Goal: Communication & Community: Participate in discussion

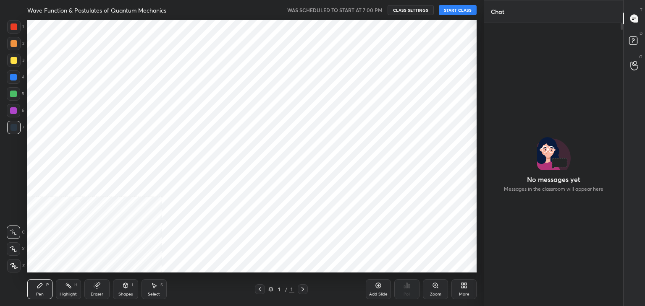
scroll to position [41708, 41495]
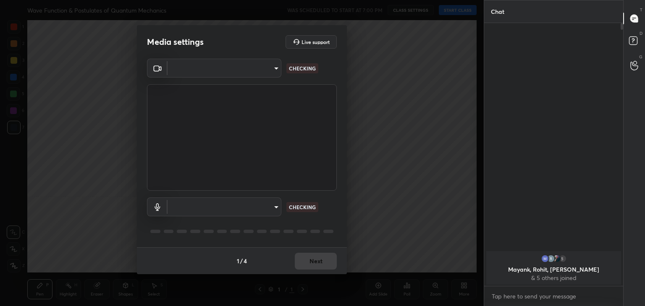
type input "a9fd4f38f379304b0caa4a79f2b732e989e7111bbf315c9f921f4749fc2d4ba3"
type input "default"
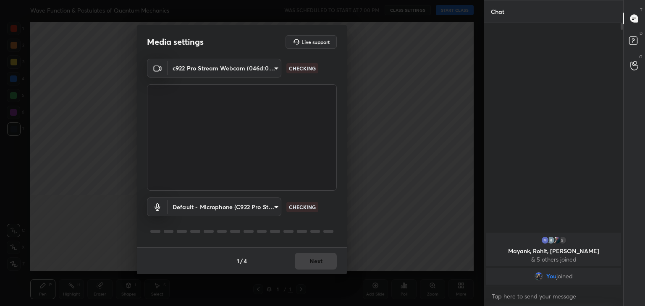
scroll to position [41708, 41511]
click at [327, 264] on button "Next" at bounding box center [316, 261] width 42 height 17
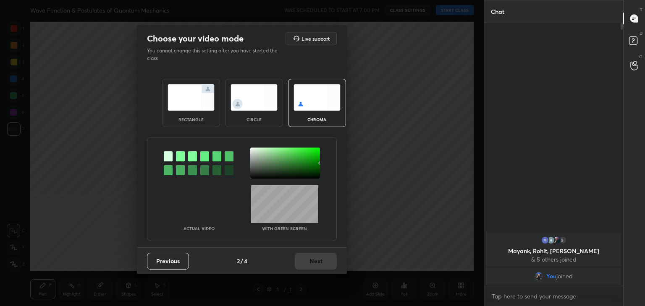
click at [330, 264] on div "Previous 2 / 4 Next" at bounding box center [242, 261] width 210 height 27
click at [251, 105] on img at bounding box center [253, 97] width 47 height 26
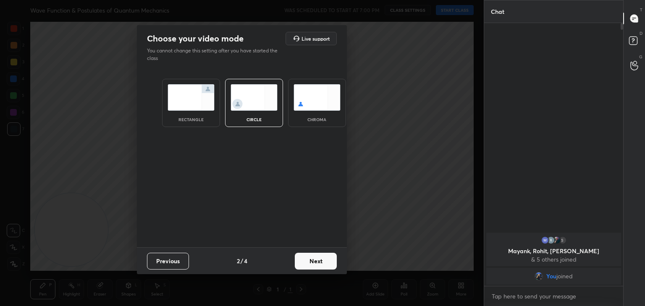
click at [318, 259] on button "Next" at bounding box center [316, 261] width 42 height 17
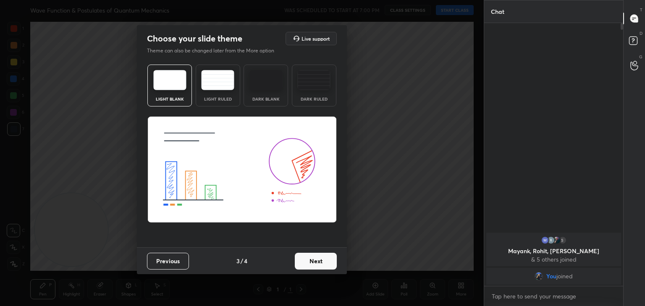
click at [327, 262] on button "Next" at bounding box center [316, 261] width 42 height 17
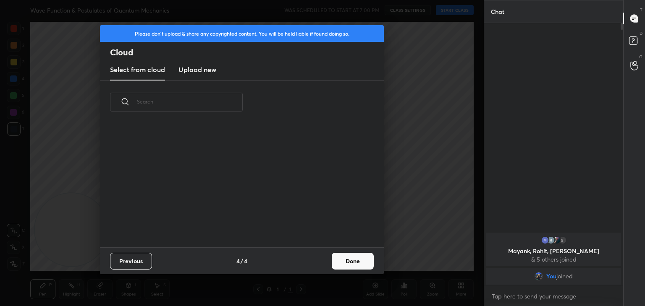
click at [354, 262] on button "Done" at bounding box center [352, 261] width 42 height 17
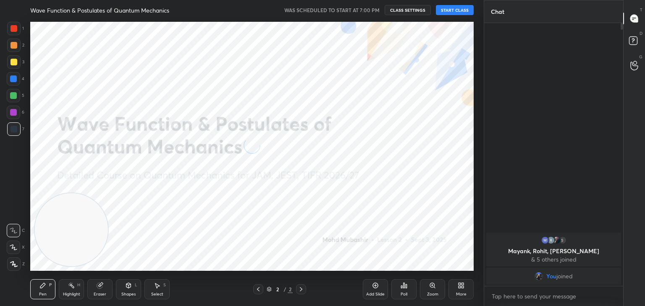
click at [16, 248] on icon at bounding box center [14, 248] width 8 height 6
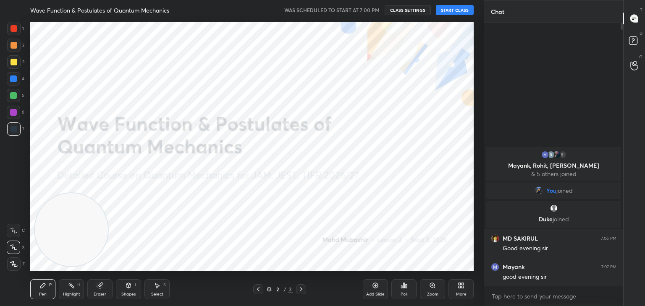
click at [459, 9] on button "START CLASS" at bounding box center [455, 10] width 38 height 10
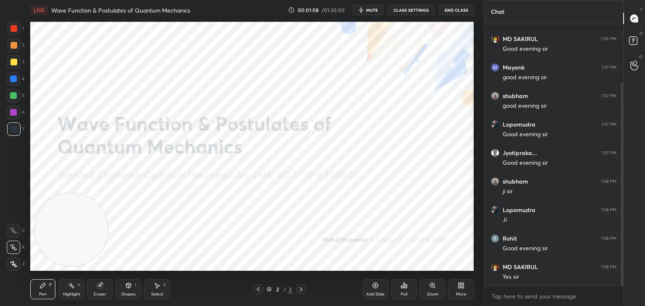
drag, startPoint x: 621, startPoint y: 150, endPoint x: 621, endPoint y: 180, distance: 30.6
click at [623, 179] on div "Chat You joined [PERSON_NAME] joined MD SAKIRUL 7:06 PM Good evening [PERSON_NA…" at bounding box center [563, 153] width 161 height 306
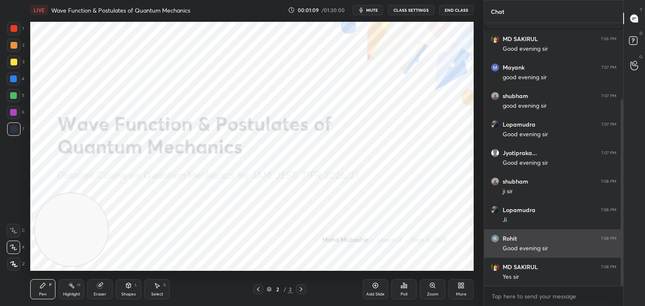
scroll to position [107, 0]
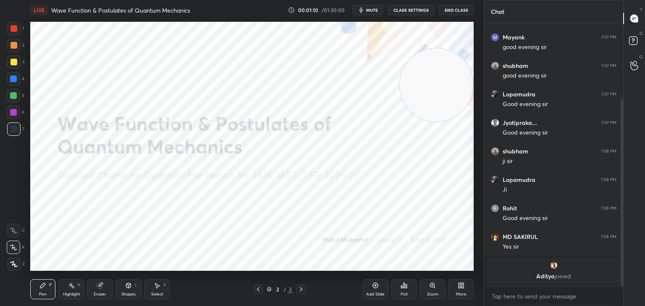
drag, startPoint x: 121, startPoint y: 209, endPoint x: 440, endPoint y: 86, distance: 341.4
click at [457, 85] on video at bounding box center [435, 85] width 73 height 73
drag, startPoint x: 450, startPoint y: 69, endPoint x: 471, endPoint y: 29, distance: 45.0
click at [473, 21] on div "Setting up your live class Poll for secs No correct answer Start poll" at bounding box center [252, 146] width 450 height 253
click at [371, 11] on span "mute" at bounding box center [372, 10] width 12 height 6
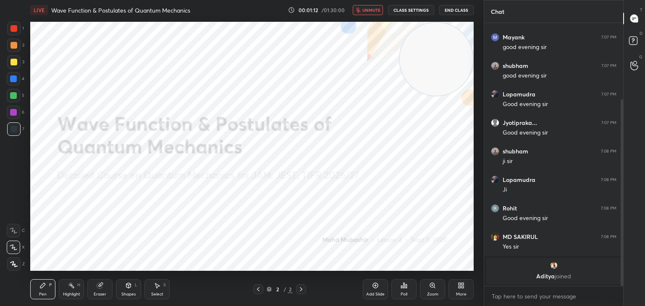
click at [372, 7] on span "unmute" at bounding box center [371, 10] width 18 height 6
click at [372, 9] on span "mute" at bounding box center [372, 10] width 12 height 6
drag, startPoint x: 370, startPoint y: 13, endPoint x: 371, endPoint y: 8, distance: 4.5
click at [371, 8] on button "unmute" at bounding box center [367, 10] width 30 height 10
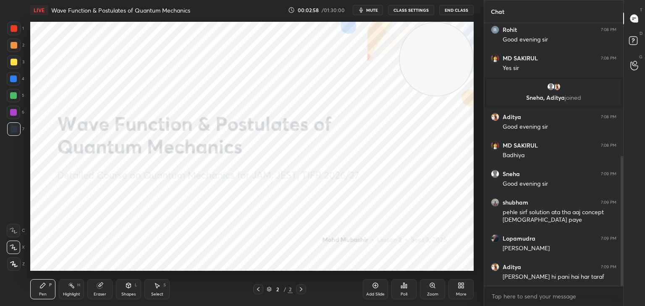
scroll to position [300, 0]
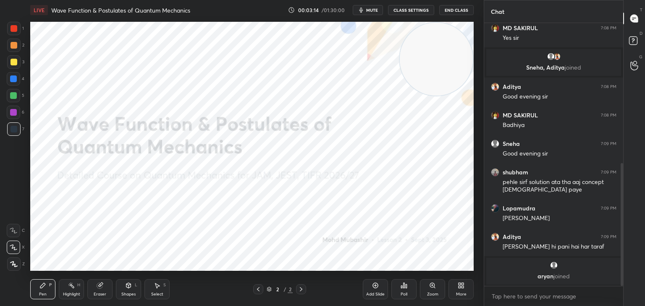
drag, startPoint x: 12, startPoint y: 81, endPoint x: 19, endPoint y: 80, distance: 6.9
click at [13, 81] on div at bounding box center [13, 79] width 7 height 7
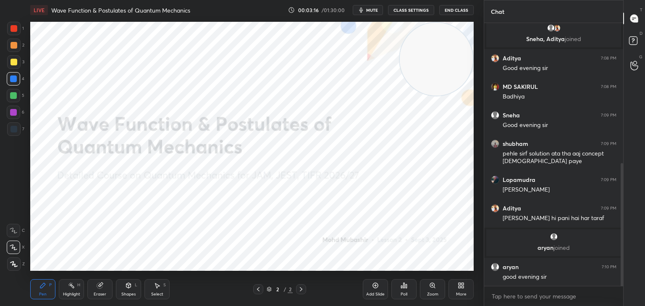
scroll to position [345, 0]
drag, startPoint x: 441, startPoint y: 65, endPoint x: 449, endPoint y: 61, distance: 9.2
click at [449, 61] on video at bounding box center [435, 59] width 73 height 73
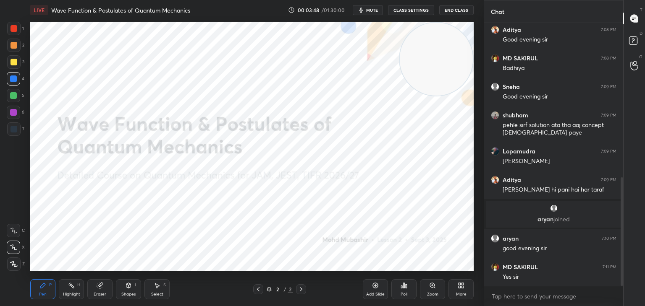
click at [73, 286] on rect at bounding box center [72, 286] width 4 height 4
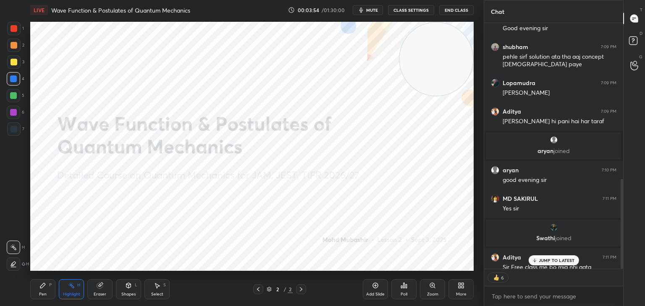
scroll to position [428, 0]
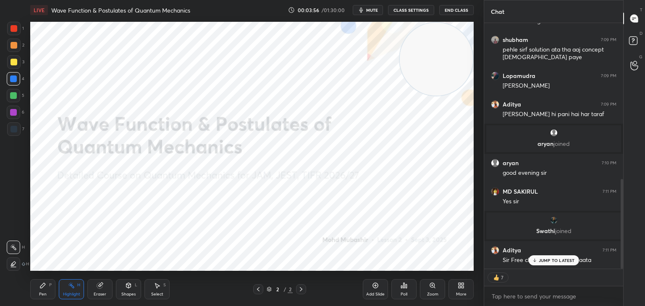
click at [548, 258] on p "JUMP TO LATEST" at bounding box center [556, 260] width 36 height 5
click at [539, 296] on textarea at bounding box center [553, 296] width 125 height 13
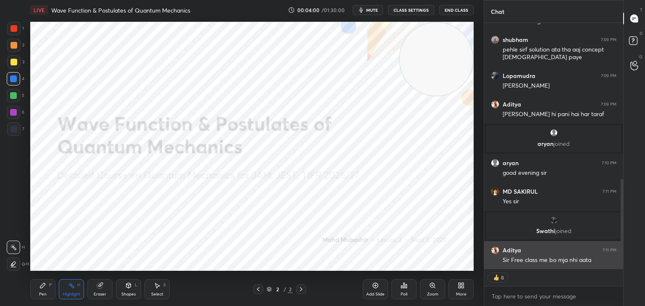
drag, startPoint x: 621, startPoint y: 256, endPoint x: 615, endPoint y: 268, distance: 13.5
click at [618, 268] on div at bounding box center [620, 146] width 5 height 246
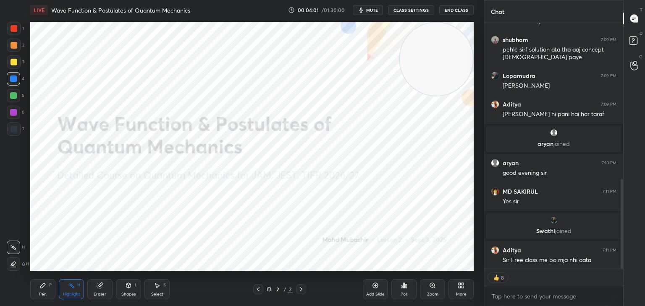
click at [565, 286] on div "Enable hand raising Enable raise hand to speak to learners. Once enabled, chat …" at bounding box center [553, 296] width 139 height 20
click at [584, 292] on textarea at bounding box center [553, 296] width 125 height 13
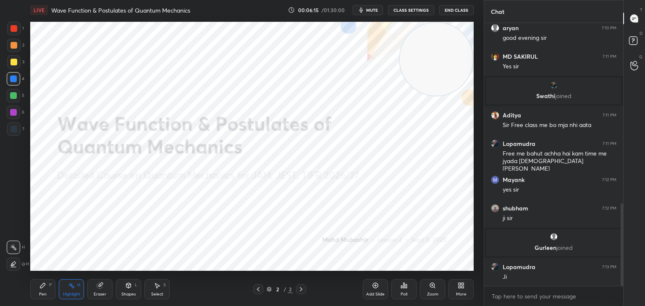
scroll to position [577, 0]
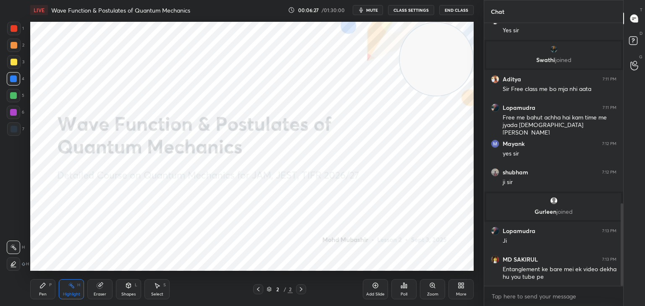
click at [259, 288] on icon at bounding box center [258, 289] width 7 height 7
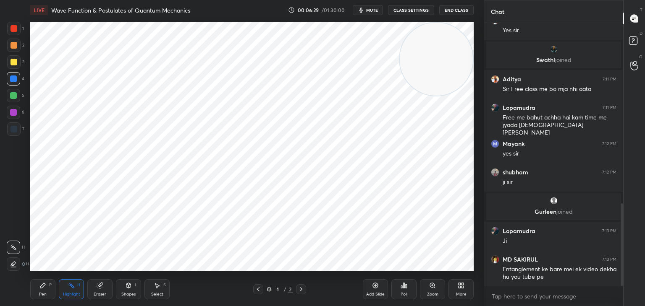
drag, startPoint x: 303, startPoint y: 288, endPoint x: 303, endPoint y: 275, distance: 13.0
click at [303, 288] on icon at bounding box center [301, 289] width 7 height 7
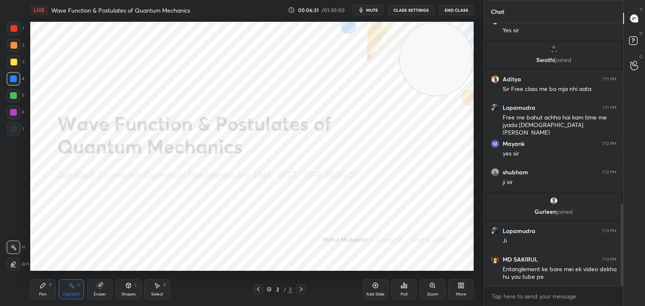
click at [260, 289] on icon at bounding box center [258, 289] width 7 height 7
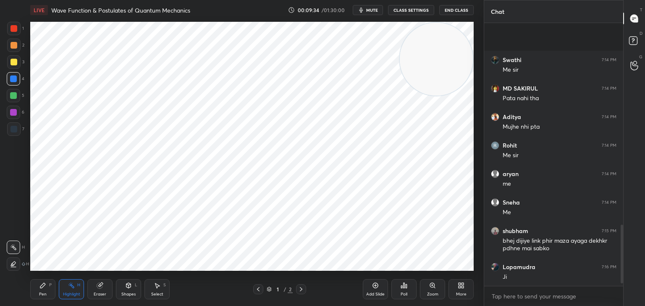
scroll to position [928, 0]
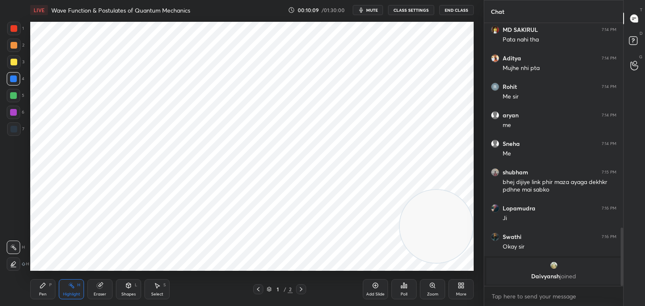
drag, startPoint x: 428, startPoint y: 63, endPoint x: 457, endPoint y: 231, distance: 170.7
click at [462, 231] on video at bounding box center [435, 226] width 73 height 73
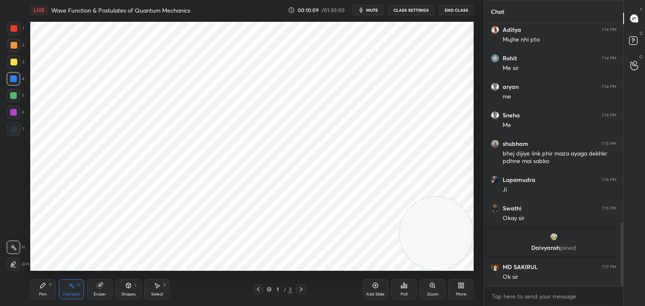
scroll to position [833, 0]
drag, startPoint x: 459, startPoint y: 240, endPoint x: 421, endPoint y: 239, distance: 38.2
click at [462, 245] on video at bounding box center [435, 233] width 73 height 73
click at [42, 291] on div "Pen P" at bounding box center [42, 289] width 25 height 20
click at [68, 290] on div "Highlight H" at bounding box center [71, 289] width 25 height 20
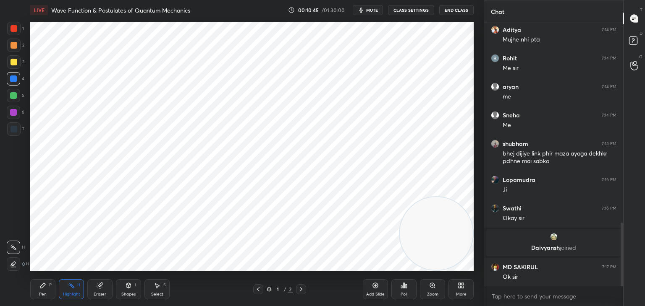
scroll to position [861, 0]
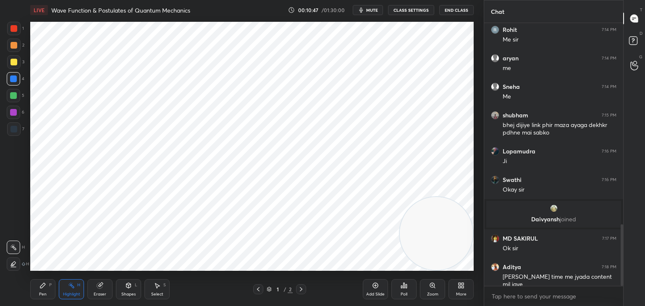
click at [458, 289] on icon at bounding box center [460, 285] width 7 height 7
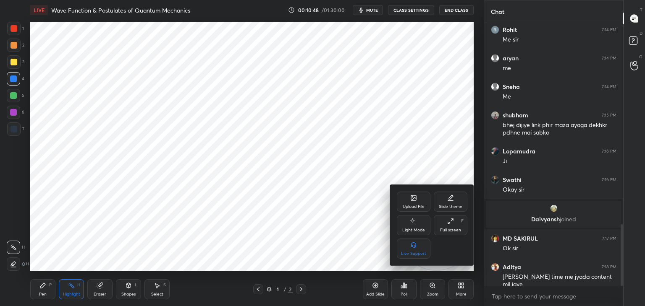
click at [415, 195] on icon at bounding box center [413, 198] width 7 height 7
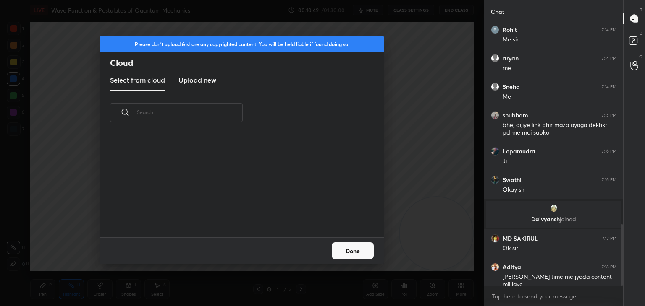
click at [199, 80] on h3 "Upload new" at bounding box center [197, 80] width 38 height 10
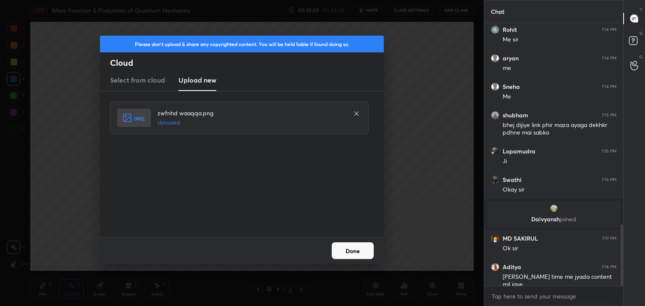
scroll to position [869, 0]
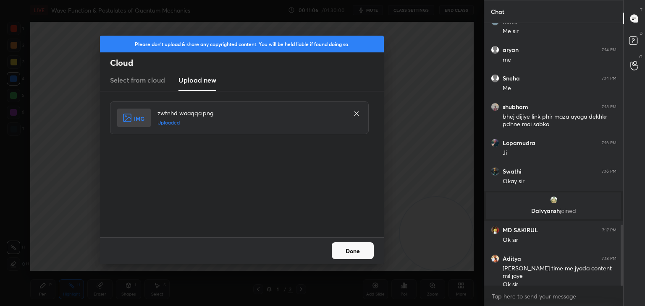
click at [358, 253] on button "Done" at bounding box center [352, 251] width 42 height 17
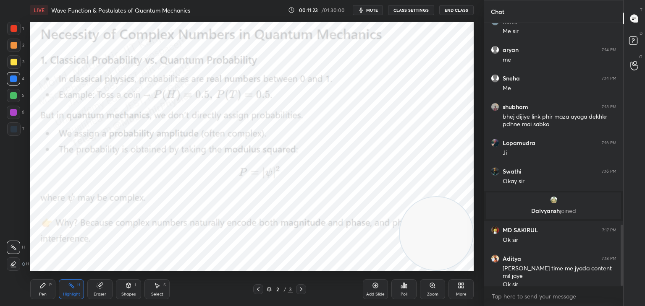
drag, startPoint x: 37, startPoint y: 290, endPoint x: 37, endPoint y: 275, distance: 14.7
click at [37, 289] on div "Pen P" at bounding box center [42, 289] width 25 height 20
click at [14, 49] on div at bounding box center [13, 45] width 13 height 13
drag, startPoint x: 9, startPoint y: 31, endPoint x: 21, endPoint y: 31, distance: 12.6
click at [10, 31] on div at bounding box center [13, 28] width 13 height 13
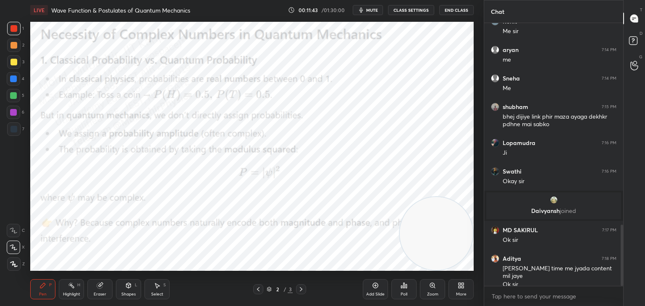
scroll to position [900, 0]
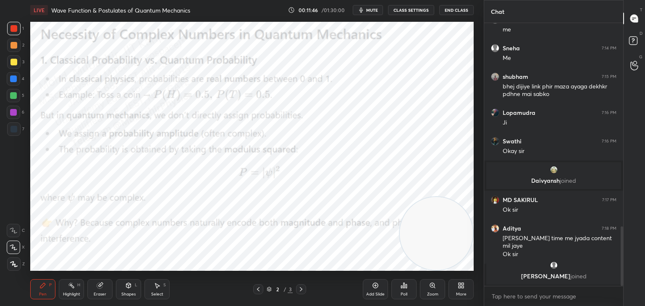
drag, startPoint x: 13, startPoint y: 78, endPoint x: 23, endPoint y: 78, distance: 10.1
click at [13, 78] on div at bounding box center [13, 79] width 7 height 7
drag, startPoint x: 12, startPoint y: 115, endPoint x: 22, endPoint y: 117, distance: 10.2
click at [12, 116] on div at bounding box center [13, 112] width 13 height 13
click at [8, 101] on div at bounding box center [13, 95] width 13 height 13
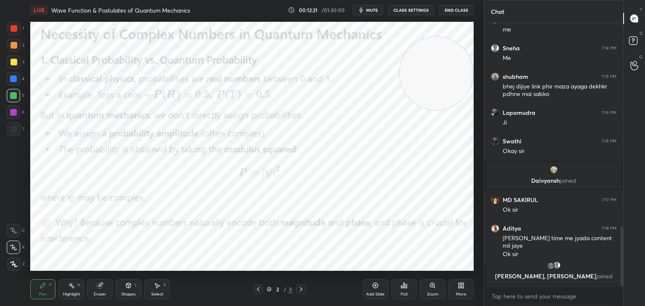
drag, startPoint x: 446, startPoint y: 219, endPoint x: 416, endPoint y: 80, distance: 141.7
click at [464, 80] on video at bounding box center [435, 73] width 73 height 73
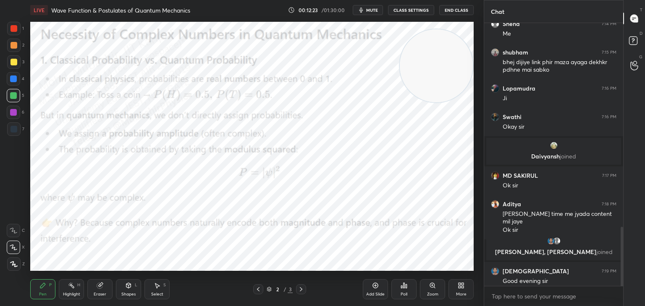
scroll to position [904, 0]
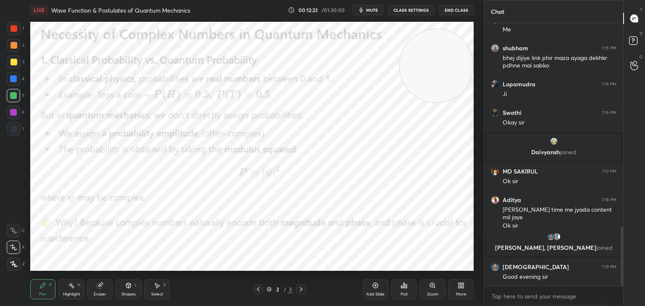
drag, startPoint x: 13, startPoint y: 78, endPoint x: 25, endPoint y: 91, distance: 17.5
click at [15, 78] on div at bounding box center [13, 79] width 7 height 7
drag, startPoint x: 12, startPoint y: 95, endPoint x: 21, endPoint y: 103, distance: 11.6
click at [12, 97] on div at bounding box center [13, 95] width 7 height 7
drag, startPoint x: 18, startPoint y: 63, endPoint x: 26, endPoint y: 79, distance: 17.8
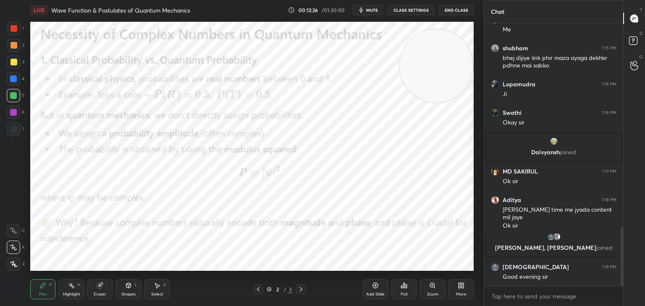
click at [17, 65] on div at bounding box center [13, 61] width 13 height 13
drag, startPoint x: 65, startPoint y: 286, endPoint x: 104, endPoint y: 275, distance: 39.8
click at [69, 286] on div "Highlight H" at bounding box center [71, 289] width 25 height 20
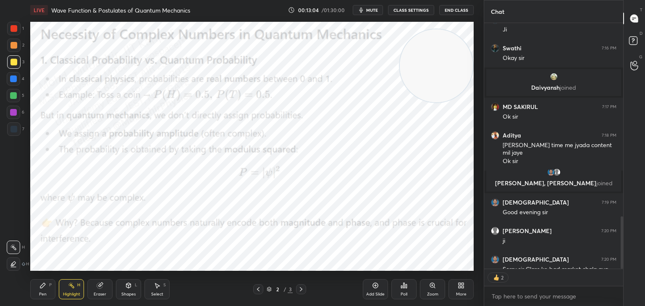
scroll to position [3, 3]
click at [623, 224] on div "T Messages (T) D Doubts (D) G Raise Hand (G)" at bounding box center [634, 153] width 22 height 306
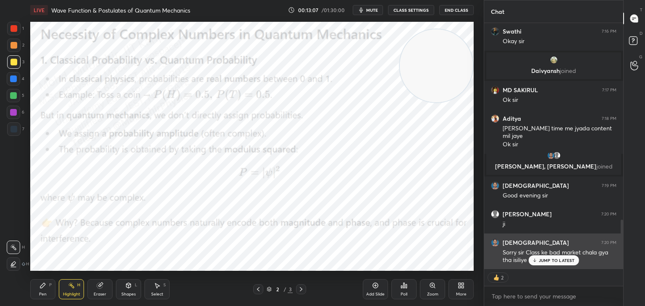
drag, startPoint x: 621, startPoint y: 237, endPoint x: 610, endPoint y: 240, distance: 11.8
click at [621, 245] on div at bounding box center [621, 244] width 3 height 49
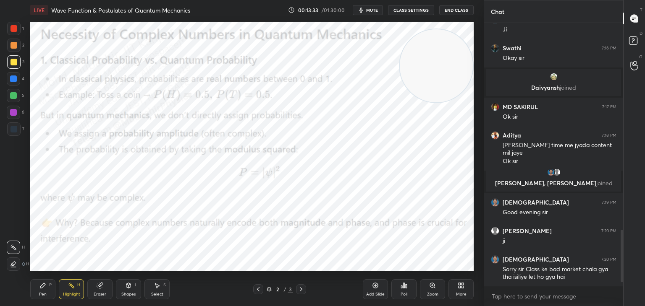
scroll to position [968, 0]
click at [457, 286] on icon at bounding box center [460, 285] width 7 height 7
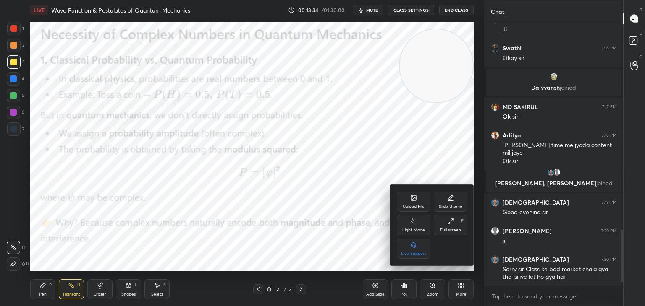
click at [412, 199] on icon at bounding box center [413, 198] width 7 height 7
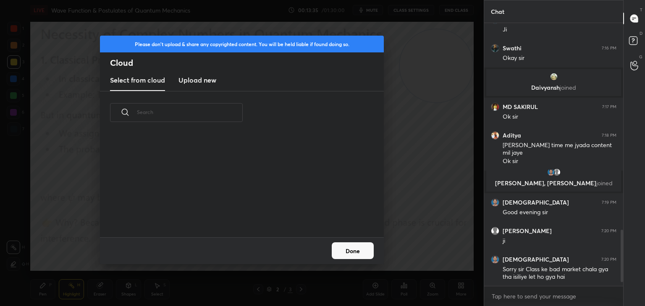
scroll to position [103, 269]
click at [195, 86] on new "Upload new" at bounding box center [197, 80] width 38 height 21
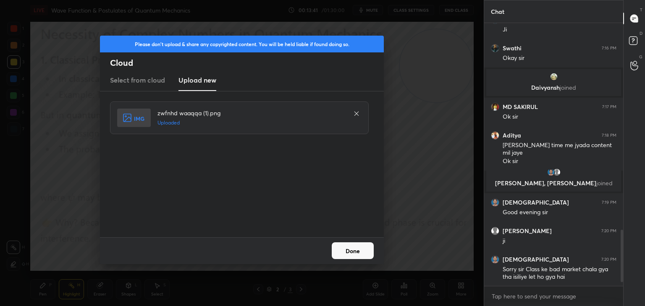
click at [360, 252] on button "Done" at bounding box center [352, 251] width 42 height 17
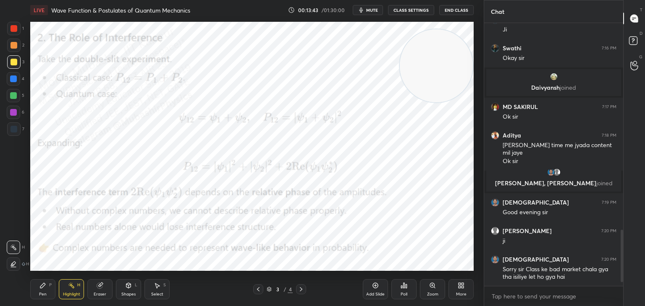
scroll to position [997, 0]
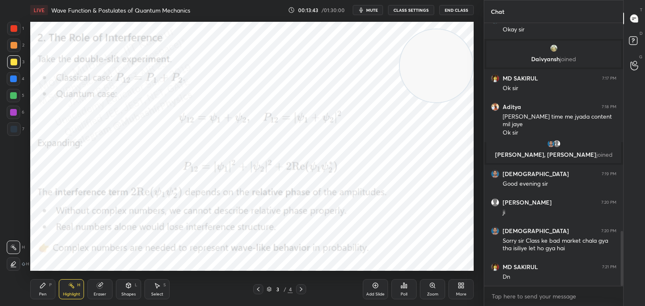
click at [37, 289] on div "Pen P" at bounding box center [42, 289] width 25 height 20
drag, startPoint x: 10, startPoint y: 46, endPoint x: 29, endPoint y: 46, distance: 18.5
click at [16, 46] on div at bounding box center [13, 45] width 7 height 7
drag, startPoint x: 13, startPoint y: 94, endPoint x: 26, endPoint y: 92, distance: 12.4
click at [13, 94] on div at bounding box center [13, 95] width 7 height 7
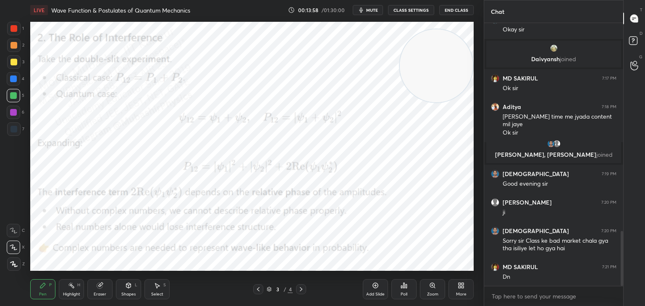
drag, startPoint x: 15, startPoint y: 113, endPoint x: 29, endPoint y: 113, distance: 13.8
click at [16, 113] on div at bounding box center [13, 112] width 7 height 7
click at [12, 76] on div at bounding box center [13, 79] width 7 height 7
drag, startPoint x: 13, startPoint y: 115, endPoint x: 29, endPoint y: 121, distance: 16.9
click at [14, 115] on div at bounding box center [13, 112] width 7 height 7
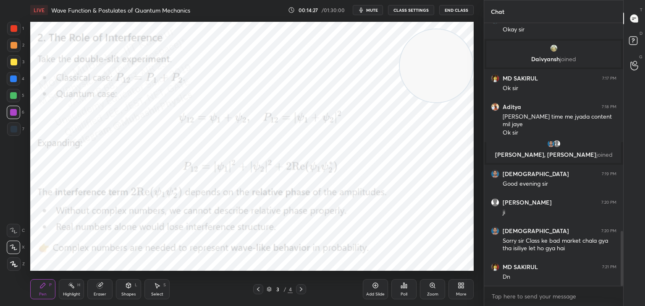
drag, startPoint x: 9, startPoint y: 63, endPoint x: 22, endPoint y: 69, distance: 15.0
click at [10, 63] on div at bounding box center [13, 61] width 13 height 13
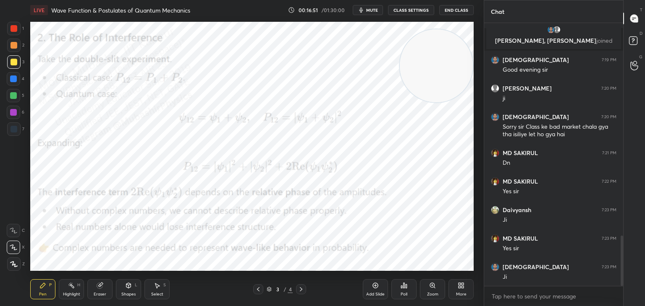
scroll to position [1140, 0]
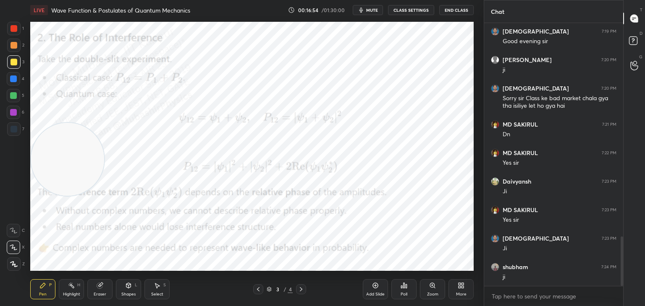
drag, startPoint x: 431, startPoint y: 73, endPoint x: 8, endPoint y: 134, distance: 426.8
click at [0, 168] on div "1 2 3 4 5 6 7 C X Z C X Z E E Erase all H H LIVE Wave Function & Postulates of …" at bounding box center [238, 153] width 477 height 306
drag, startPoint x: 14, startPoint y: 81, endPoint x: 29, endPoint y: 83, distance: 14.8
click at [17, 81] on div at bounding box center [13, 78] width 13 height 13
drag, startPoint x: 15, startPoint y: 21, endPoint x: 22, endPoint y: 29, distance: 11.3
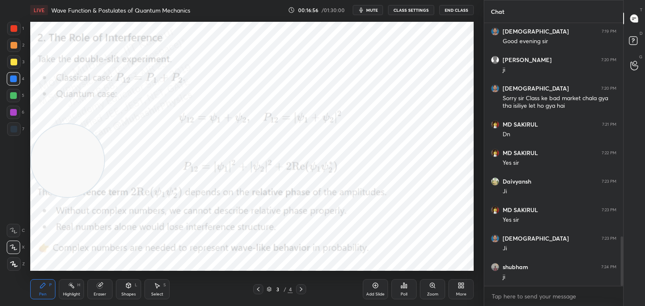
click at [14, 24] on div "1 2 3 4 5 6 7 C X Z C X Z E E Erase all H H LIVE Wave Function & Postulates of …" at bounding box center [238, 153] width 477 height 306
drag, startPoint x: 12, startPoint y: 29, endPoint x: 20, endPoint y: 28, distance: 8.4
click at [20, 28] on div at bounding box center [13, 28] width 13 height 13
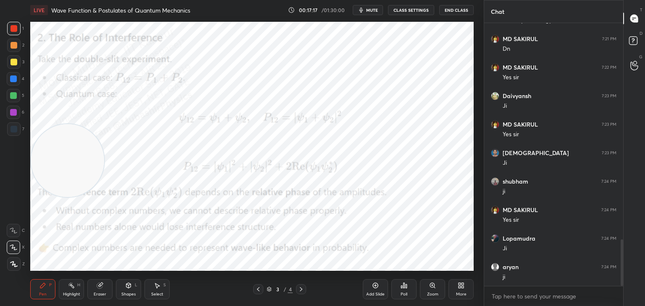
scroll to position [1254, 0]
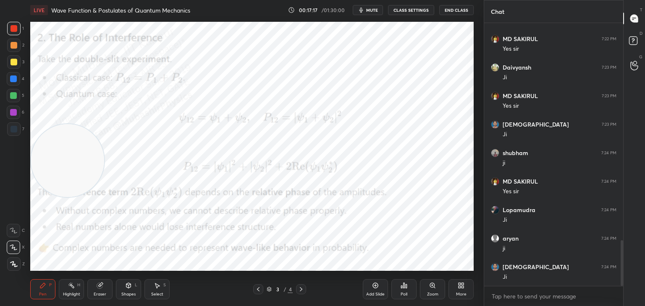
drag, startPoint x: 13, startPoint y: 61, endPoint x: 18, endPoint y: 61, distance: 5.0
click at [18, 61] on div at bounding box center [13, 61] width 13 height 13
click at [70, 286] on icon at bounding box center [71, 285] width 7 height 7
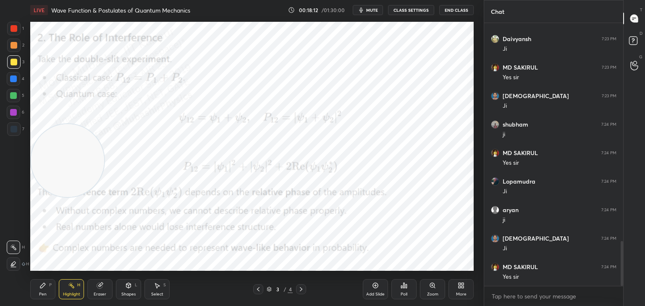
scroll to position [1311, 0]
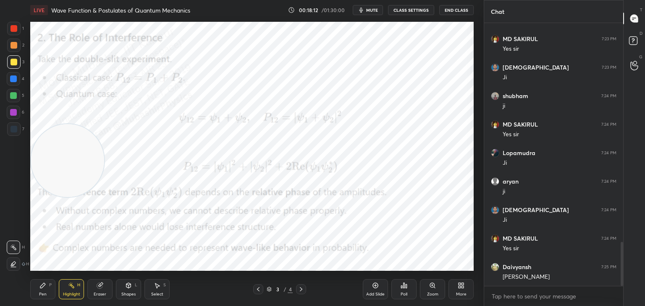
click at [46, 296] on div "Pen" at bounding box center [43, 294] width 8 height 4
drag, startPoint x: 14, startPoint y: 119, endPoint x: 29, endPoint y: 123, distance: 15.4
click at [18, 118] on div at bounding box center [13, 112] width 13 height 13
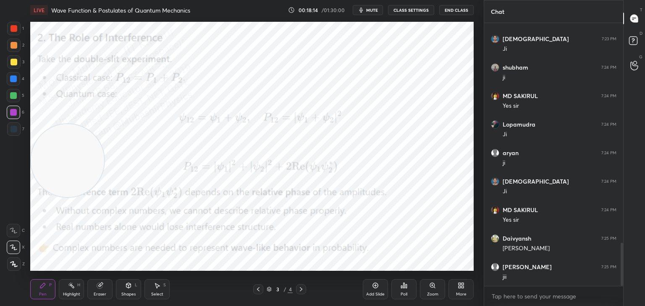
click at [18, 132] on div at bounding box center [13, 129] width 13 height 13
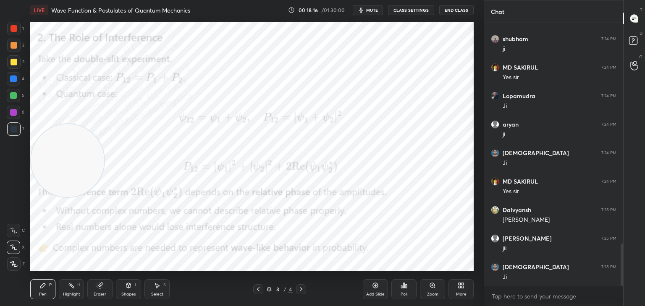
scroll to position [1396, 0]
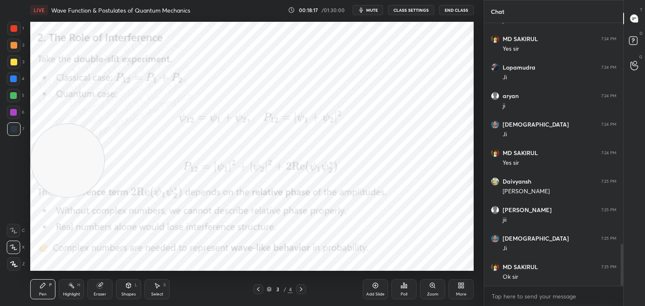
click at [64, 292] on div "Highlight" at bounding box center [71, 294] width 17 height 4
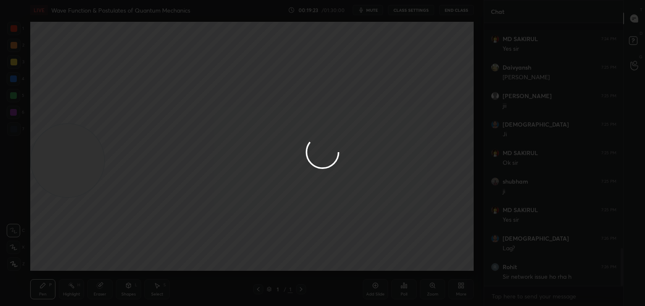
scroll to position [1568, 0]
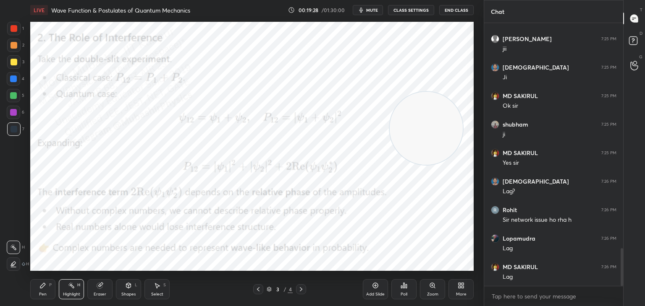
drag, startPoint x: 84, startPoint y: 170, endPoint x: 389, endPoint y: 159, distance: 304.9
click at [428, 146] on video at bounding box center [425, 128] width 73 height 73
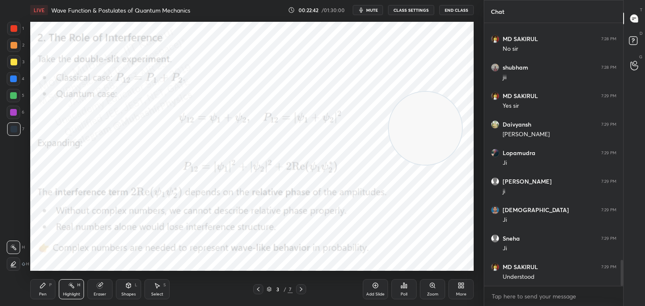
scroll to position [2404, 0]
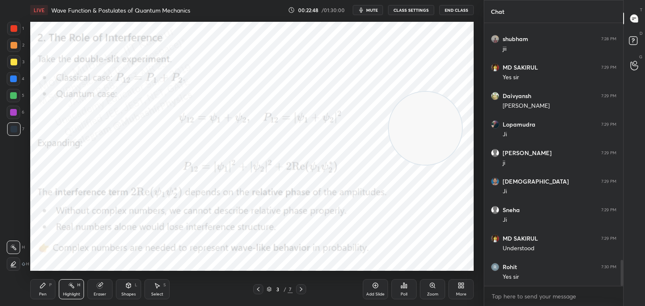
click at [462, 286] on icon at bounding box center [460, 285] width 7 height 7
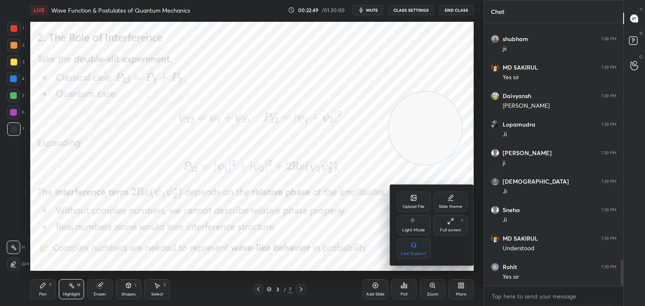
click at [410, 194] on div "Upload File" at bounding box center [414, 202] width 34 height 20
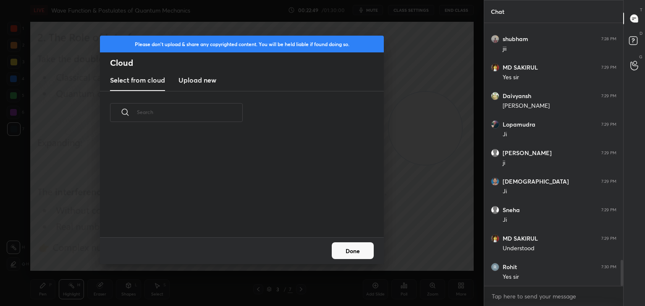
scroll to position [103, 269]
drag, startPoint x: 205, startPoint y: 78, endPoint x: 431, endPoint y: 55, distance: 227.7
click at [204, 78] on h3 "Upload new" at bounding box center [197, 80] width 38 height 10
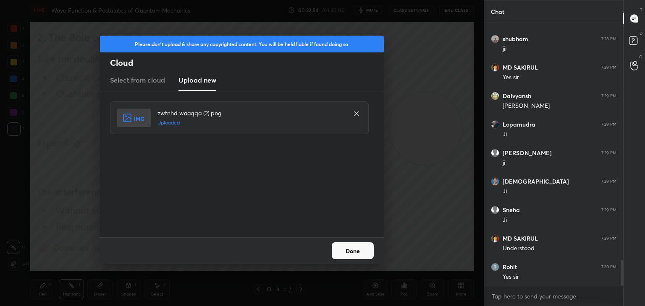
click at [358, 251] on button "Done" at bounding box center [352, 251] width 42 height 17
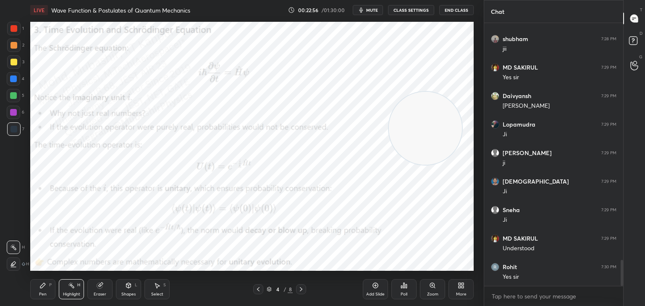
click at [40, 293] on div "Pen" at bounding box center [43, 294] width 8 height 4
drag, startPoint x: 13, startPoint y: 80, endPoint x: 27, endPoint y: 81, distance: 13.5
click at [13, 81] on div at bounding box center [13, 79] width 7 height 7
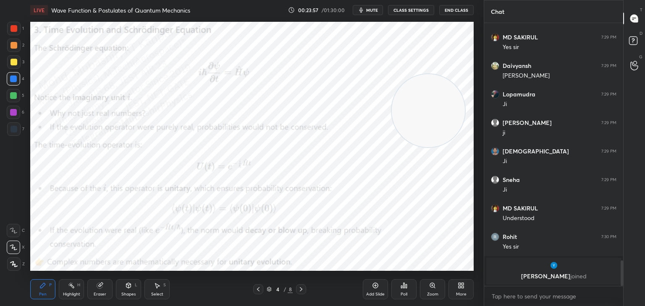
drag, startPoint x: 417, startPoint y: 142, endPoint x: 429, endPoint y: 71, distance: 72.4
click at [432, 74] on video at bounding box center [427, 110] width 73 height 73
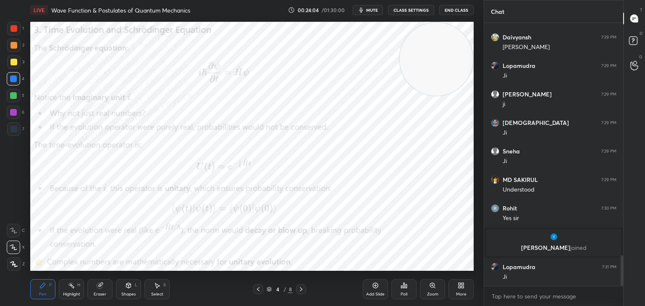
scroll to position [2002, 0]
drag, startPoint x: 68, startPoint y: 288, endPoint x: 123, endPoint y: 272, distance: 57.6
click at [69, 288] on icon at bounding box center [71, 285] width 7 height 7
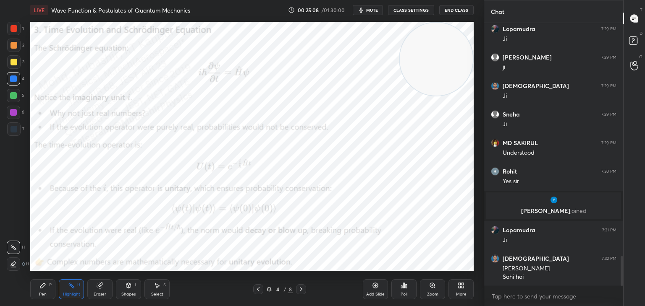
scroll to position [2068, 0]
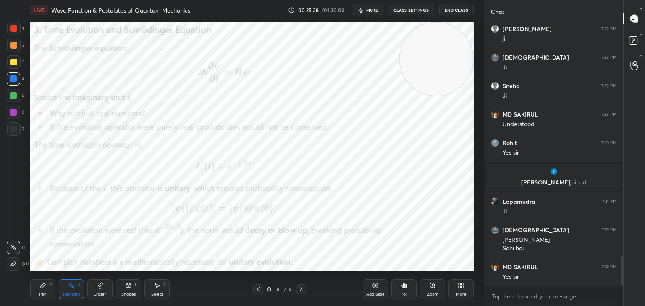
drag, startPoint x: 41, startPoint y: 291, endPoint x: 94, endPoint y: 273, distance: 56.1
click at [44, 291] on div "Pen P" at bounding box center [42, 289] width 25 height 20
drag, startPoint x: 14, startPoint y: 115, endPoint x: 18, endPoint y: 120, distance: 6.6
click at [18, 120] on div "6" at bounding box center [16, 114] width 18 height 17
click at [149, 295] on div "Select S" at bounding box center [156, 289] width 25 height 20
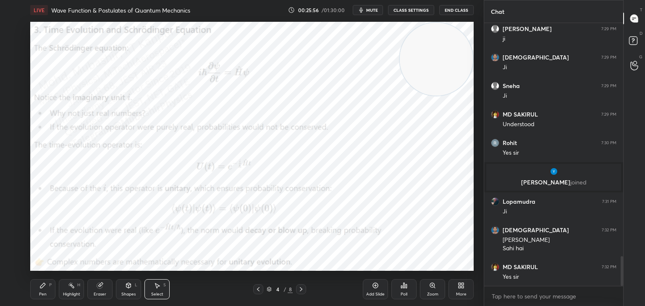
drag, startPoint x: 446, startPoint y: 87, endPoint x: 287, endPoint y: 104, distance: 160.4
click at [399, 68] on video at bounding box center [435, 59] width 73 height 73
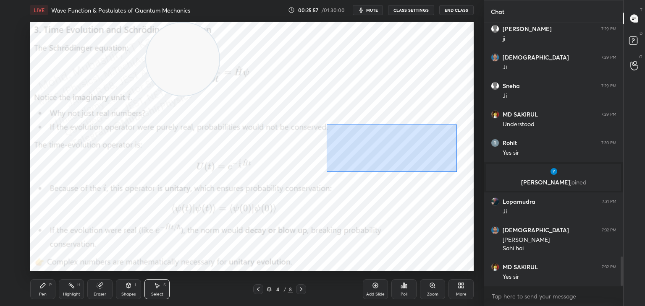
scroll to position [2096, 0]
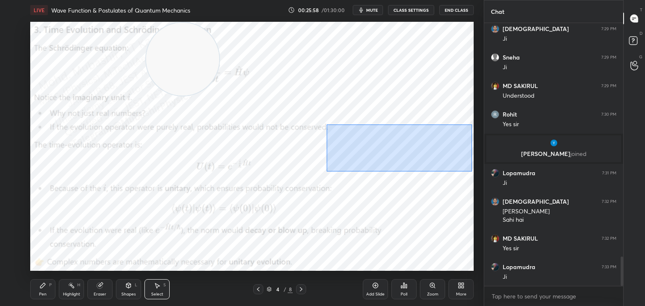
drag, startPoint x: 420, startPoint y: 167, endPoint x: 447, endPoint y: 155, distance: 29.7
click at [464, 168] on div "0 ° Undo Copy Duplicate Duplicate to new slide Delete" at bounding box center [251, 146] width 443 height 249
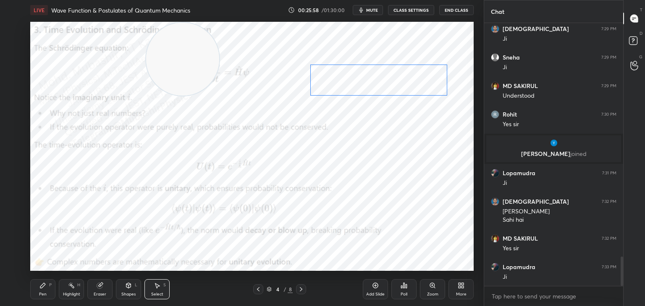
drag, startPoint x: 436, startPoint y: 146, endPoint x: 399, endPoint y: 81, distance: 74.8
click at [415, 82] on div "0 ° Undo Copy Duplicate Duplicate to new slide Delete" at bounding box center [251, 146] width 443 height 249
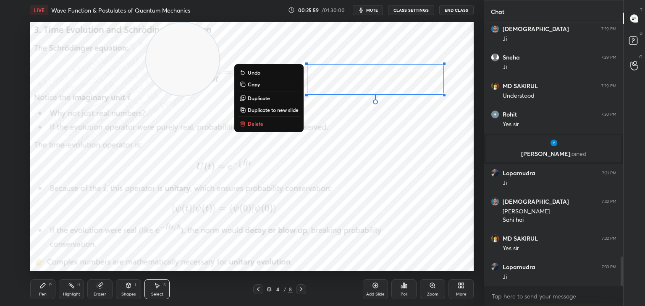
click at [46, 289] on icon at bounding box center [42, 285] width 7 height 7
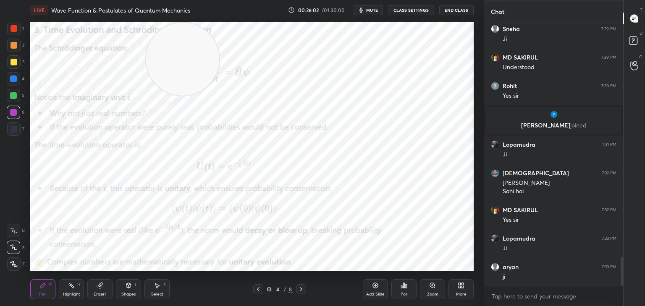
scroll to position [2153, 0]
click at [72, 284] on circle at bounding box center [71, 283] width 1 height 1
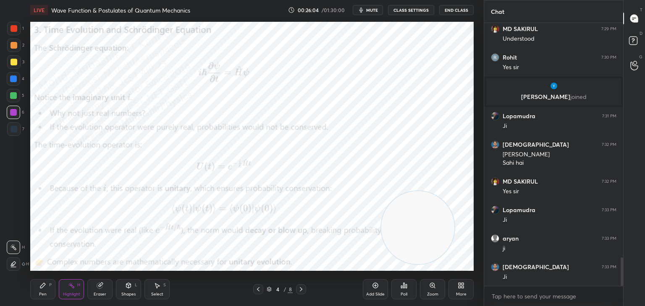
drag, startPoint x: 381, startPoint y: 195, endPoint x: 387, endPoint y: 211, distance: 16.9
click at [409, 219] on video at bounding box center [417, 227] width 73 height 73
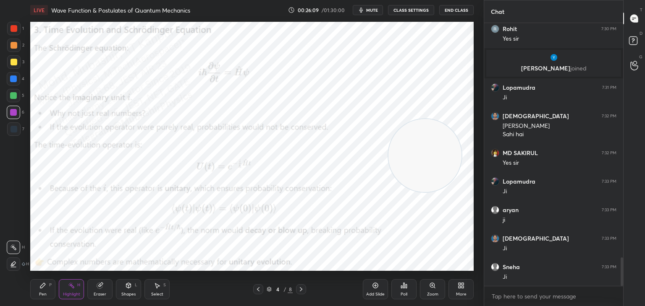
drag, startPoint x: 408, startPoint y: 235, endPoint x: 411, endPoint y: 175, distance: 59.2
click at [418, 167] on video at bounding box center [424, 155] width 73 height 73
click at [238, 279] on div "Pen P Highlight H Eraser Shapes L Select S 4 / 8 Add Slide Poll Zoom More" at bounding box center [251, 290] width 443 height 34
click at [258, 291] on icon at bounding box center [258, 289] width 7 height 7
click at [256, 285] on div at bounding box center [258, 289] width 10 height 10
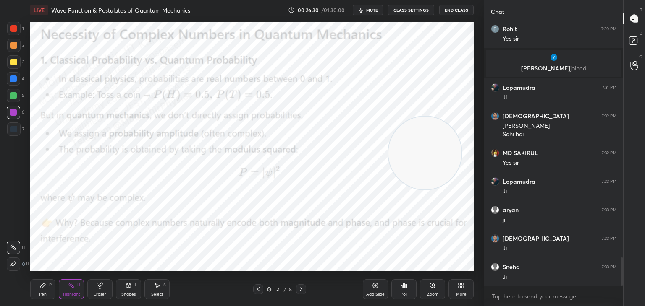
click at [297, 289] on div at bounding box center [301, 289] width 10 height 10
click at [297, 291] on div at bounding box center [301, 289] width 10 height 10
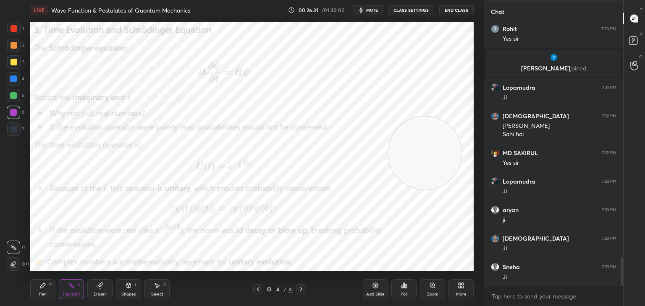
click at [295, 291] on div "4 / 8" at bounding box center [279, 289] width 53 height 10
drag, startPoint x: 300, startPoint y: 291, endPoint x: 295, endPoint y: 291, distance: 5.9
click at [298, 291] on icon at bounding box center [301, 289] width 7 height 7
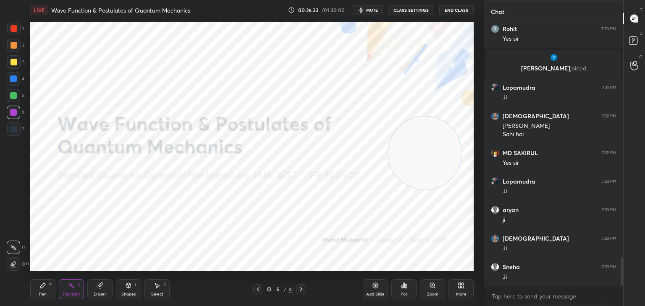
click at [257, 283] on div "Pen P Highlight H Eraser Shapes L Select S 5 / 8 Add Slide Poll Zoom More" at bounding box center [251, 290] width 443 height 34
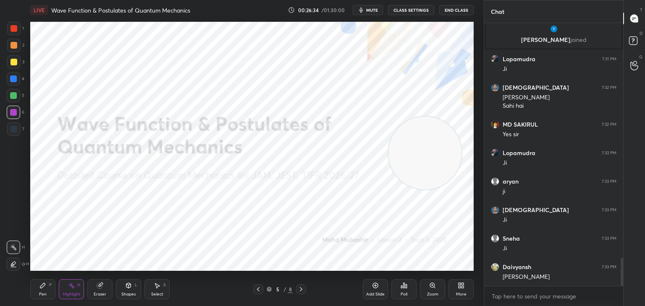
click at [258, 293] on div at bounding box center [258, 289] width 10 height 10
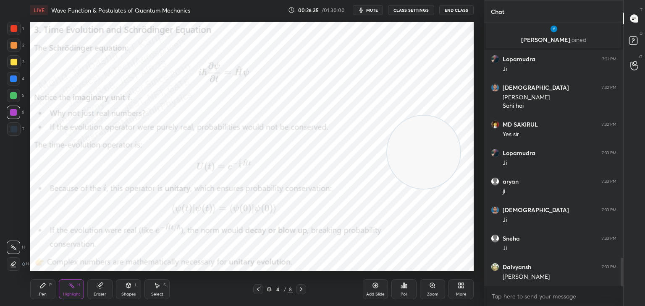
drag, startPoint x: 421, startPoint y: 158, endPoint x: 428, endPoint y: 153, distance: 8.4
click at [428, 155] on video at bounding box center [423, 152] width 73 height 73
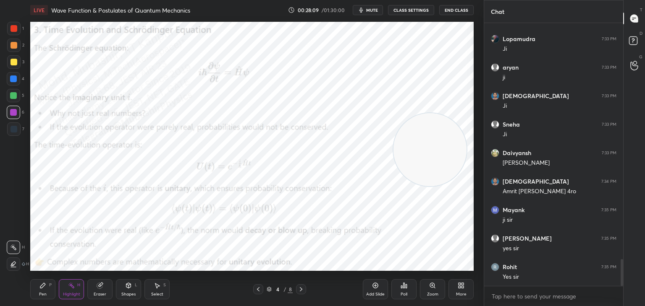
scroll to position [2353, 0]
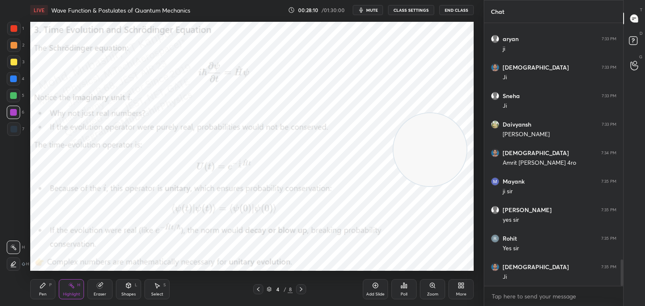
click at [460, 286] on icon at bounding box center [460, 285] width 7 height 7
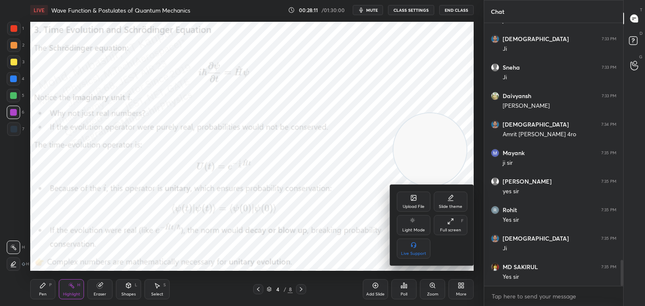
click at [408, 190] on div "Upload File Slide theme Light Mode Full screen F Live Support" at bounding box center [432, 225] width 84 height 81
click at [408, 200] on div "Upload File" at bounding box center [414, 202] width 34 height 20
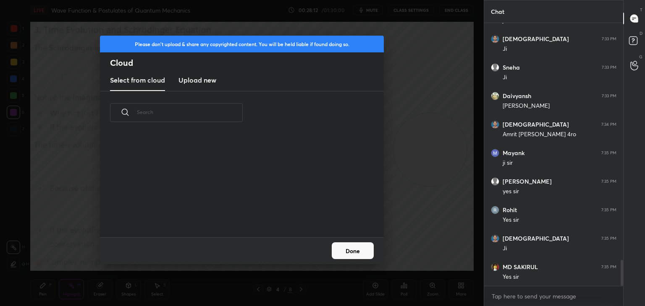
click at [196, 74] on new "Upload new" at bounding box center [197, 80] width 38 height 21
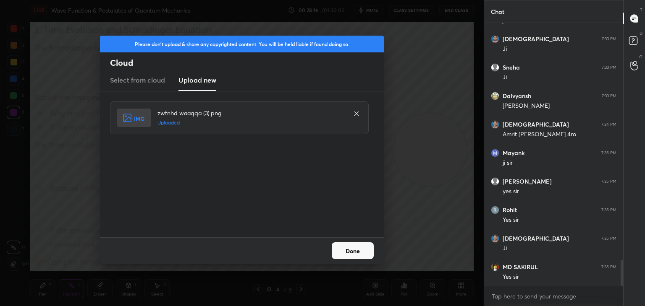
click at [358, 253] on button "Done" at bounding box center [352, 251] width 42 height 17
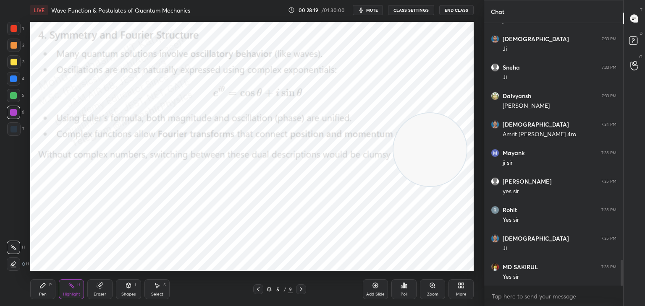
drag, startPoint x: 473, startPoint y: 274, endPoint x: 462, endPoint y: 274, distance: 10.9
click at [471, 275] on div "LIVE Wave Function & Postulates of Quantum Mechanics 00:28:19 / 01:30:00 mute C…" at bounding box center [252, 153] width 450 height 306
click at [26, 292] on div "1 2 3 4 5 6 7 C X Z C X Z E E Erase all H H LIVE Wave Function & Postulates of …" at bounding box center [238, 153] width 477 height 306
drag, startPoint x: 11, startPoint y: 80, endPoint x: 19, endPoint y: 81, distance: 8.0
click at [12, 81] on div at bounding box center [13, 79] width 7 height 7
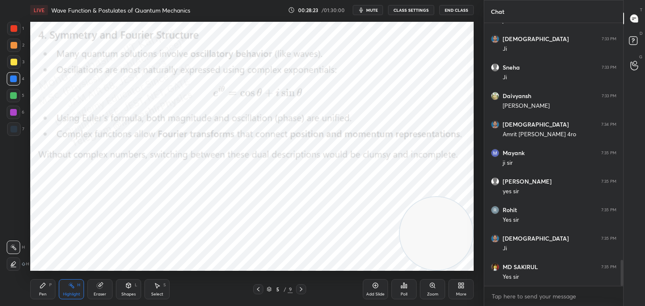
drag, startPoint x: 42, startPoint y: 290, endPoint x: 46, endPoint y: 279, distance: 10.8
click at [42, 290] on div "Pen P" at bounding box center [42, 289] width 25 height 20
click at [15, 110] on div at bounding box center [13, 112] width 7 height 7
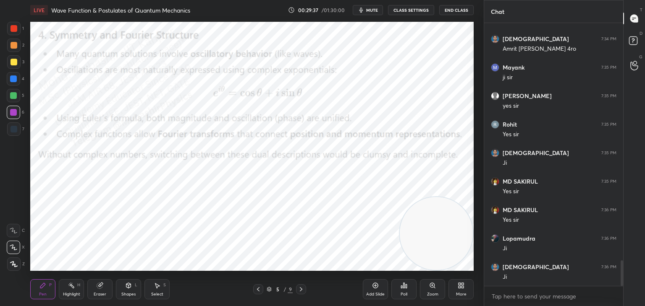
scroll to position [2496, 0]
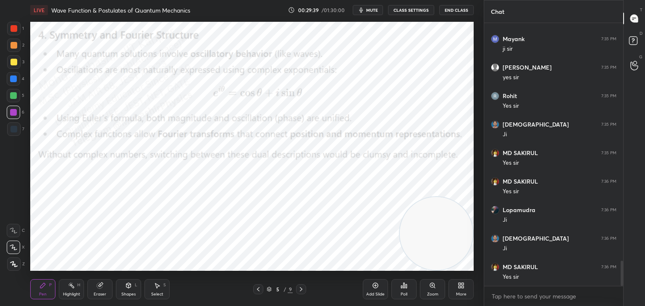
drag, startPoint x: 11, startPoint y: 97, endPoint x: 22, endPoint y: 97, distance: 11.4
click at [12, 97] on div at bounding box center [13, 95] width 7 height 7
drag, startPoint x: 14, startPoint y: 64, endPoint x: 26, endPoint y: 66, distance: 12.8
click at [18, 65] on div at bounding box center [13, 61] width 13 height 13
drag, startPoint x: 427, startPoint y: 252, endPoint x: 437, endPoint y: 46, distance: 206.3
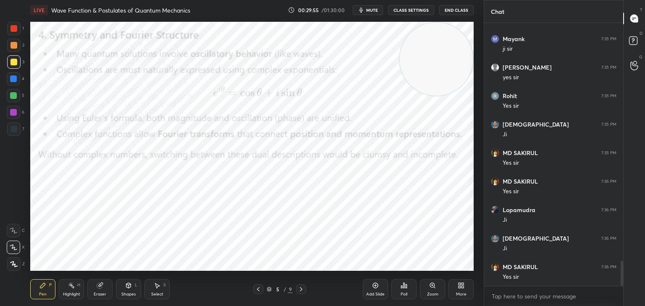
click at [460, 23] on video at bounding box center [435, 59] width 73 height 73
click at [13, 81] on div "4" at bounding box center [16, 80] width 18 height 17
click at [16, 49] on div at bounding box center [13, 45] width 13 height 13
drag, startPoint x: 84, startPoint y: 283, endPoint x: 82, endPoint y: 288, distance: 5.5
click at [84, 284] on div "Pen P Highlight H Eraser Shapes L Select S" at bounding box center [113, 289] width 166 height 20
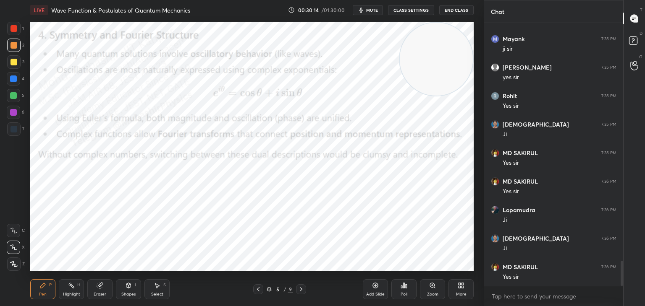
click at [72, 293] on div "Highlight" at bounding box center [71, 294] width 17 height 4
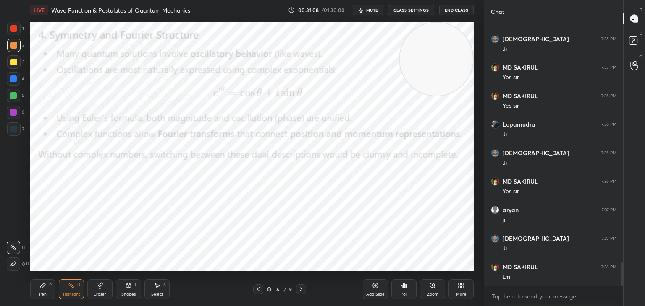
scroll to position [2610, 0]
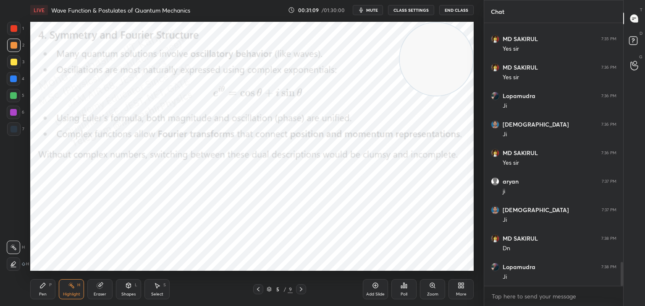
click at [460, 289] on icon at bounding box center [460, 285] width 7 height 7
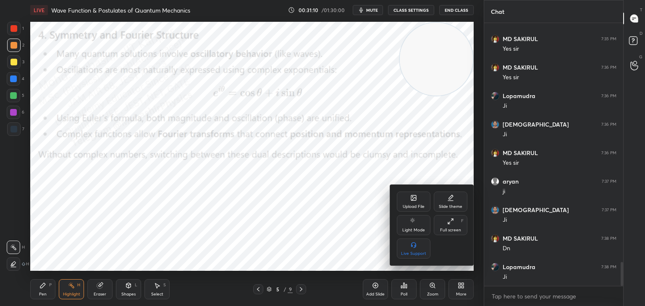
click at [426, 210] on div "Upload File" at bounding box center [414, 202] width 34 height 20
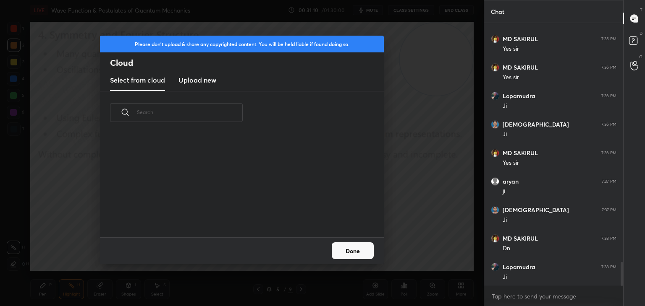
scroll to position [103, 269]
drag, startPoint x: 200, startPoint y: 80, endPoint x: 206, endPoint y: 79, distance: 6.3
click at [200, 81] on h3 "Upload new" at bounding box center [197, 80] width 38 height 10
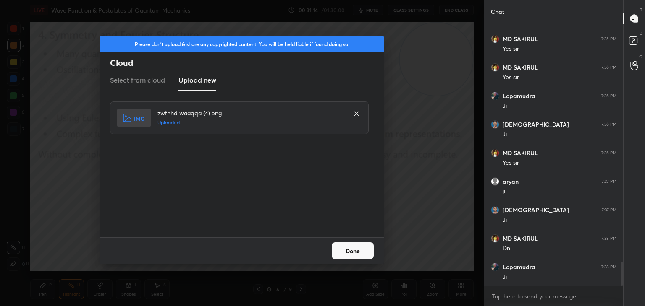
click at [354, 251] on button "Done" at bounding box center [352, 251] width 42 height 17
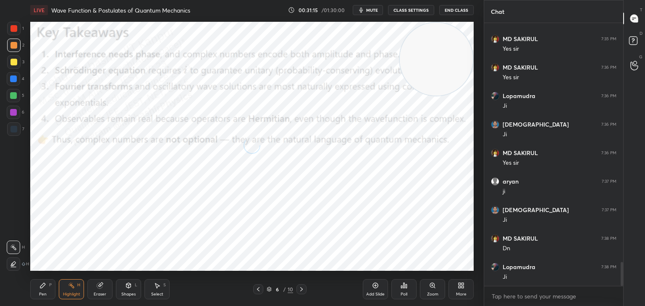
drag, startPoint x: 436, startPoint y: 70, endPoint x: 440, endPoint y: 46, distance: 23.9
click at [444, 66] on video at bounding box center [435, 59] width 73 height 73
drag, startPoint x: 400, startPoint y: 78, endPoint x: 62, endPoint y: 292, distance: 400.4
click at [59, 297] on div "LIVE Wave Function & Postulates of Quantum Mechanics 00:31:18 / 01:30:00 mute C…" at bounding box center [252, 153] width 450 height 306
drag, startPoint x: 49, startPoint y: 281, endPoint x: 63, endPoint y: 288, distance: 16.1
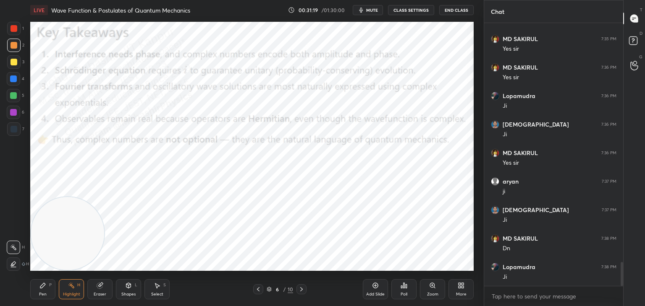
click at [57, 286] on div "Pen P Highlight H Eraser Shapes L Select S" at bounding box center [113, 289] width 166 height 20
drag, startPoint x: 68, startPoint y: 289, endPoint x: 73, endPoint y: 287, distance: 5.2
click at [69, 289] on icon at bounding box center [71, 285] width 7 height 7
drag, startPoint x: 47, startPoint y: 290, endPoint x: 64, endPoint y: 290, distance: 17.2
click at [48, 292] on div "Pen P" at bounding box center [42, 289] width 25 height 20
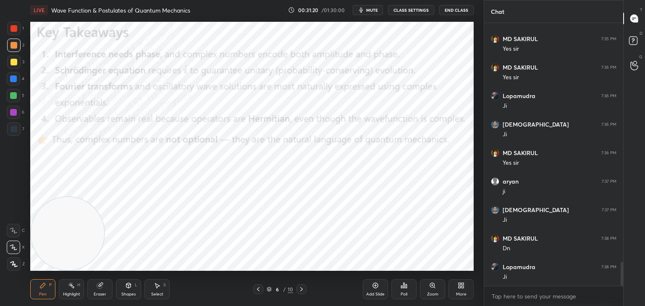
click at [65, 291] on div "Highlight H" at bounding box center [71, 289] width 25 height 20
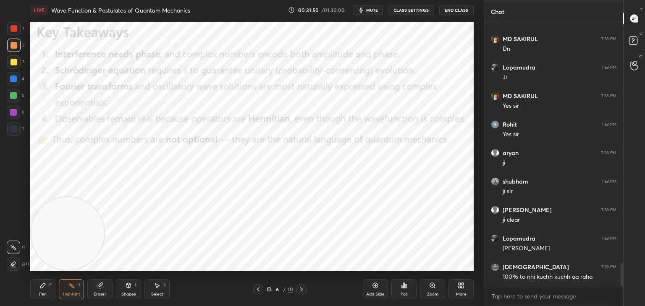
scroll to position [2838, 0]
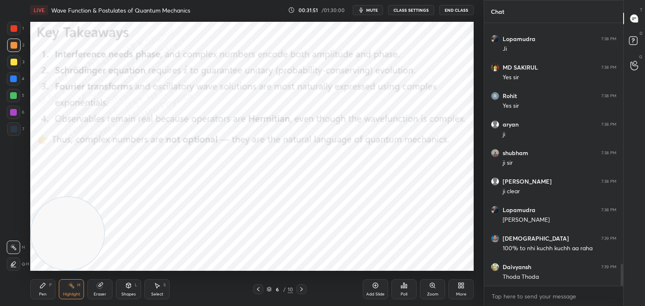
click at [40, 286] on div "Pen P" at bounding box center [42, 289] width 25 height 20
click at [65, 284] on div "Highlight H" at bounding box center [71, 289] width 25 height 20
click at [39, 288] on icon at bounding box center [42, 285] width 7 height 7
click at [69, 290] on div "Highlight H" at bounding box center [71, 289] width 25 height 20
drag, startPoint x: 37, startPoint y: 288, endPoint x: 43, endPoint y: 291, distance: 7.3
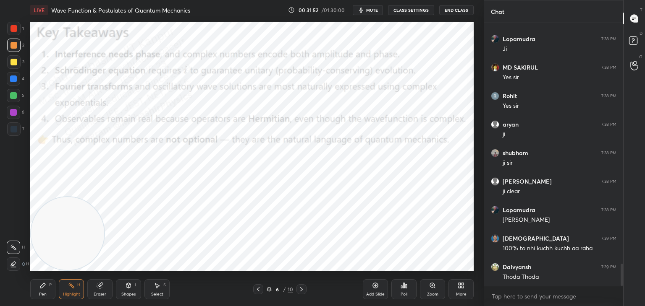
click at [38, 290] on div "Pen P" at bounding box center [42, 289] width 25 height 20
click at [10, 81] on div at bounding box center [13, 78] width 13 height 13
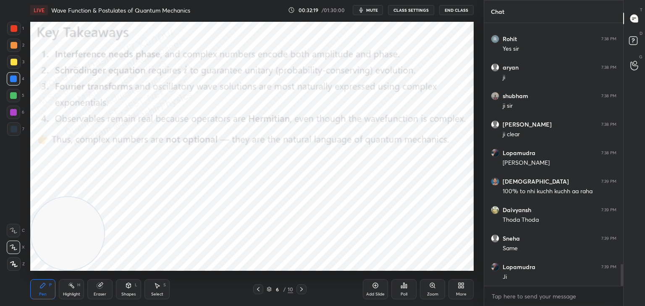
scroll to position [2924, 0]
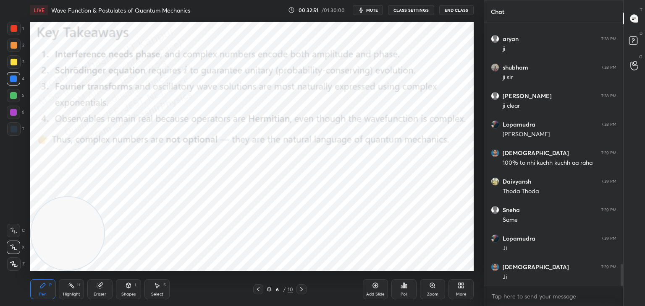
drag, startPoint x: 61, startPoint y: 234, endPoint x: 40, endPoint y: 274, distance: 44.5
click at [40, 274] on div "LIVE Wave Function & Postulates of Quantum Mechanics 00:32:51 / 01:30:00 mute C…" at bounding box center [252, 153] width 450 height 306
click at [18, 115] on div at bounding box center [13, 112] width 13 height 13
click at [76, 290] on div "Highlight H" at bounding box center [71, 289] width 25 height 20
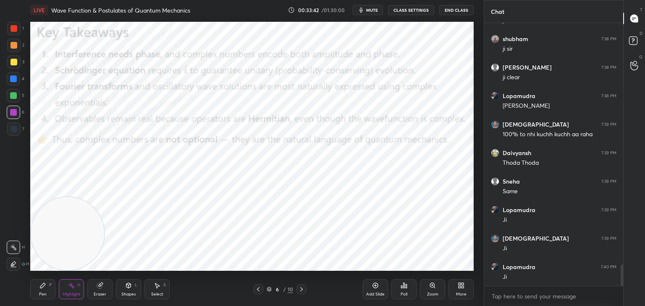
click at [47, 290] on div "Pen P" at bounding box center [42, 289] width 25 height 20
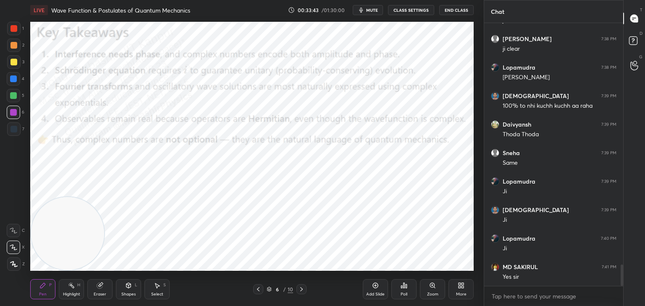
click at [74, 290] on div "Highlight H" at bounding box center [71, 289] width 25 height 20
drag, startPoint x: 42, startPoint y: 295, endPoint x: 48, endPoint y: 296, distance: 6.1
click at [42, 295] on div "Pen" at bounding box center [43, 294] width 8 height 4
click at [72, 291] on div "Highlight H" at bounding box center [71, 289] width 25 height 20
click at [44, 295] on div "Pen" at bounding box center [43, 294] width 8 height 4
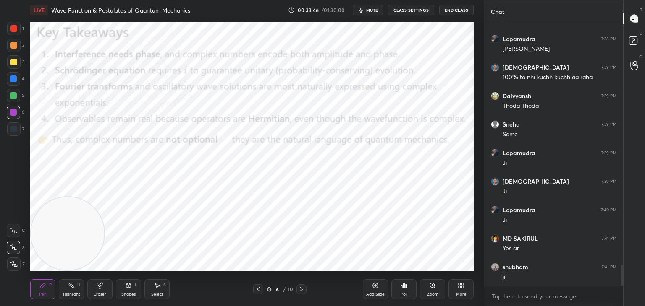
click at [16, 48] on div at bounding box center [13, 45] width 7 height 7
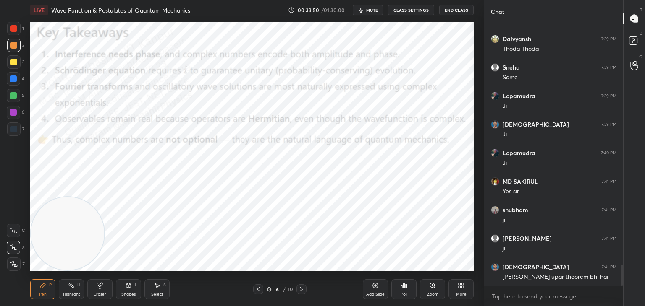
click at [15, 28] on div at bounding box center [13, 28] width 7 height 7
click at [68, 287] on div "Highlight H" at bounding box center [71, 289] width 25 height 20
drag, startPoint x: 370, startPoint y: 7, endPoint x: 374, endPoint y: 1, distance: 7.2
click at [369, 8] on button "mute" at bounding box center [367, 10] width 30 height 10
drag, startPoint x: 368, startPoint y: 6, endPoint x: 371, endPoint y: 14, distance: 8.4
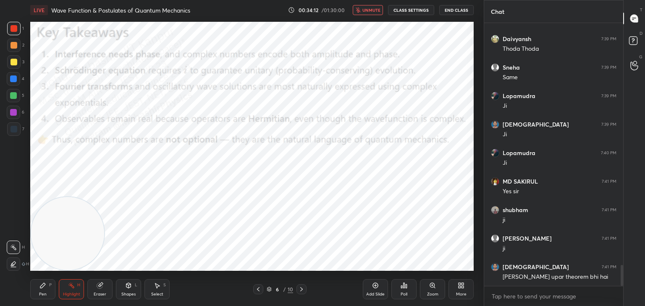
click at [368, 7] on button "unmute" at bounding box center [367, 10] width 30 height 10
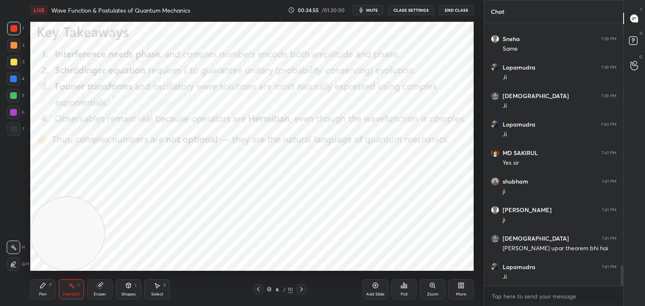
scroll to position [3124, 0]
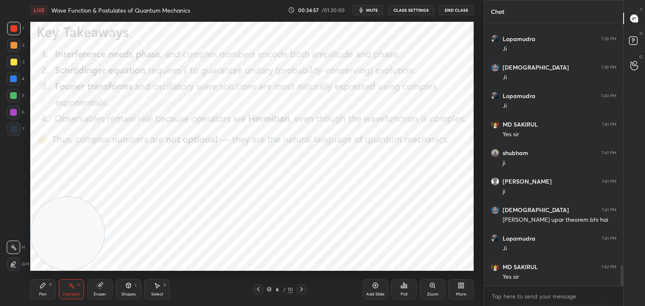
click at [464, 290] on div "More" at bounding box center [460, 289] width 25 height 20
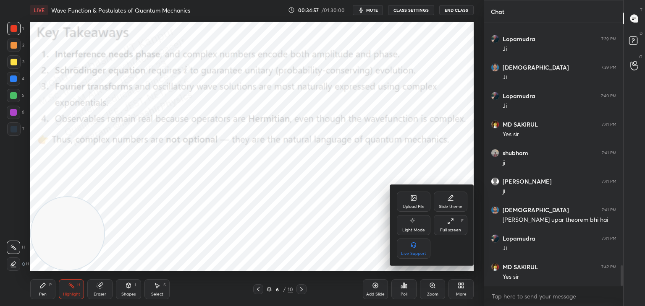
click at [412, 205] on div "Upload File" at bounding box center [413, 207] width 22 height 4
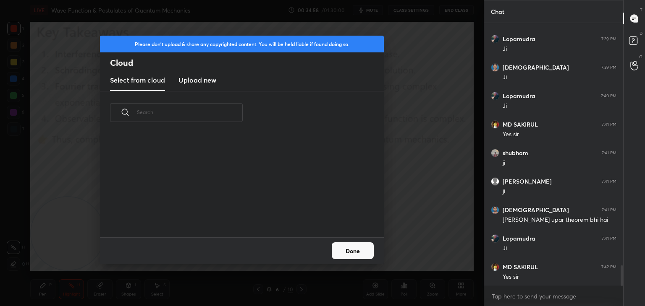
scroll to position [103, 269]
click at [205, 85] on new "Upload new" at bounding box center [197, 80] width 38 height 21
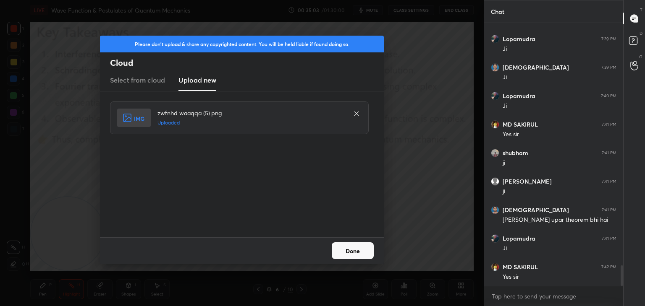
click at [356, 259] on div "Done" at bounding box center [242, 250] width 284 height 27
click at [353, 252] on button "Done" at bounding box center [352, 251] width 42 height 17
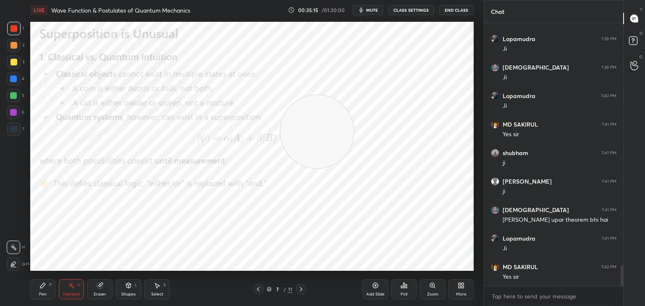
drag, startPoint x: 59, startPoint y: 238, endPoint x: 477, endPoint y: 51, distance: 457.5
click at [480, 50] on div "1 2 3 4 5 6 7 C X Z C X Z E E Erase all H H LIVE Wave Function & Postulates of …" at bounding box center [241, 153] width 483 height 306
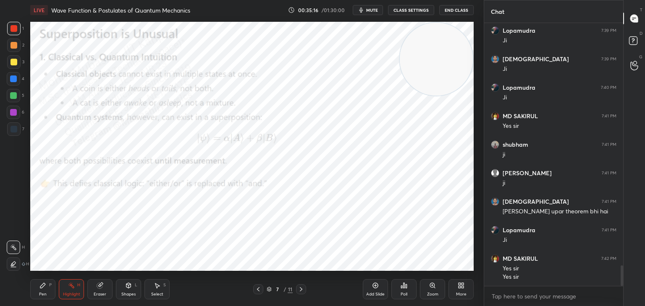
click at [39, 291] on div "Pen P" at bounding box center [42, 289] width 25 height 20
click at [12, 49] on div at bounding box center [13, 45] width 13 height 13
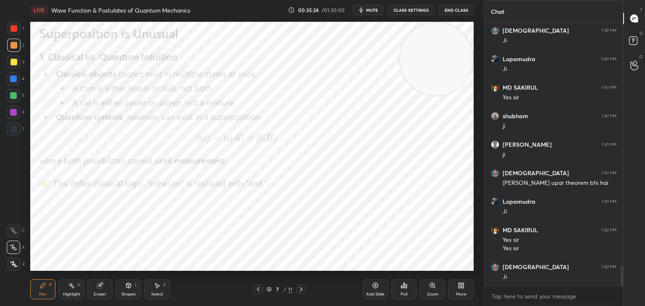
drag, startPoint x: 16, startPoint y: 31, endPoint x: 28, endPoint y: 35, distance: 13.4
click at [18, 32] on div at bounding box center [13, 28] width 13 height 13
click at [11, 81] on div at bounding box center [13, 79] width 7 height 7
click at [17, 48] on div at bounding box center [13, 45] width 13 height 13
click at [10, 82] on div at bounding box center [13, 78] width 13 height 13
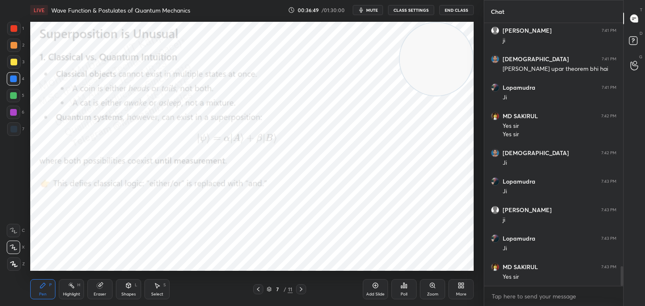
scroll to position [3303, 0]
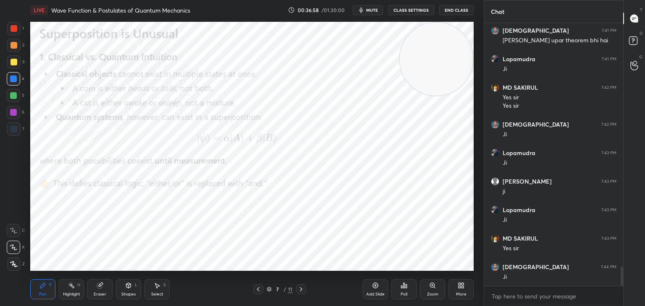
click at [16, 113] on div at bounding box center [13, 112] width 13 height 13
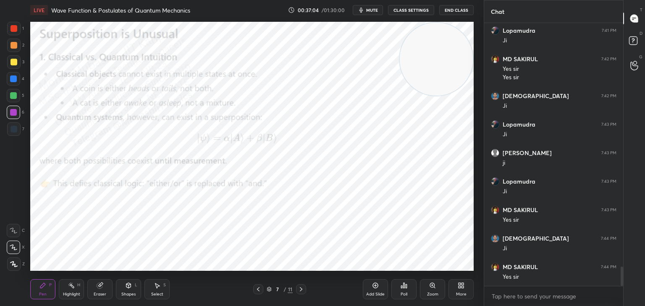
click at [17, 100] on div at bounding box center [13, 95] width 13 height 13
drag, startPoint x: 267, startPoint y: 90, endPoint x: 163, endPoint y: 125, distance: 109.3
click at [213, 125] on video at bounding box center [249, 91] width 73 height 73
click at [10, 64] on div at bounding box center [13, 61] width 13 height 13
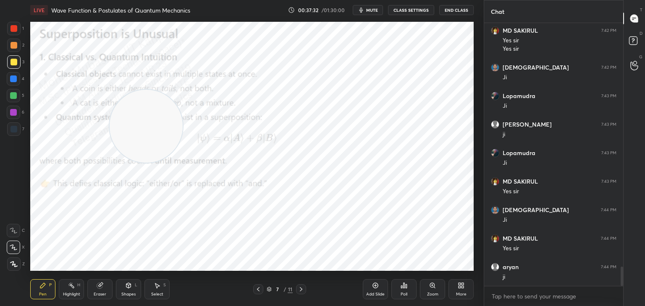
click at [99, 291] on div "Eraser" at bounding box center [99, 289] width 25 height 20
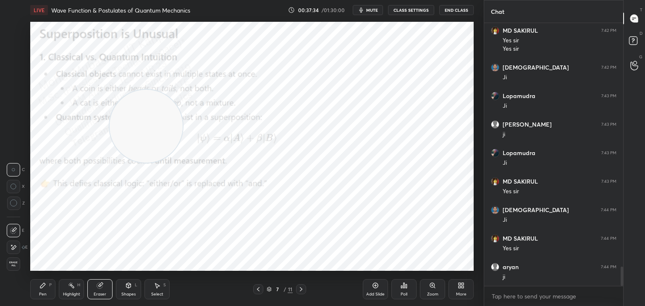
drag, startPoint x: 10, startPoint y: 249, endPoint x: 29, endPoint y: 239, distance: 21.6
click at [10, 248] on icon at bounding box center [13, 247] width 7 height 7
click at [46, 294] on div "Pen" at bounding box center [43, 294] width 8 height 4
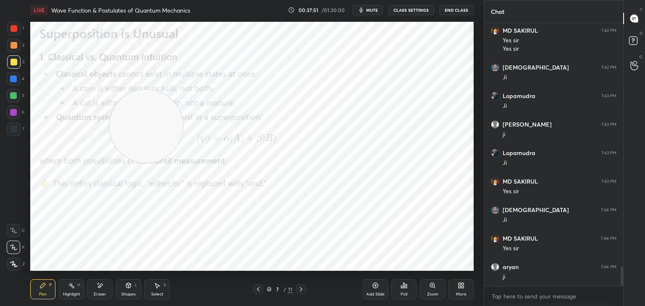
drag, startPoint x: 68, startPoint y: 293, endPoint x: 93, endPoint y: 273, distance: 32.2
click at [71, 291] on div "Highlight H" at bounding box center [71, 289] width 25 height 20
drag, startPoint x: 153, startPoint y: 146, endPoint x: 113, endPoint y: 48, distance: 106.1
click at [103, 34] on video at bounding box center [96, 59] width 73 height 73
click at [37, 287] on div "Pen P" at bounding box center [42, 289] width 25 height 20
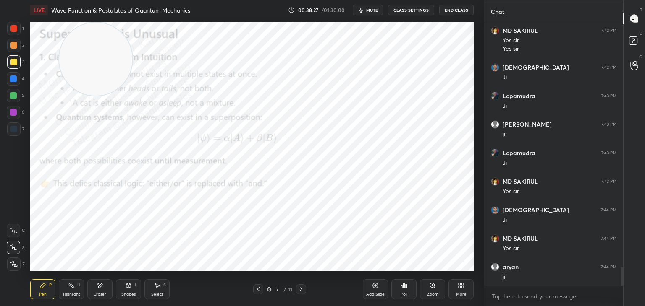
click at [12, 93] on div at bounding box center [13, 95] width 7 height 7
click at [13, 61] on div at bounding box center [13, 62] width 7 height 7
click at [16, 44] on div at bounding box center [13, 45] width 7 height 7
click at [15, 65] on div at bounding box center [13, 62] width 7 height 7
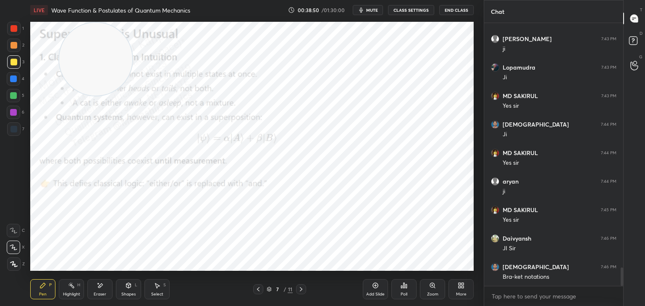
scroll to position [3474, 0]
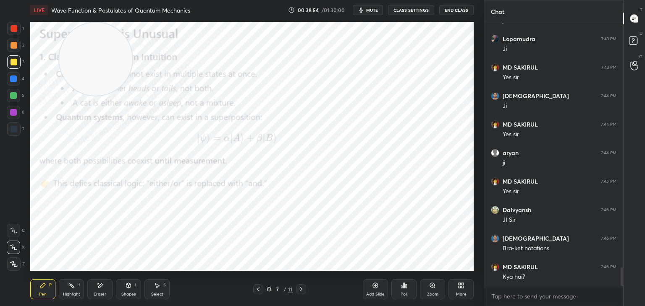
drag, startPoint x: 12, startPoint y: 111, endPoint x: 26, endPoint y: 108, distance: 14.7
click at [12, 110] on div at bounding box center [13, 112] width 7 height 7
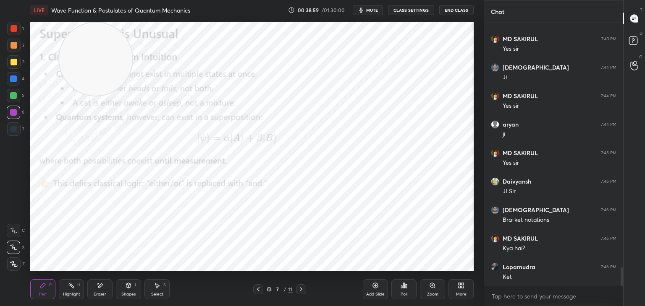
click at [69, 295] on div "Highlight" at bounding box center [71, 294] width 17 height 4
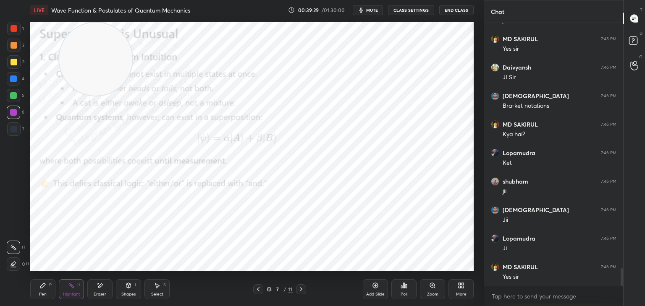
scroll to position [3646, 0]
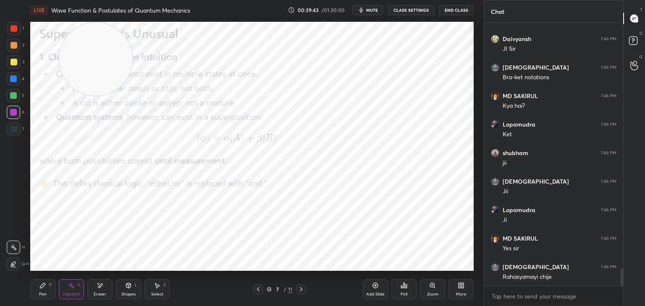
click at [52, 284] on div "Pen P" at bounding box center [42, 289] width 25 height 20
drag, startPoint x: 13, startPoint y: 29, endPoint x: 22, endPoint y: 31, distance: 9.5
click at [14, 29] on div at bounding box center [13, 28] width 7 height 7
click at [14, 81] on div at bounding box center [13, 79] width 7 height 7
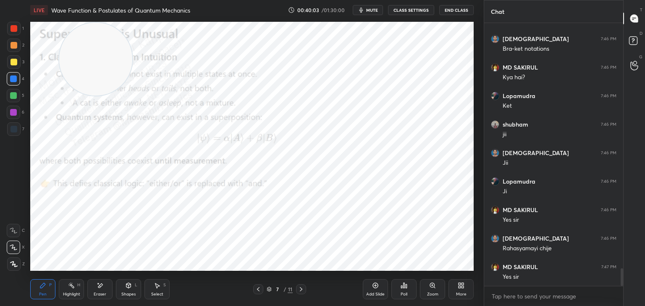
click at [64, 293] on div "Highlight" at bounding box center [71, 294] width 17 height 4
drag, startPoint x: 163, startPoint y: 65, endPoint x: 424, endPoint y: 182, distance: 285.9
click at [428, 189] on video at bounding box center [431, 180] width 73 height 73
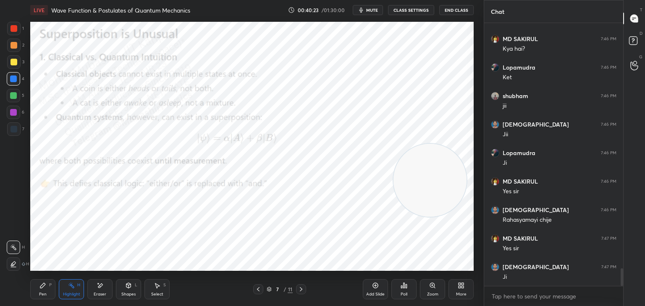
scroll to position [3731, 0]
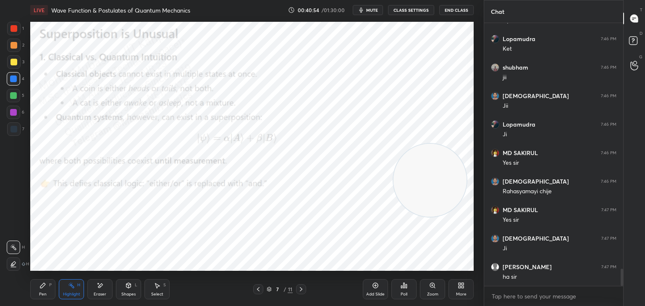
drag, startPoint x: 383, startPoint y: 10, endPoint x: 385, endPoint y: 2, distance: 8.6
click at [383, 11] on button "mute" at bounding box center [367, 10] width 30 height 10
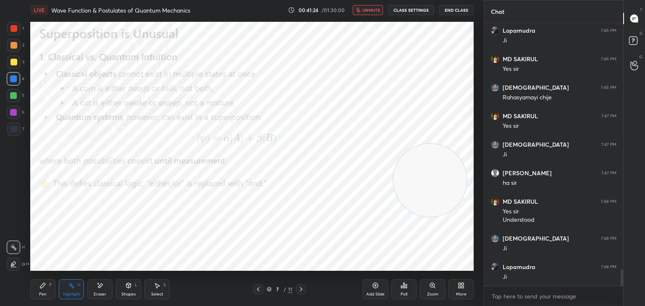
click at [368, 15] on button "unmute" at bounding box center [367, 10] width 30 height 10
click at [370, 13] on button "mute" at bounding box center [367, 10] width 30 height 10
click at [367, 10] on span "unmute" at bounding box center [371, 10] width 18 height 6
click at [460, 293] on div "More" at bounding box center [461, 294] width 10 height 4
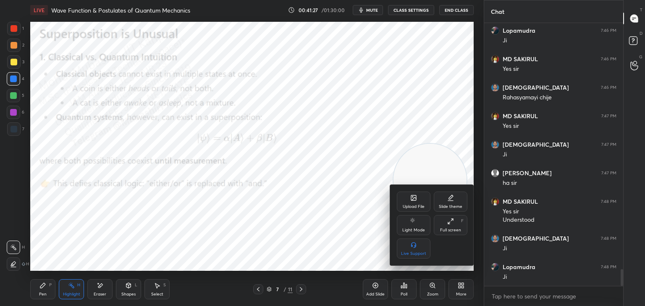
click at [411, 202] on div "Upload File" at bounding box center [414, 202] width 34 height 20
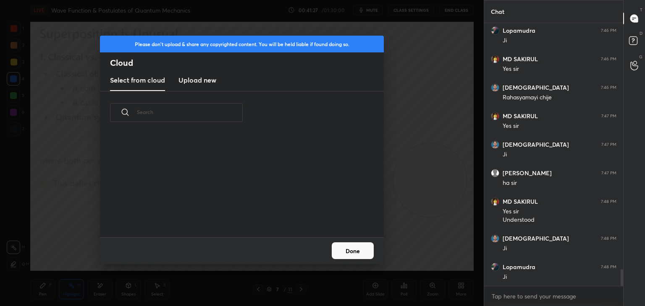
scroll to position [103, 269]
drag, startPoint x: 201, startPoint y: 78, endPoint x: 198, endPoint y: 81, distance: 4.7
click at [198, 81] on h3 "Upload new" at bounding box center [197, 80] width 38 height 10
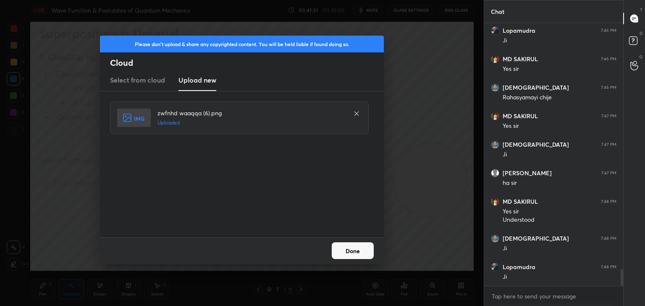
click at [339, 256] on button "Done" at bounding box center [352, 251] width 42 height 17
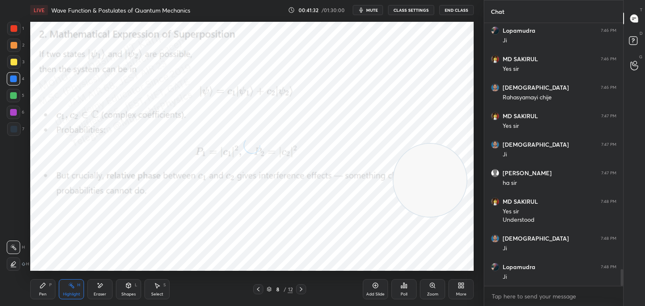
click at [34, 286] on div "Pen P" at bounding box center [42, 289] width 25 height 20
click at [15, 62] on div at bounding box center [13, 62] width 7 height 7
click at [12, 94] on div at bounding box center [13, 95] width 7 height 7
drag, startPoint x: 15, startPoint y: 115, endPoint x: 25, endPoint y: 115, distance: 9.7
click at [16, 115] on div at bounding box center [13, 112] width 7 height 7
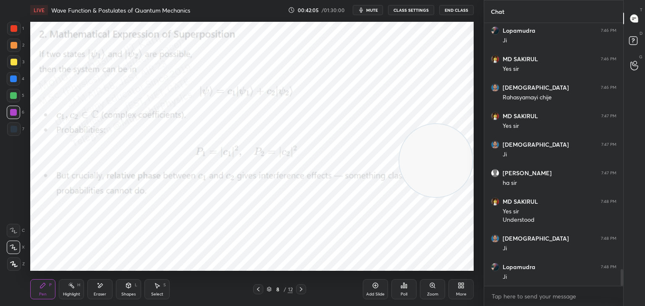
drag, startPoint x: 423, startPoint y: 181, endPoint x: 403, endPoint y: 93, distance: 90.2
click at [438, 124] on video at bounding box center [435, 160] width 73 height 73
click at [69, 292] on div "Highlight" at bounding box center [71, 294] width 17 height 4
drag, startPoint x: 40, startPoint y: 294, endPoint x: 35, endPoint y: 271, distance: 23.2
click at [39, 293] on div "Pen" at bounding box center [43, 294] width 8 height 4
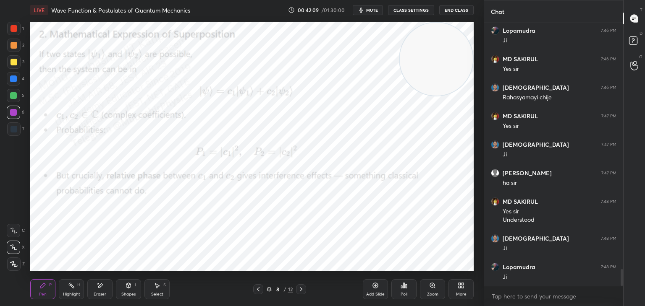
click at [13, 63] on div at bounding box center [13, 62] width 7 height 7
drag, startPoint x: 73, startPoint y: 282, endPoint x: 81, endPoint y: 283, distance: 8.4
click at [73, 282] on div "Highlight H" at bounding box center [71, 289] width 25 height 20
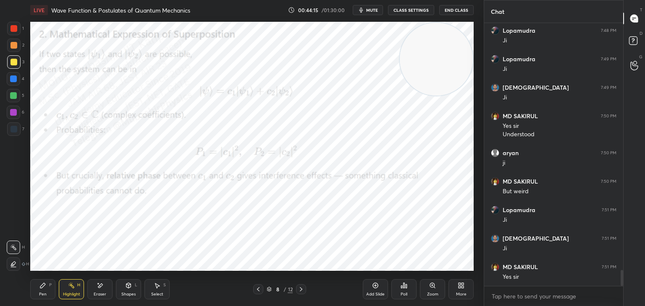
scroll to position [4090, 0]
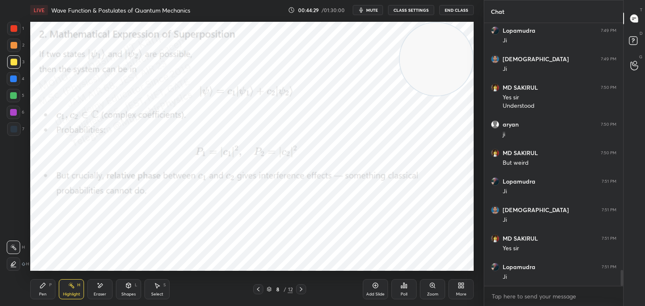
click at [371, 9] on span "mute" at bounding box center [372, 10] width 12 height 6
click at [370, 11] on span "unmute" at bounding box center [371, 10] width 18 height 6
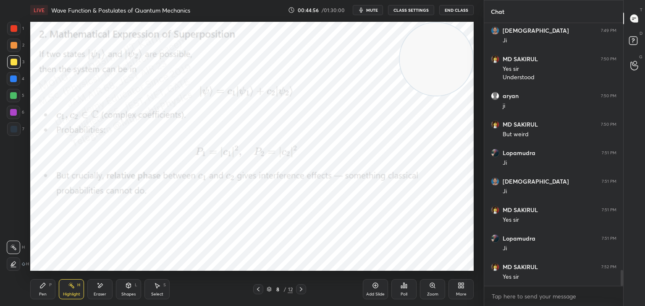
click at [461, 293] on div "More" at bounding box center [461, 294] width 10 height 4
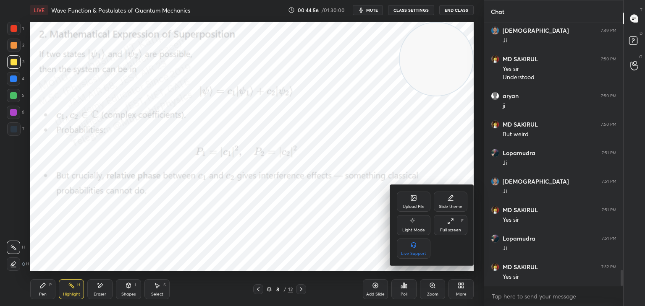
click at [413, 202] on div "Upload File" at bounding box center [414, 202] width 34 height 20
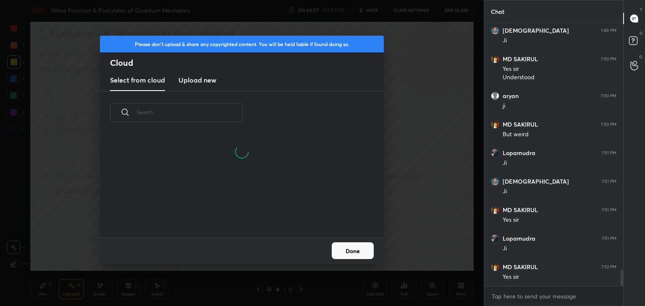
click at [198, 76] on h3 "Upload new" at bounding box center [197, 80] width 38 height 10
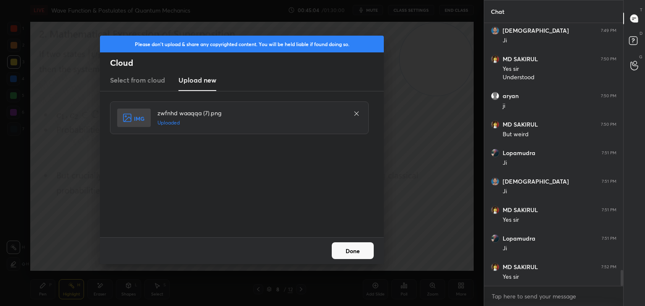
click at [355, 253] on button "Done" at bounding box center [352, 251] width 42 height 17
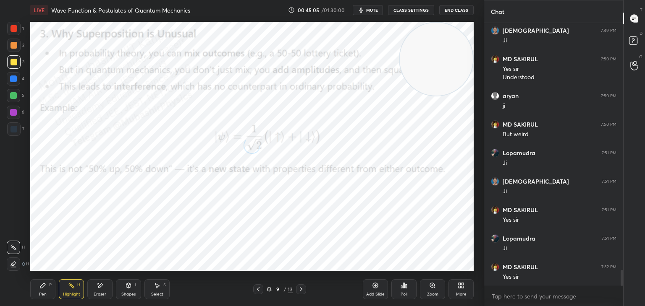
click at [31, 293] on div "Pen P" at bounding box center [42, 289] width 25 height 20
click at [10, 51] on div at bounding box center [13, 45] width 13 height 13
drag, startPoint x: 371, startPoint y: 160, endPoint x: 126, endPoint y: 270, distance: 268.4
click at [141, 287] on div "LIVE Wave Function & Postulates of Quantum Mechanics 00:45:07 / 01:30:00 mute C…" at bounding box center [252, 153] width 450 height 306
click at [13, 83] on div at bounding box center [13, 78] width 13 height 13
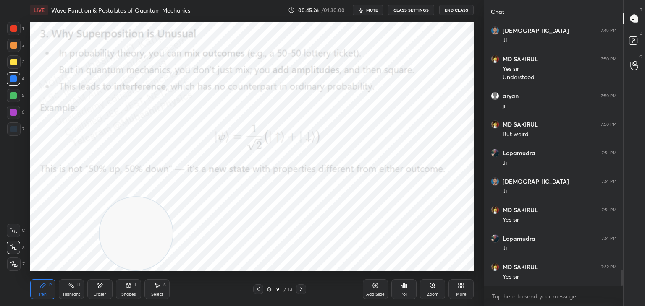
click at [69, 289] on icon at bounding box center [71, 285] width 7 height 7
click at [258, 290] on icon at bounding box center [258, 289] width 7 height 7
click at [258, 288] on icon at bounding box center [258, 289] width 7 height 7
click at [259, 288] on icon at bounding box center [258, 289] width 3 height 4
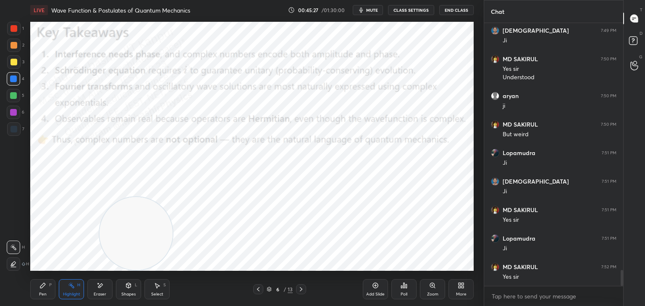
click at [259, 288] on icon at bounding box center [258, 289] width 3 height 4
drag, startPoint x: 141, startPoint y: 230, endPoint x: 143, endPoint y: 11, distance: 218.6
click at [138, 6] on div "LIVE Wave Function & Postulates of Quantum Mechanics 00:45:28 / 01:30:00 mute C…" at bounding box center [252, 153] width 450 height 306
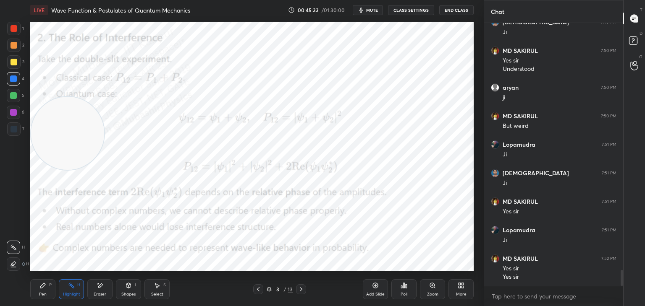
drag, startPoint x: 122, startPoint y: 99, endPoint x: 96, endPoint y: 123, distance: 34.7
click at [82, 139] on video at bounding box center [67, 133] width 73 height 73
click at [300, 291] on icon at bounding box center [301, 289] width 3 height 4
click at [302, 289] on icon at bounding box center [301, 289] width 7 height 7
click at [303, 289] on icon at bounding box center [301, 289] width 7 height 7
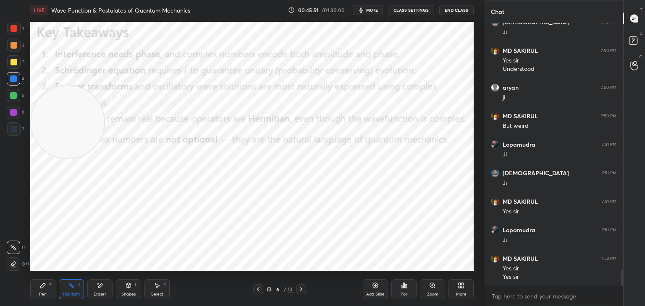
click at [302, 289] on icon at bounding box center [301, 289] width 7 height 7
click at [301, 289] on icon at bounding box center [301, 289] width 3 height 4
click at [303, 287] on icon at bounding box center [301, 289] width 7 height 7
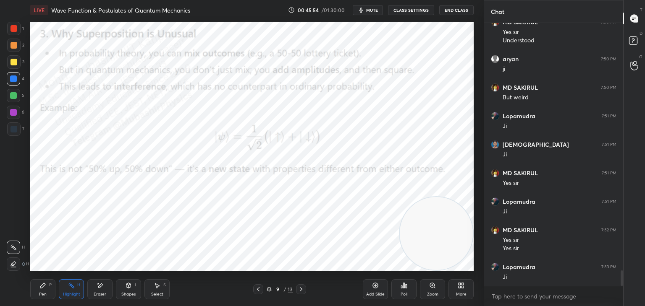
drag, startPoint x: 96, startPoint y: 110, endPoint x: 469, endPoint y: 276, distance: 408.6
click at [472, 277] on div "LIVE Wave Function & Postulates of Quantum Mechanics 00:45:54 / 01:30:00 mute C…" at bounding box center [252, 153] width 450 height 306
click at [53, 287] on div "Pen P Highlight H Eraser Shapes L Select S" at bounding box center [113, 289] width 166 height 20
click at [46, 290] on div "Pen P" at bounding box center [42, 289] width 25 height 20
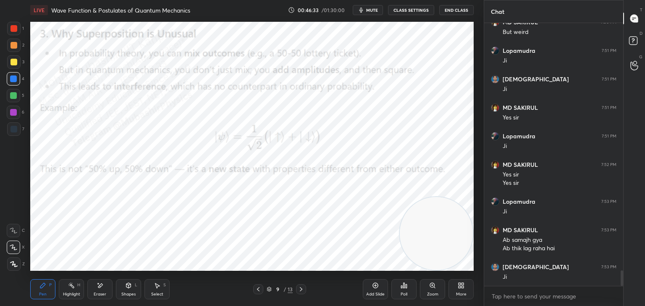
scroll to position [4250, 0]
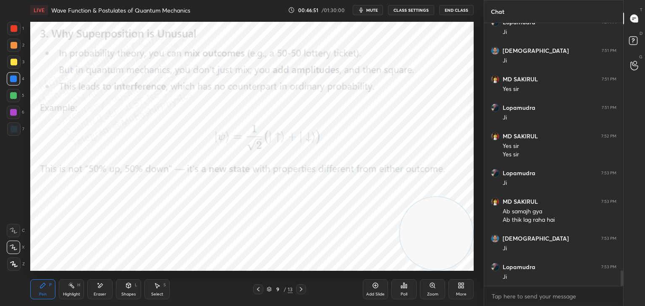
drag, startPoint x: 15, startPoint y: 113, endPoint x: 27, endPoint y: 113, distance: 12.2
click at [17, 113] on div at bounding box center [13, 112] width 13 height 13
drag, startPoint x: 438, startPoint y: 215, endPoint x: 450, endPoint y: 44, distance: 171.6
click at [450, 40] on video at bounding box center [435, 71] width 73 height 73
drag, startPoint x: 73, startPoint y: 290, endPoint x: 102, endPoint y: 273, distance: 34.2
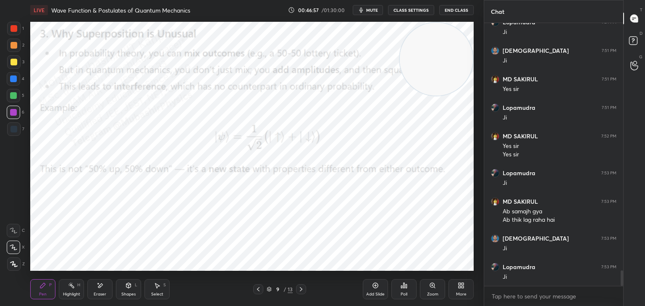
click at [73, 287] on div "Highlight H" at bounding box center [71, 289] width 25 height 20
drag, startPoint x: 34, startPoint y: 285, endPoint x: 41, endPoint y: 278, distance: 9.8
click at [34, 286] on div "Pen P" at bounding box center [42, 289] width 25 height 20
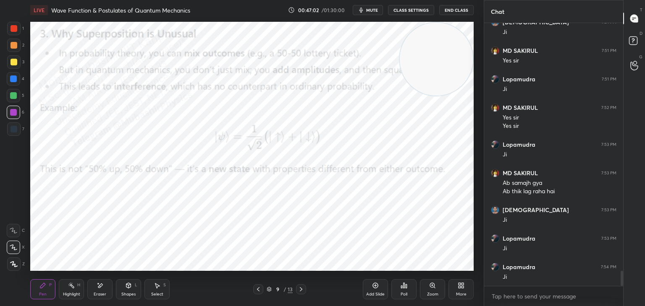
drag, startPoint x: 17, startPoint y: 62, endPoint x: 29, endPoint y: 73, distance: 16.6
click at [17, 61] on div at bounding box center [13, 62] width 7 height 7
click at [14, 78] on div at bounding box center [13, 79] width 7 height 7
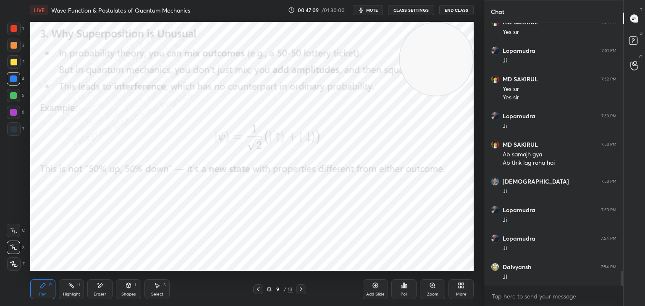
click at [16, 96] on div at bounding box center [13, 95] width 13 height 13
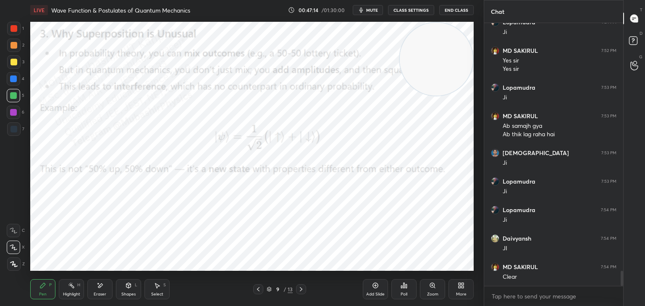
drag, startPoint x: 64, startPoint y: 290, endPoint x: 82, endPoint y: 279, distance: 21.4
click at [64, 290] on div "Highlight H" at bounding box center [71, 289] width 25 height 20
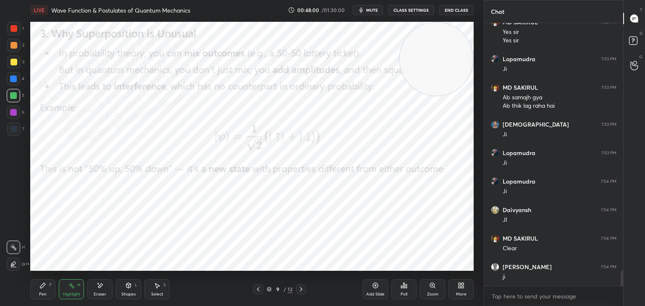
click at [460, 289] on icon at bounding box center [460, 285] width 7 height 7
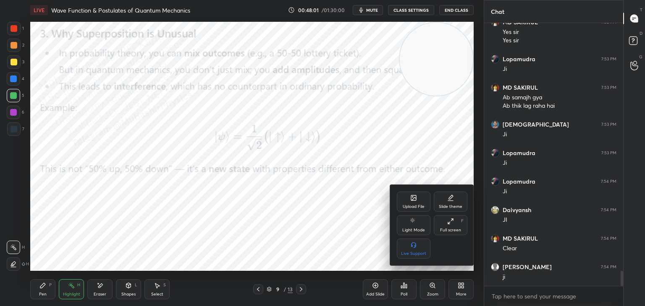
click at [415, 201] on div "Upload File" at bounding box center [414, 202] width 34 height 20
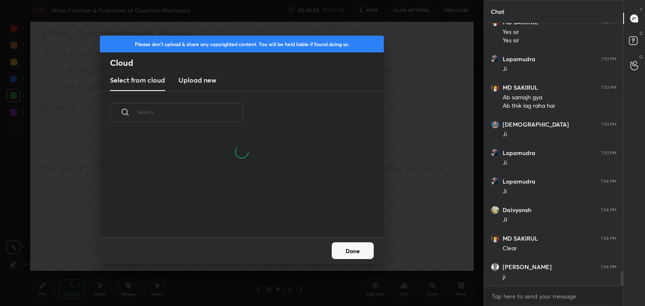
drag, startPoint x: 201, startPoint y: 86, endPoint x: 338, endPoint y: 78, distance: 136.6
click at [201, 85] on new "Upload new" at bounding box center [197, 80] width 38 height 21
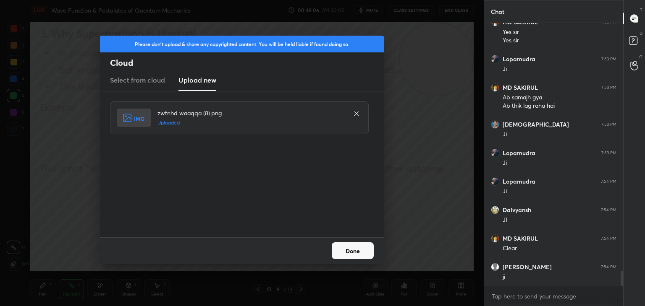
click at [363, 256] on button "Done" at bounding box center [352, 251] width 42 height 17
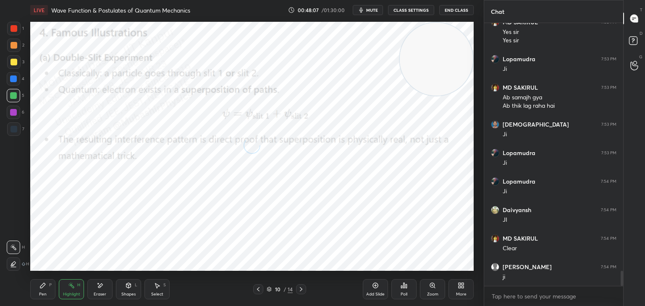
drag, startPoint x: 480, startPoint y: 196, endPoint x: 473, endPoint y: 243, distance: 46.6
click at [487, 240] on div "1 2 3 4 5 6 7 C X Z E E Erase all H H LIVE Wave Function & Postulates of Quantu…" at bounding box center [322, 153] width 645 height 306
click at [44, 288] on div "Pen P" at bounding box center [42, 289] width 25 height 20
click at [12, 44] on div at bounding box center [13, 45] width 13 height 13
drag, startPoint x: 18, startPoint y: 81, endPoint x: 27, endPoint y: 81, distance: 8.4
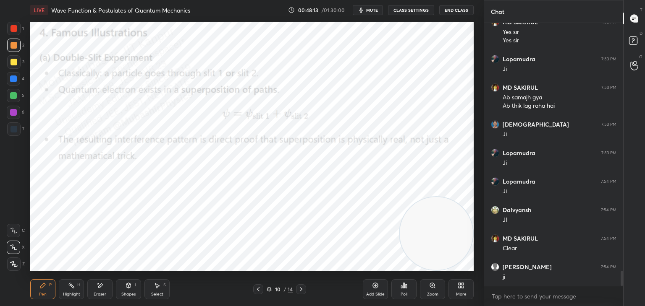
click at [27, 81] on div "1 2 3 4 5 6 7 C X Z E E Erase all H H LIVE Wave Function & Postulates of Quantu…" at bounding box center [238, 153] width 477 height 306
click at [16, 78] on div at bounding box center [13, 79] width 7 height 7
drag, startPoint x: 16, startPoint y: 113, endPoint x: 29, endPoint y: 113, distance: 13.4
click at [17, 113] on div at bounding box center [13, 112] width 13 height 13
drag, startPoint x: 79, startPoint y: 291, endPoint x: 88, endPoint y: 287, distance: 9.0
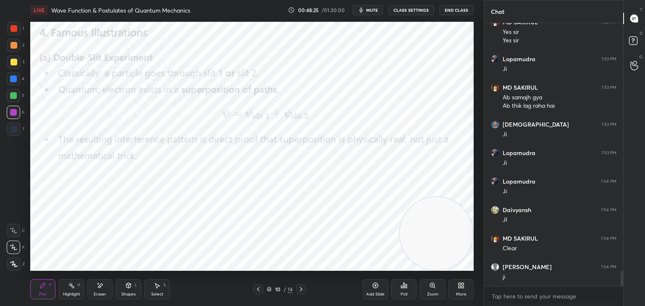
click at [79, 289] on div "Highlight H" at bounding box center [71, 289] width 25 height 20
click at [37, 284] on div "Pen P" at bounding box center [42, 289] width 25 height 20
click at [13, 98] on div at bounding box center [13, 95] width 7 height 7
drag, startPoint x: 3, startPoint y: 60, endPoint x: 14, endPoint y: 60, distance: 11.3
click at [7, 60] on div "1 2 3 4 5 6 7 C X Z E E Erase all H H" at bounding box center [13, 146] width 27 height 249
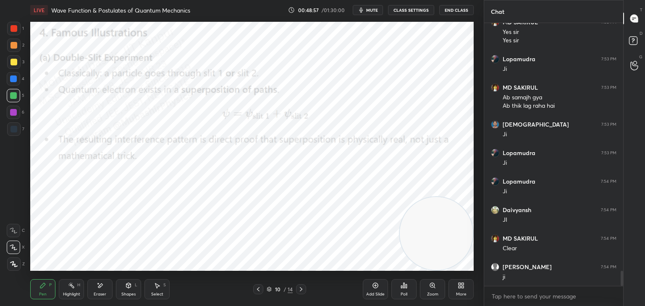
click at [18, 63] on div at bounding box center [13, 61] width 13 height 13
click at [79, 284] on div "H" at bounding box center [78, 285] width 3 height 4
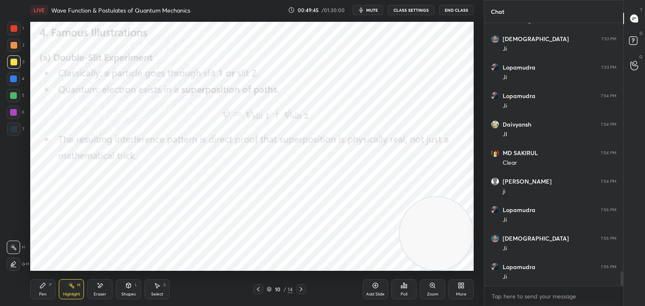
scroll to position [4478, 0]
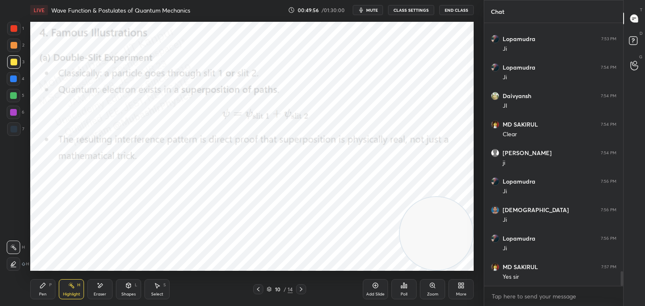
drag, startPoint x: 155, startPoint y: 293, endPoint x: 151, endPoint y: 287, distance: 6.4
click at [152, 292] on div "Select" at bounding box center [157, 294] width 12 height 4
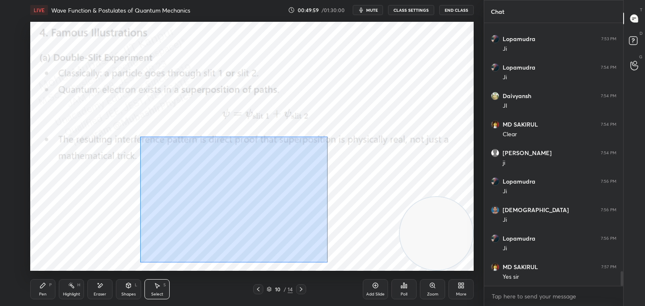
drag, startPoint x: 173, startPoint y: 152, endPoint x: 306, endPoint y: 251, distance: 165.8
click at [327, 262] on div "0 ° Undo Copy Duplicate Duplicate to new slide Delete" at bounding box center [251, 146] width 443 height 249
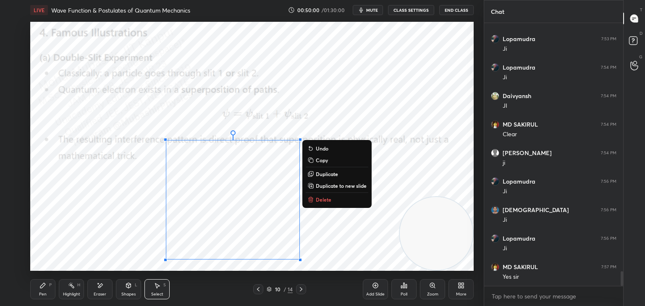
click at [321, 196] on button "Delete" at bounding box center [336, 200] width 63 height 10
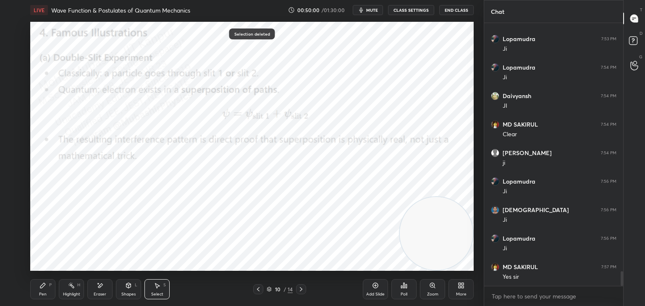
click at [48, 289] on div "Pen P" at bounding box center [42, 289] width 25 height 20
drag, startPoint x: 66, startPoint y: 290, endPoint x: 92, endPoint y: 281, distance: 27.9
click at [66, 290] on div "Highlight H" at bounding box center [71, 289] width 25 height 20
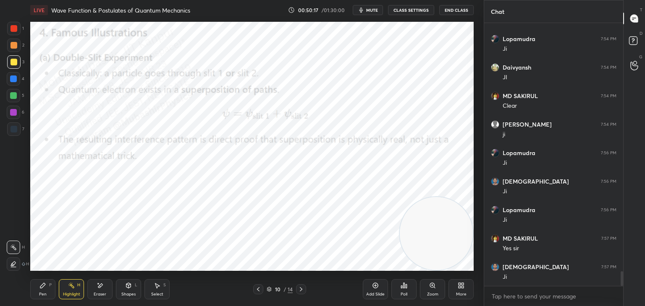
scroll to position [4535, 0]
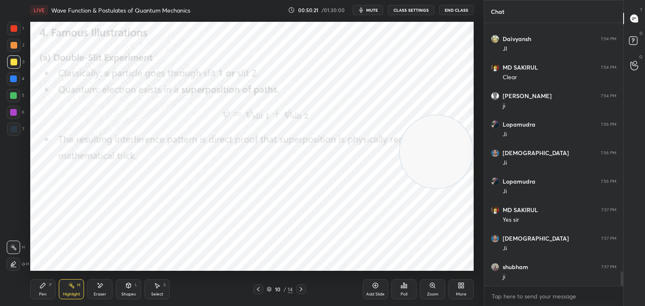
drag, startPoint x: 452, startPoint y: 204, endPoint x: 399, endPoint y: 60, distance: 152.4
click at [467, 115] on video at bounding box center [435, 151] width 73 height 73
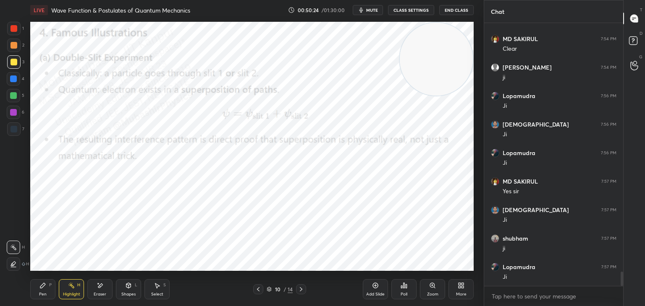
drag, startPoint x: 44, startPoint y: 290, endPoint x: 36, endPoint y: 274, distance: 18.0
click at [39, 291] on div "Pen P" at bounding box center [42, 289] width 25 height 20
click at [16, 111] on div at bounding box center [13, 112] width 7 height 7
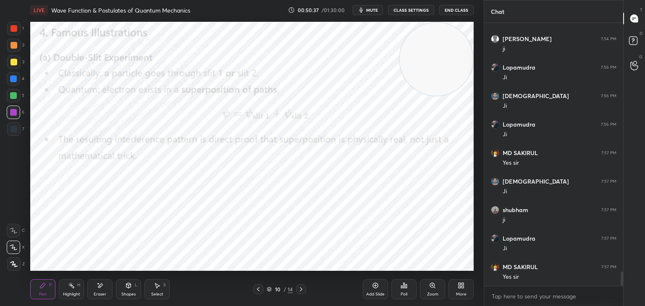
click at [18, 98] on div at bounding box center [13, 95] width 13 height 13
click at [70, 291] on div "Highlight H" at bounding box center [71, 289] width 25 height 20
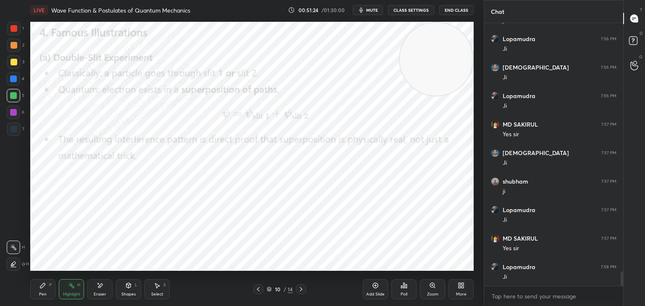
scroll to position [4649, 0]
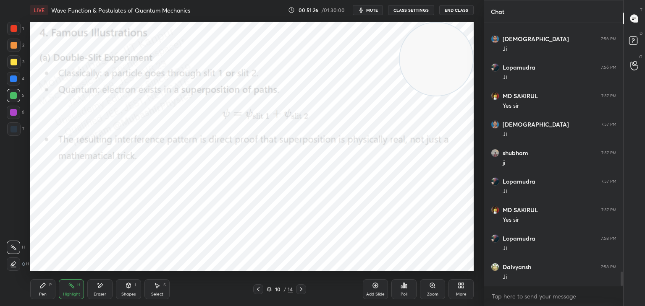
click at [457, 287] on div "More" at bounding box center [460, 289] width 25 height 20
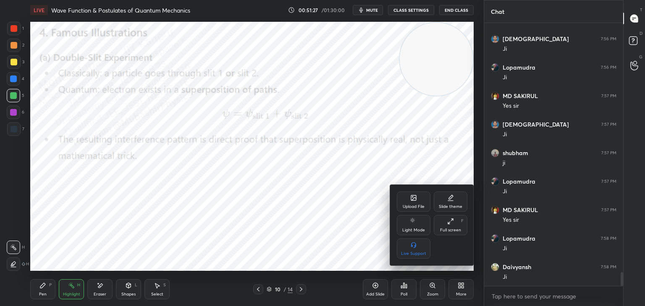
scroll to position [4678, 0]
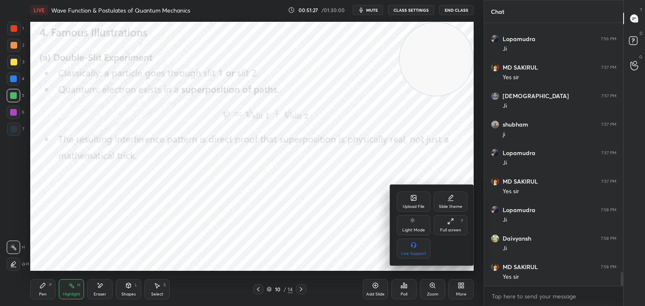
click at [408, 202] on div "Upload File" at bounding box center [414, 202] width 34 height 20
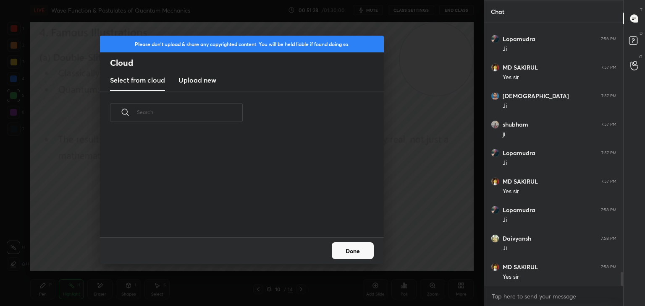
click at [197, 73] on new "Upload new" at bounding box center [197, 80] width 38 height 21
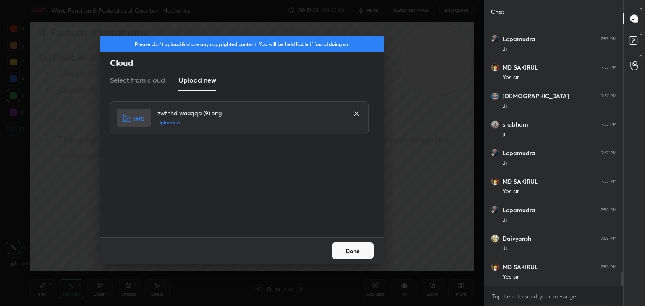
scroll to position [4706, 0]
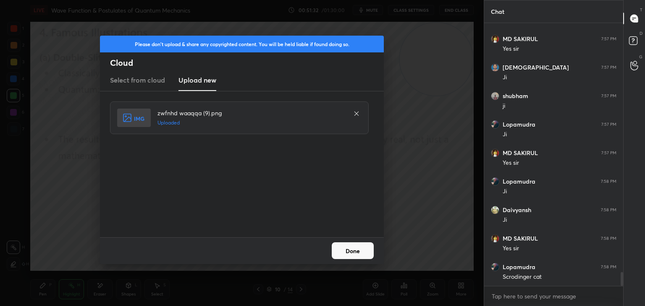
click at [349, 251] on button "Done" at bounding box center [352, 251] width 42 height 17
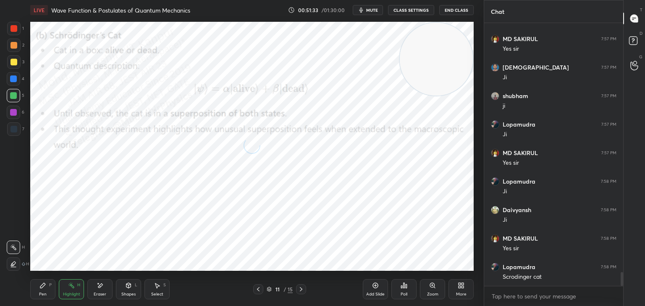
scroll to position [4735, 0]
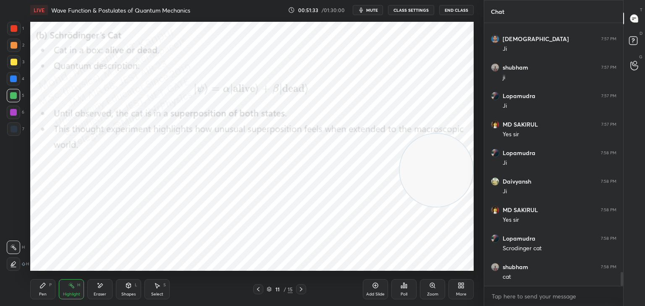
drag, startPoint x: 446, startPoint y: 101, endPoint x: 408, endPoint y: 268, distance: 171.4
click at [492, 295] on div "1 2 3 4 5 6 7 C X Z E E Erase all H H LIVE Wave Function & Postulates of Quantu…" at bounding box center [322, 153] width 645 height 306
click at [45, 290] on div "Pen P" at bounding box center [42, 289] width 25 height 20
click at [13, 47] on div at bounding box center [13, 45] width 7 height 7
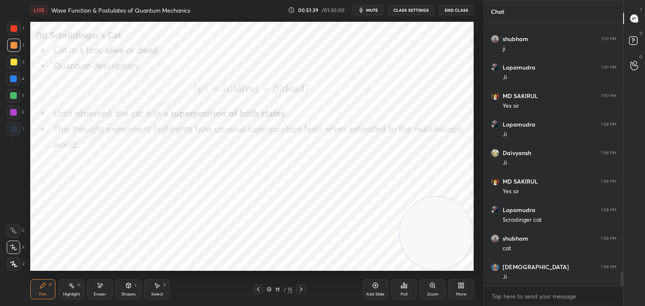
drag, startPoint x: 13, startPoint y: 71, endPoint x: 20, endPoint y: 76, distance: 8.9
click at [14, 70] on div "3" at bounding box center [15, 63] width 17 height 17
drag, startPoint x: 16, startPoint y: 81, endPoint x: 22, endPoint y: 84, distance: 6.6
click at [19, 82] on div at bounding box center [13, 78] width 13 height 13
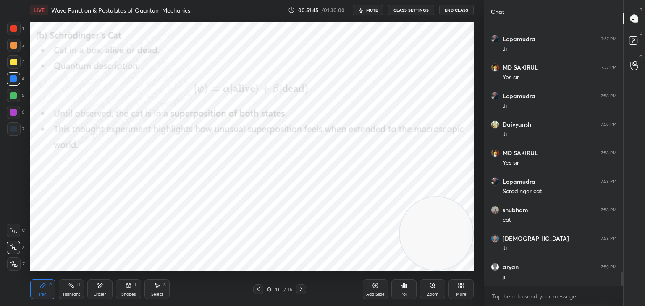
drag, startPoint x: 10, startPoint y: 115, endPoint x: 21, endPoint y: 112, distance: 10.7
click at [13, 112] on div at bounding box center [13, 112] width 7 height 7
click at [73, 290] on div "Highlight H" at bounding box center [71, 289] width 25 height 20
drag, startPoint x: 42, startPoint y: 286, endPoint x: 20, endPoint y: 165, distance: 122.4
click at [38, 291] on div "Pen P" at bounding box center [42, 289] width 25 height 20
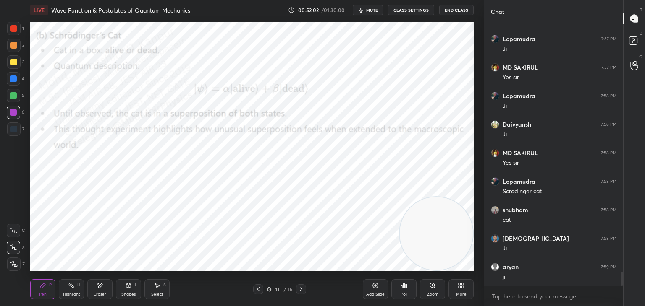
drag, startPoint x: 14, startPoint y: 101, endPoint x: 27, endPoint y: 109, distance: 14.9
click at [15, 102] on div at bounding box center [13, 95] width 13 height 13
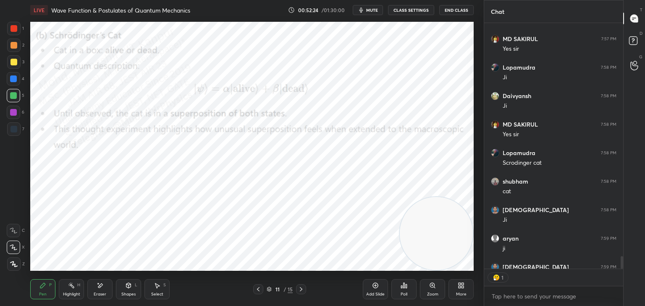
scroll to position [3, 3]
drag, startPoint x: 78, startPoint y: 295, endPoint x: 101, endPoint y: 277, distance: 28.5
click at [75, 295] on div "Highlight" at bounding box center [71, 294] width 17 height 4
click at [413, 11] on button "CLASS SETTINGS" at bounding box center [411, 10] width 46 height 10
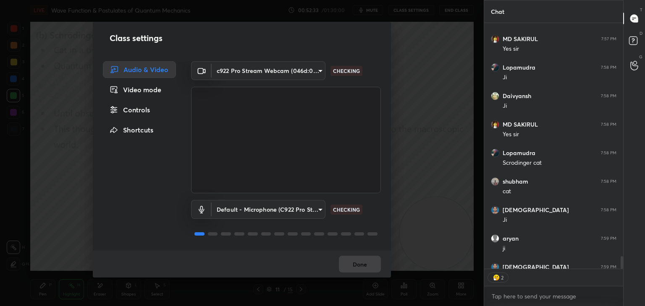
click at [145, 109] on div "Controls" at bounding box center [139, 110] width 73 height 17
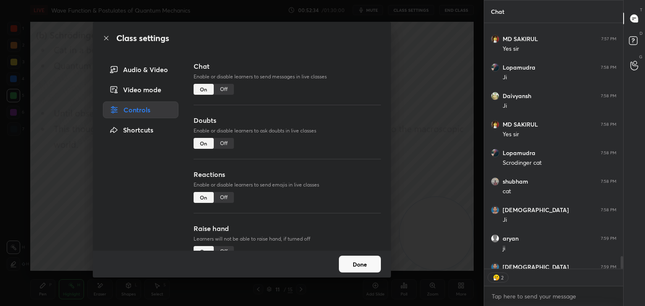
drag, startPoint x: 227, startPoint y: 196, endPoint x: 354, endPoint y: 246, distance: 137.1
click at [228, 196] on div "Off" at bounding box center [224, 197] width 20 height 11
click at [366, 270] on button "Done" at bounding box center [360, 264] width 42 height 17
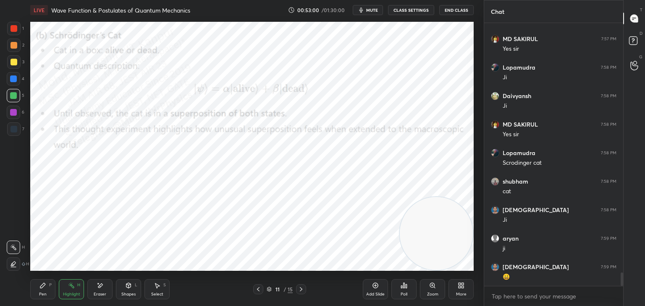
scroll to position [4849, 0]
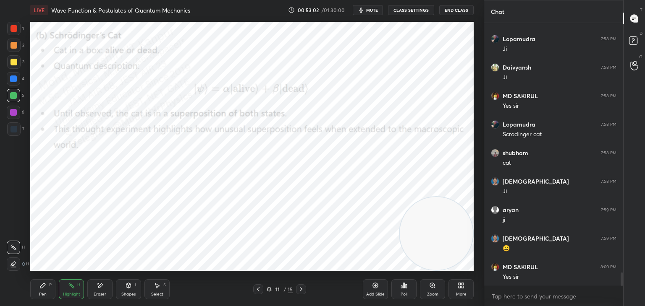
click at [463, 284] on div "More" at bounding box center [460, 289] width 25 height 20
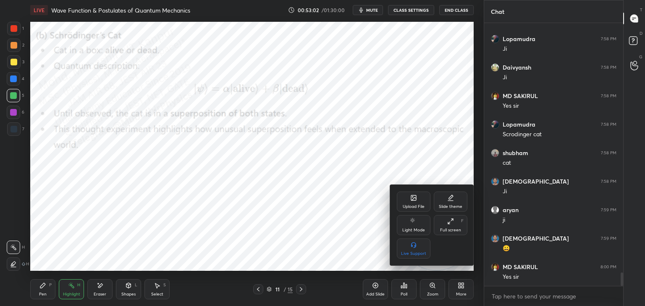
click at [412, 199] on icon at bounding box center [413, 198] width 5 height 5
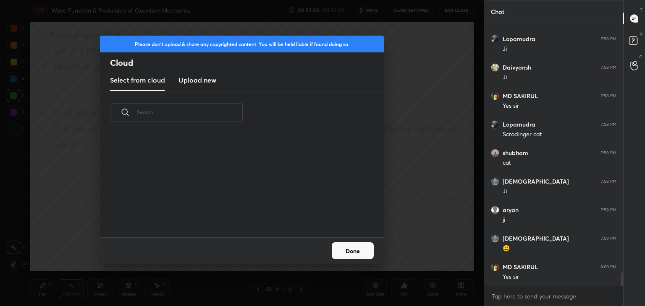
scroll to position [103, 269]
click at [198, 78] on h3 "Upload new" at bounding box center [197, 80] width 38 height 10
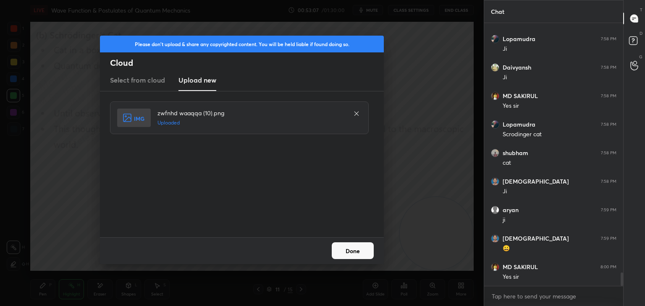
click at [354, 253] on button "Done" at bounding box center [352, 251] width 42 height 17
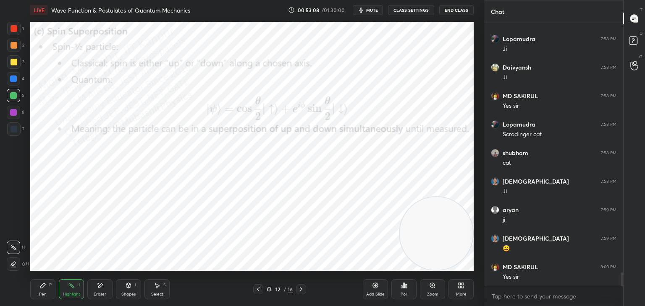
drag, startPoint x: 45, startPoint y: 288, endPoint x: 47, endPoint y: 277, distance: 10.6
click at [45, 286] on icon at bounding box center [42, 285] width 7 height 7
click at [13, 80] on div at bounding box center [13, 79] width 7 height 7
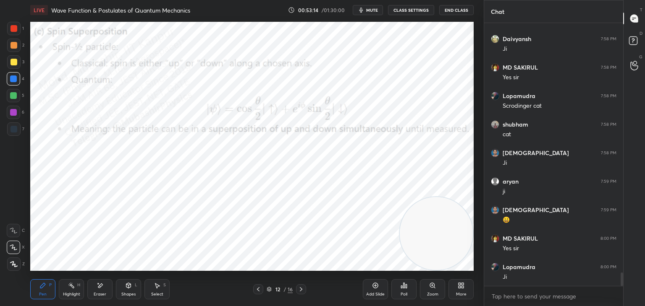
drag, startPoint x: 8, startPoint y: 111, endPoint x: 29, endPoint y: 116, distance: 22.0
click at [8, 112] on div at bounding box center [13, 112] width 13 height 13
drag, startPoint x: 73, startPoint y: 290, endPoint x: 94, endPoint y: 274, distance: 26.4
click at [76, 288] on div "Highlight H" at bounding box center [71, 289] width 25 height 20
click at [48, 284] on div "Pen P" at bounding box center [42, 289] width 25 height 20
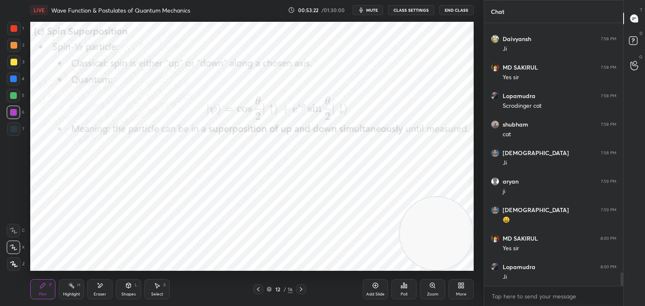
click at [10, 93] on div at bounding box center [13, 95] width 13 height 13
drag, startPoint x: 79, startPoint y: 294, endPoint x: 72, endPoint y: 291, distance: 7.5
click at [74, 295] on div "Highlight" at bounding box center [71, 294] width 17 height 4
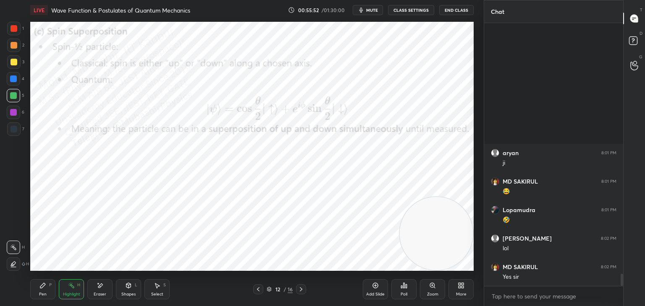
scroll to position [5400, 0]
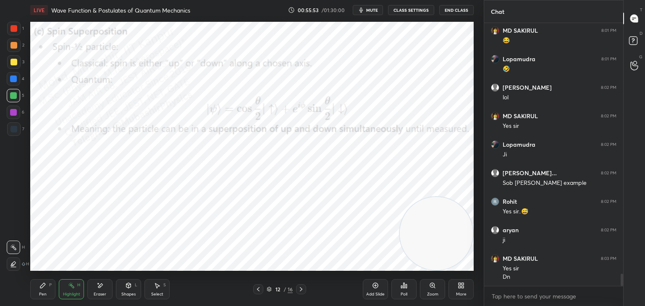
click at [459, 288] on icon at bounding box center [459, 287] width 2 height 2
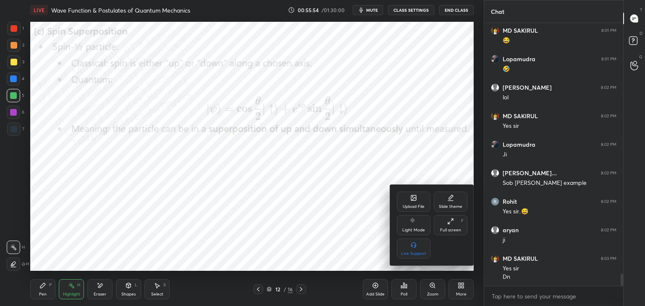
click at [415, 201] on icon at bounding box center [413, 198] width 5 height 5
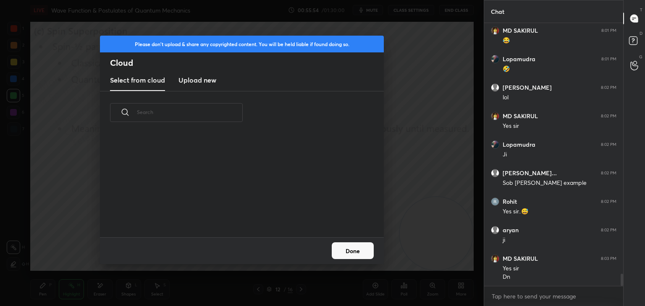
click at [196, 74] on new "Upload new" at bounding box center [197, 80] width 38 height 21
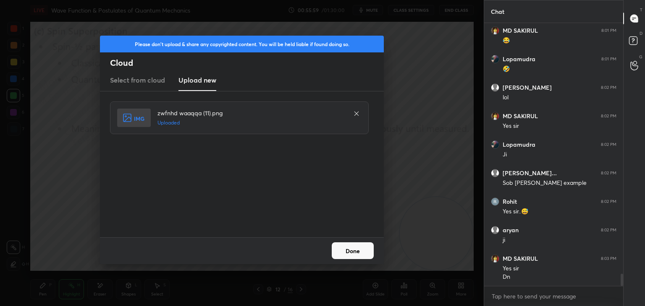
click at [365, 251] on button "Done" at bounding box center [352, 251] width 42 height 17
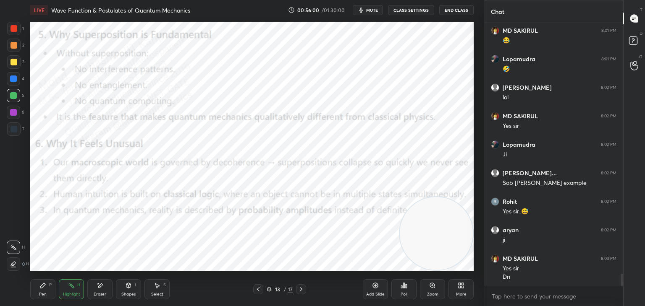
click at [34, 293] on div "Pen P" at bounding box center [42, 289] width 25 height 20
drag, startPoint x: 18, startPoint y: 49, endPoint x: 23, endPoint y: 51, distance: 6.2
click at [17, 50] on div at bounding box center [13, 45] width 13 height 13
drag, startPoint x: 12, startPoint y: 81, endPoint x: 23, endPoint y: 81, distance: 11.4
click at [13, 81] on div at bounding box center [13, 79] width 7 height 7
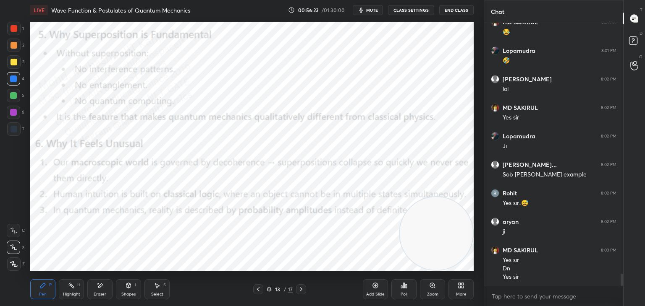
scroll to position [5436, 0]
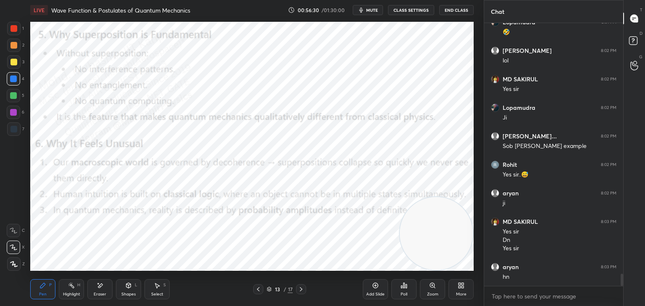
click at [86, 292] on div "Pen P Highlight H Eraser Shapes L Select S" at bounding box center [113, 289] width 166 height 20
click at [62, 295] on div "Highlight H" at bounding box center [71, 289] width 25 height 20
drag, startPoint x: 427, startPoint y: 237, endPoint x: 422, endPoint y: 102, distance: 135.6
click at [427, 77] on video at bounding box center [435, 70] width 73 height 73
drag, startPoint x: 41, startPoint y: 292, endPoint x: 26, endPoint y: 160, distance: 133.0
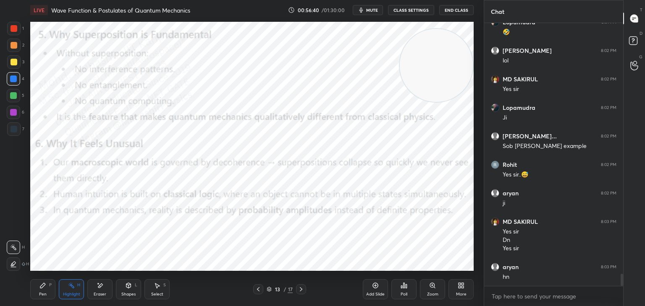
click at [41, 291] on div "Pen P" at bounding box center [42, 289] width 25 height 20
click at [12, 121] on div "6" at bounding box center [16, 114] width 18 height 17
click at [20, 102] on div "5" at bounding box center [16, 95] width 18 height 13
drag, startPoint x: 14, startPoint y: 31, endPoint x: 22, endPoint y: 31, distance: 8.4
click at [14, 29] on div at bounding box center [13, 28] width 7 height 7
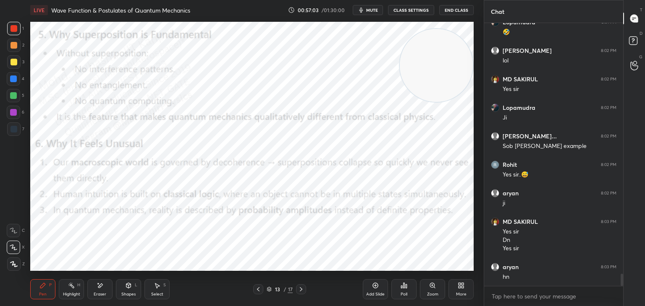
click at [15, 94] on div at bounding box center [13, 95] width 13 height 13
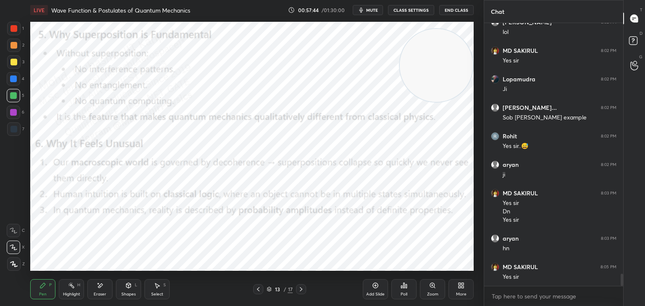
click at [10, 43] on div at bounding box center [13, 45] width 7 height 7
click at [9, 65] on div at bounding box center [13, 61] width 13 height 13
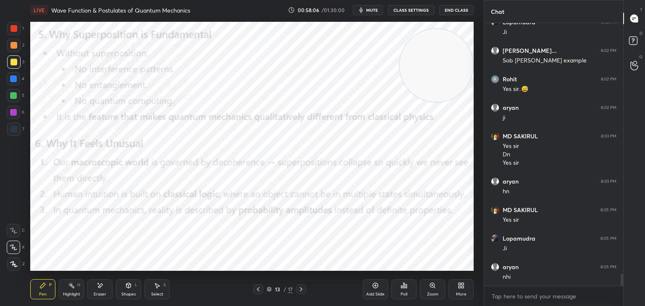
scroll to position [5551, 0]
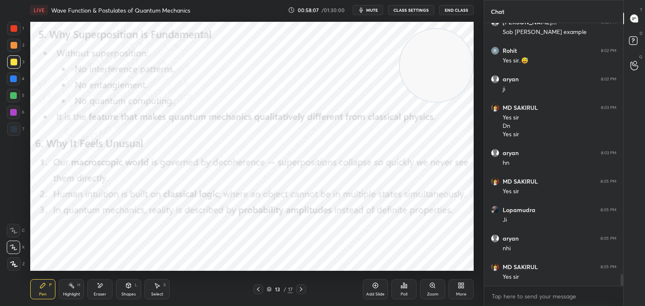
drag, startPoint x: 62, startPoint y: 290, endPoint x: 129, endPoint y: 272, distance: 69.3
click at [63, 290] on div "Highlight H" at bounding box center [71, 289] width 25 height 20
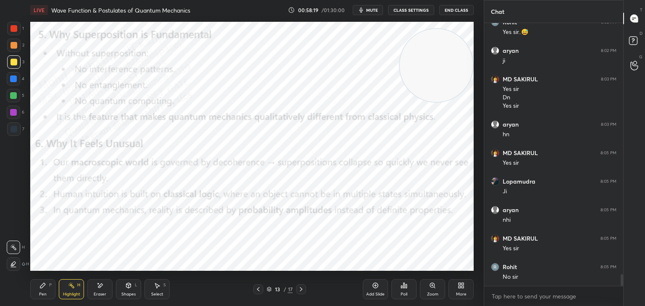
scroll to position [5608, 0]
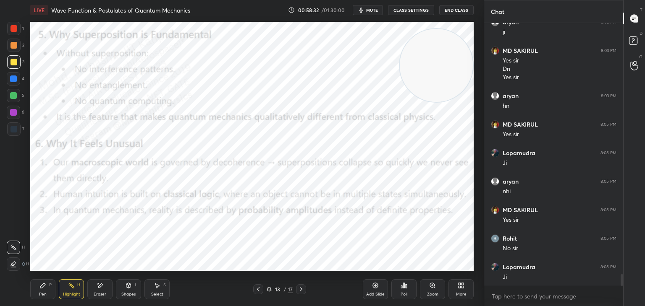
click at [465, 288] on div "More" at bounding box center [460, 289] width 25 height 20
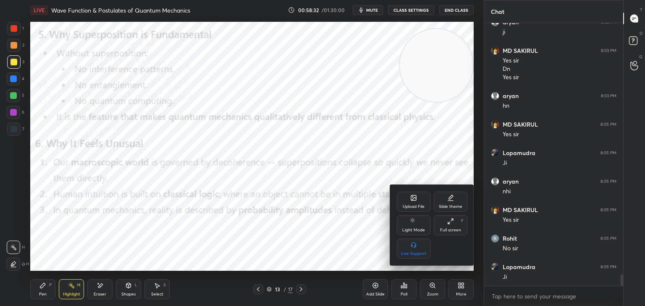
click at [416, 205] on div "Upload File" at bounding box center [413, 207] width 22 height 4
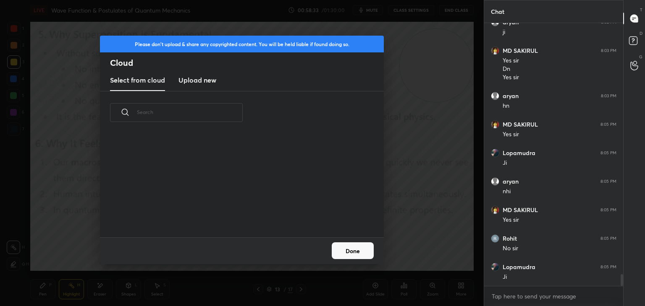
scroll to position [103, 269]
click at [207, 82] on h3 "Upload new" at bounding box center [197, 80] width 38 height 10
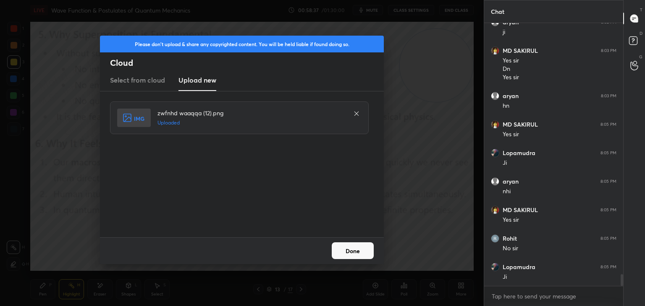
click at [356, 256] on button "Done" at bounding box center [352, 251] width 42 height 17
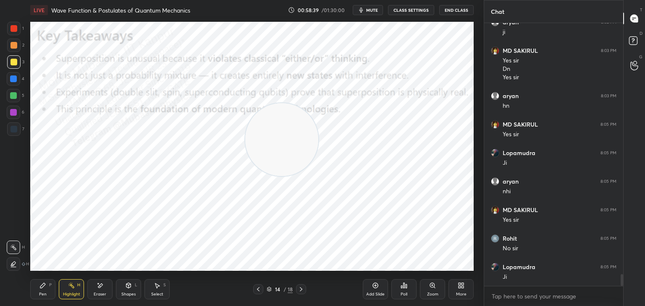
drag, startPoint x: 376, startPoint y: 93, endPoint x: 99, endPoint y: 236, distance: 312.3
click at [245, 176] on video at bounding box center [281, 139] width 73 height 73
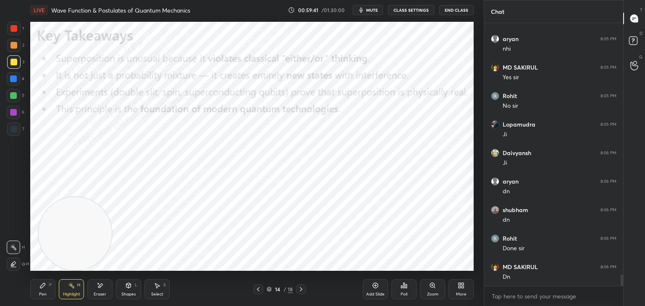
scroll to position [5779, 0]
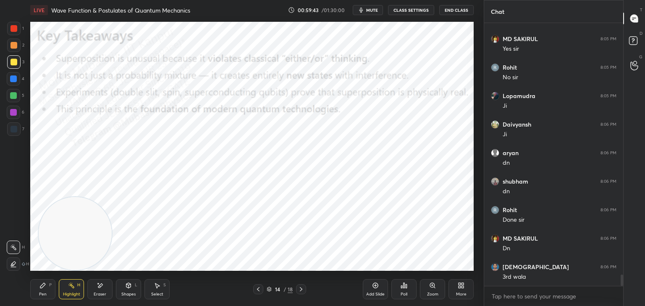
click at [457, 289] on div "More" at bounding box center [460, 289] width 25 height 20
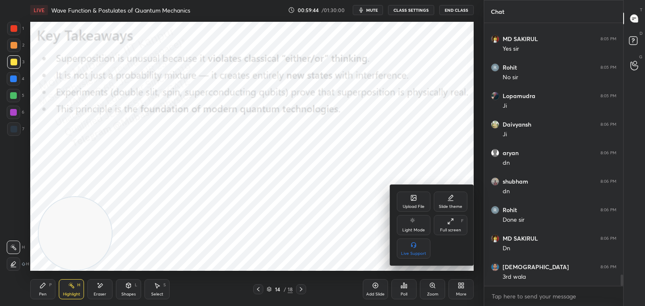
click at [411, 205] on div "Upload File" at bounding box center [413, 207] width 22 height 4
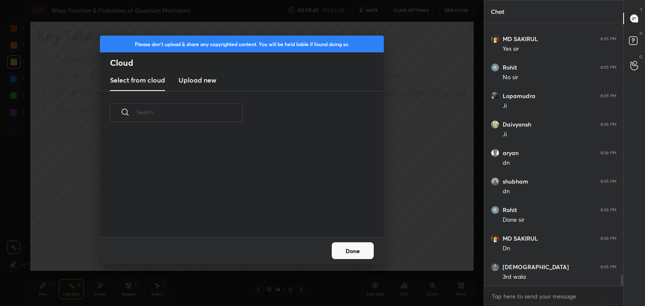
drag, startPoint x: 199, startPoint y: 80, endPoint x: 205, endPoint y: 85, distance: 7.4
click at [198, 81] on h3 "Upload new" at bounding box center [197, 80] width 38 height 10
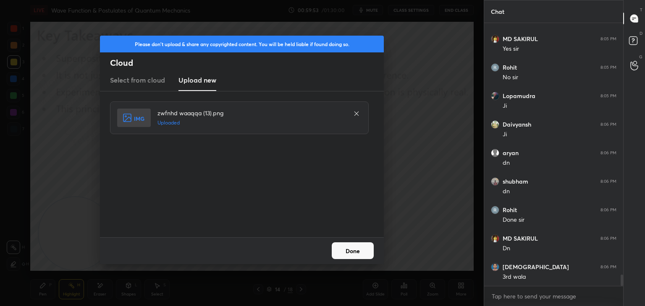
click at [349, 249] on button "Done" at bounding box center [352, 251] width 42 height 17
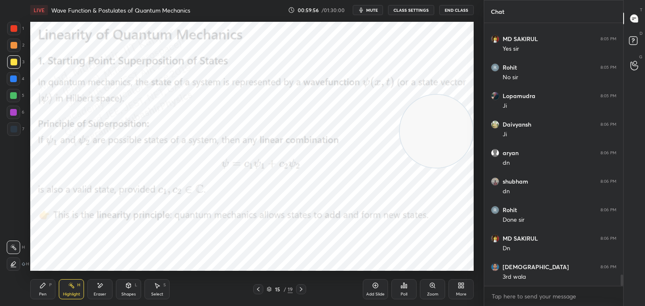
drag, startPoint x: 121, startPoint y: 214, endPoint x: 439, endPoint y: 141, distance: 326.1
click at [432, 143] on video at bounding box center [435, 131] width 73 height 73
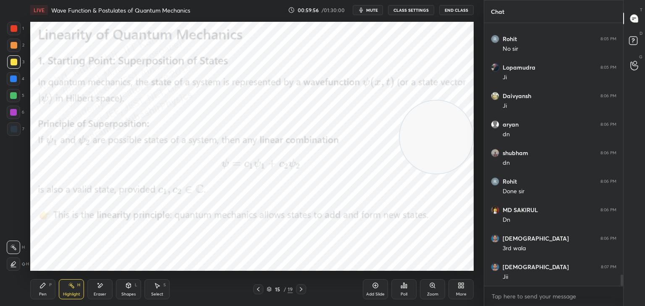
click at [434, 150] on video at bounding box center [435, 137] width 73 height 73
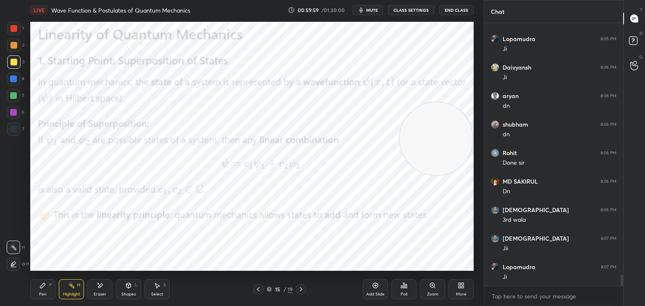
click at [50, 287] on div "P" at bounding box center [50, 285] width 3 height 4
click at [8, 43] on div at bounding box center [13, 45] width 13 height 13
drag, startPoint x: 13, startPoint y: 98, endPoint x: 17, endPoint y: 95, distance: 5.1
click at [13, 97] on div at bounding box center [13, 95] width 7 height 7
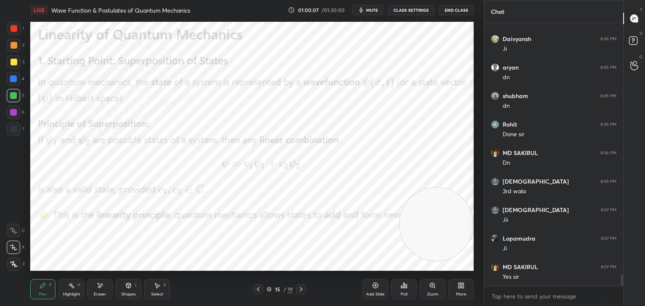
drag, startPoint x: 418, startPoint y: 142, endPoint x: 438, endPoint y: 249, distance: 108.8
click at [445, 253] on video at bounding box center [435, 224] width 73 height 73
drag, startPoint x: 12, startPoint y: 115, endPoint x: 22, endPoint y: 114, distance: 10.1
click at [12, 114] on div at bounding box center [13, 112] width 7 height 7
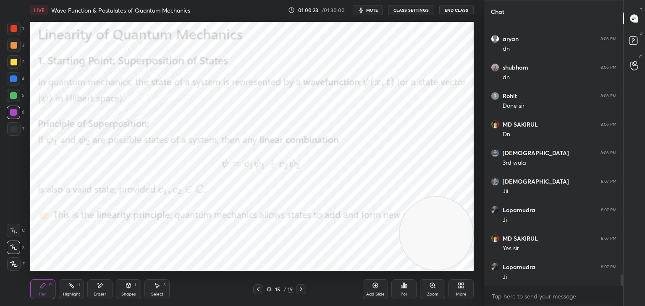
drag, startPoint x: 13, startPoint y: 79, endPoint x: 27, endPoint y: 89, distance: 16.5
click at [14, 81] on div at bounding box center [13, 79] width 7 height 7
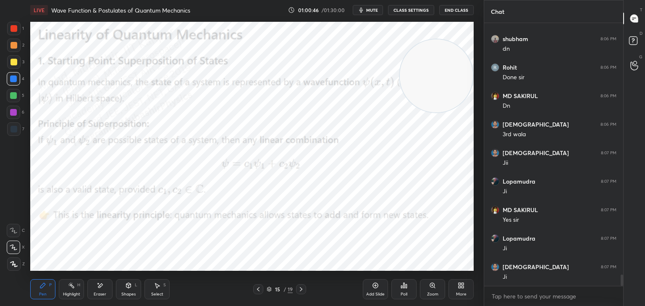
drag, startPoint x: 444, startPoint y: 227, endPoint x: 420, endPoint y: 66, distance: 162.5
click at [465, 69] on video at bounding box center [435, 75] width 73 height 73
click at [18, 112] on div at bounding box center [13, 112] width 13 height 13
click at [12, 63] on div at bounding box center [13, 62] width 7 height 7
drag, startPoint x: 66, startPoint y: 290, endPoint x: 89, endPoint y: 274, distance: 27.9
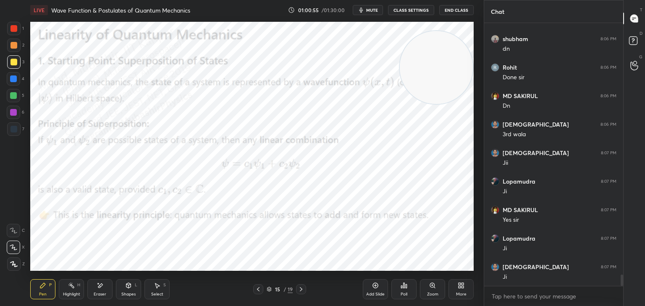
click at [68, 290] on div "Highlight H" at bounding box center [71, 289] width 25 height 20
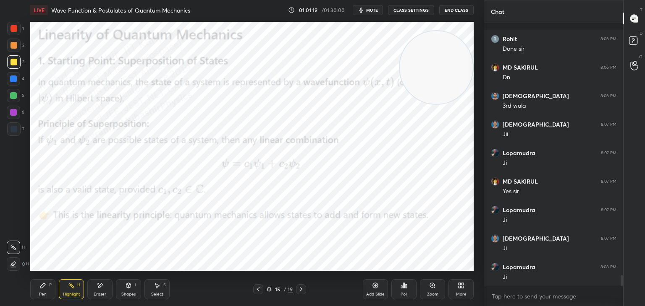
scroll to position [6007, 0]
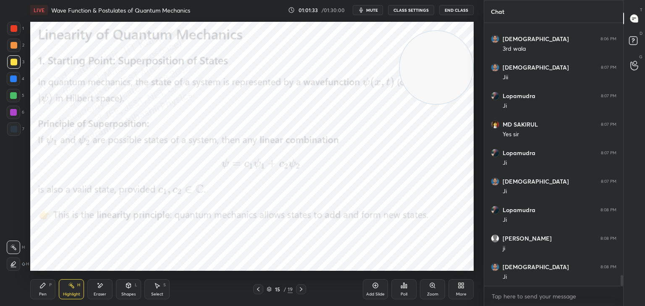
drag, startPoint x: 377, startPoint y: 9, endPoint x: 381, endPoint y: 2, distance: 7.9
click at [376, 10] on span "mute" at bounding box center [372, 10] width 12 height 6
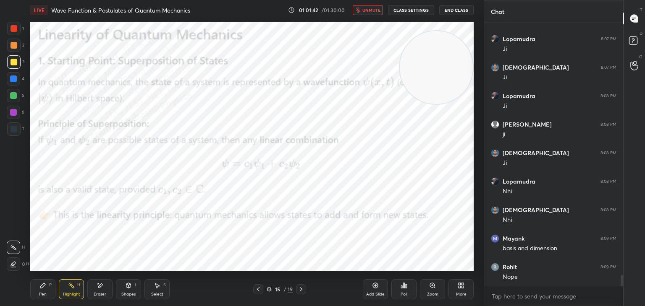
click at [377, 12] on button "unmute" at bounding box center [367, 10] width 30 height 10
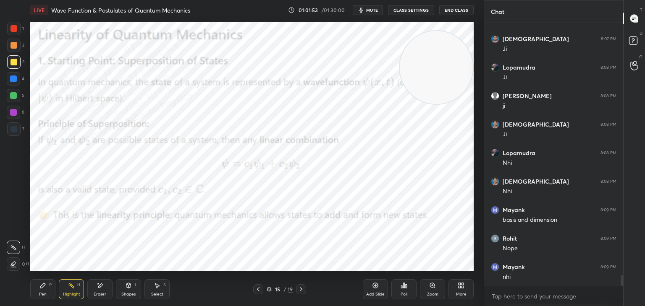
click at [301, 290] on icon at bounding box center [301, 289] width 3 height 4
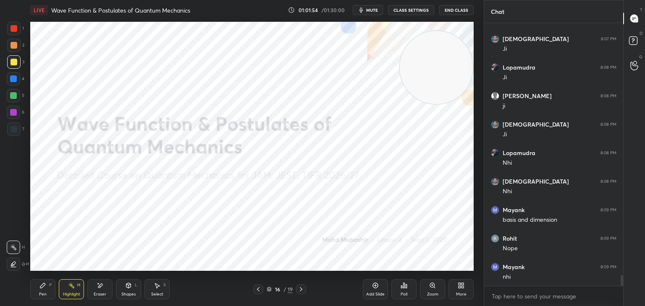
click at [37, 290] on div "Pen P" at bounding box center [42, 289] width 25 height 20
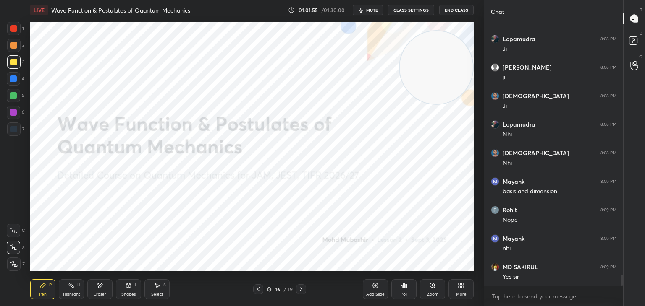
click at [13, 81] on div at bounding box center [13, 78] width 13 height 13
click at [15, 110] on div at bounding box center [13, 112] width 13 height 13
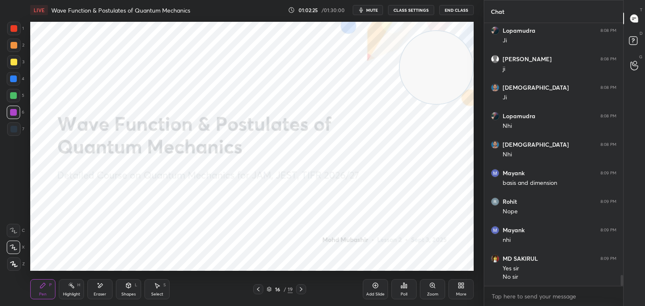
scroll to position [6215, 0]
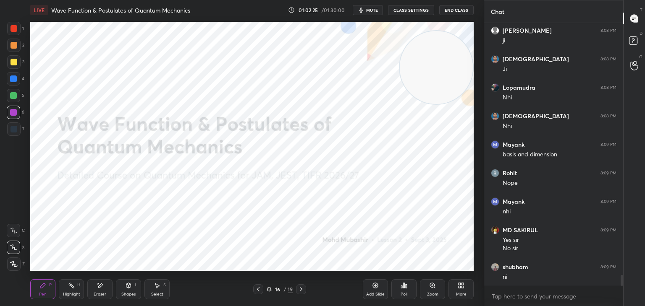
click at [89, 291] on div "Pen P Highlight H Eraser Shapes L Select S" at bounding box center [113, 289] width 166 height 20
click at [103, 293] on div "Eraser" at bounding box center [100, 294] width 13 height 4
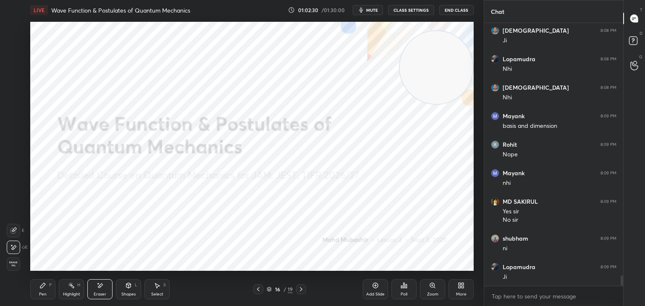
drag, startPoint x: 18, startPoint y: 265, endPoint x: 25, endPoint y: 264, distance: 6.8
click at [19, 265] on span "Erase all" at bounding box center [13, 264] width 13 height 6
click at [74, 290] on div "Highlight H" at bounding box center [71, 289] width 25 height 20
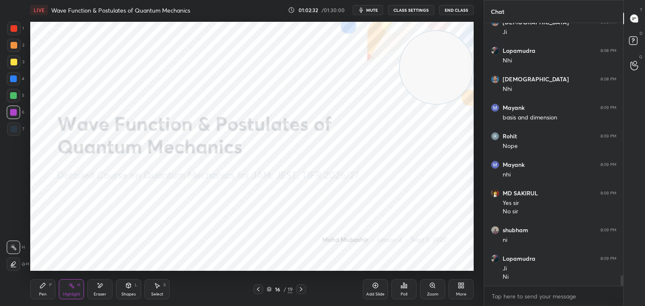
click at [256, 292] on icon at bounding box center [258, 289] width 7 height 7
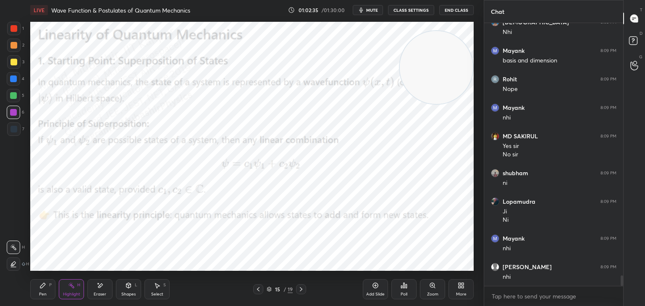
scroll to position [6338, 0]
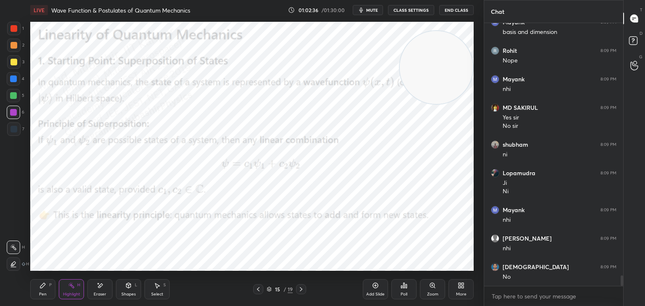
click at [461, 291] on div "More" at bounding box center [460, 289] width 25 height 20
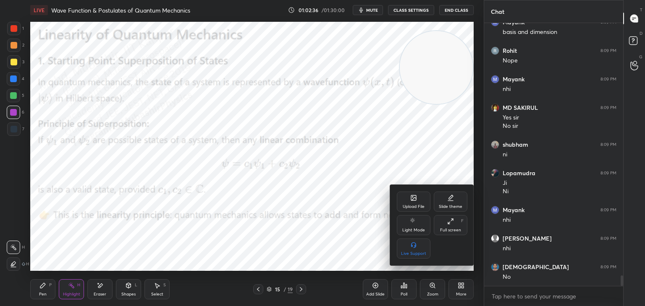
click at [413, 195] on icon at bounding box center [413, 198] width 7 height 7
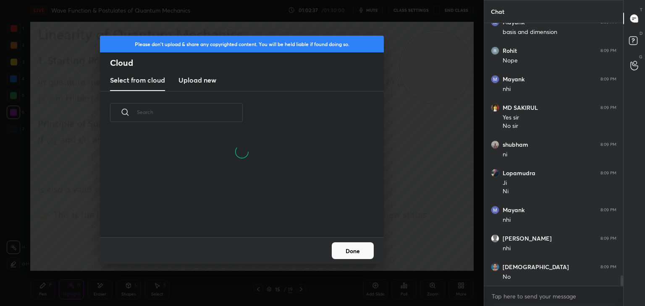
click at [197, 84] on h3 "Upload new" at bounding box center [197, 80] width 38 height 10
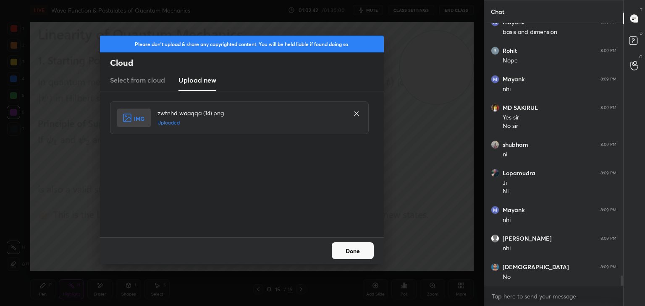
click at [355, 252] on button "Done" at bounding box center [352, 251] width 42 height 17
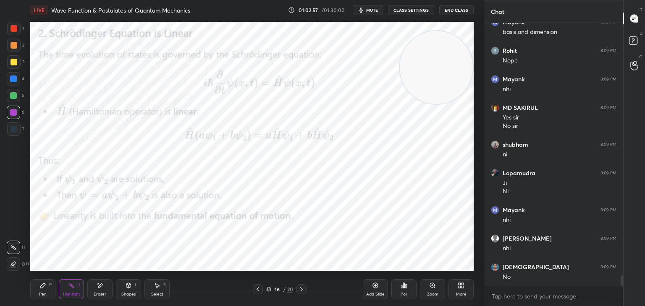
drag, startPoint x: 36, startPoint y: 293, endPoint x: 70, endPoint y: 276, distance: 38.5
click at [39, 295] on div "Pen P" at bounding box center [42, 289] width 25 height 20
drag, startPoint x: 12, startPoint y: 97, endPoint x: 21, endPoint y: 107, distance: 13.1
click at [13, 100] on div at bounding box center [13, 95] width 13 height 13
drag, startPoint x: 12, startPoint y: 48, endPoint x: 24, endPoint y: 61, distance: 17.8
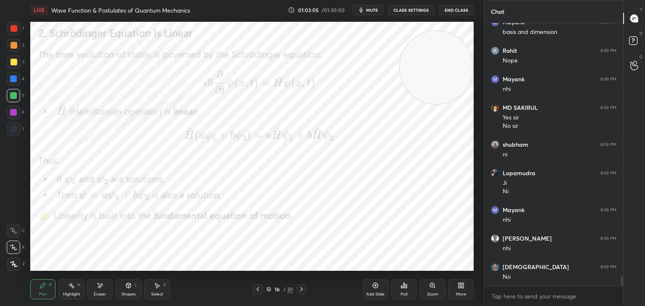
click at [13, 51] on div at bounding box center [13, 45] width 13 height 13
click at [69, 293] on div "Highlight" at bounding box center [71, 294] width 17 height 4
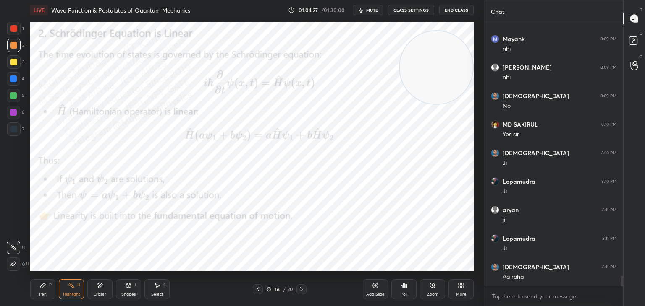
scroll to position [6538, 0]
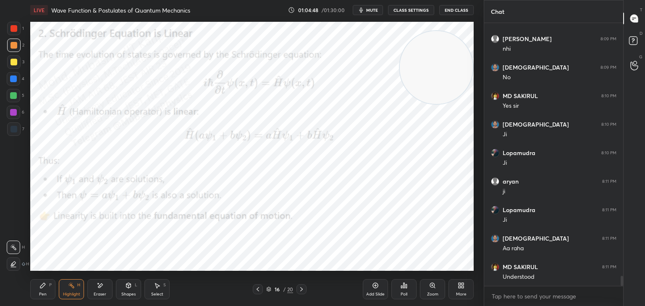
drag, startPoint x: 40, startPoint y: 288, endPoint x: 41, endPoint y: 277, distance: 10.5
click at [41, 289] on icon at bounding box center [42, 285] width 7 height 7
drag, startPoint x: 10, startPoint y: 90, endPoint x: 12, endPoint y: 97, distance: 7.0
click at [11, 94] on div at bounding box center [13, 95] width 13 height 13
click at [14, 102] on div "5" at bounding box center [16, 97] width 18 height 17
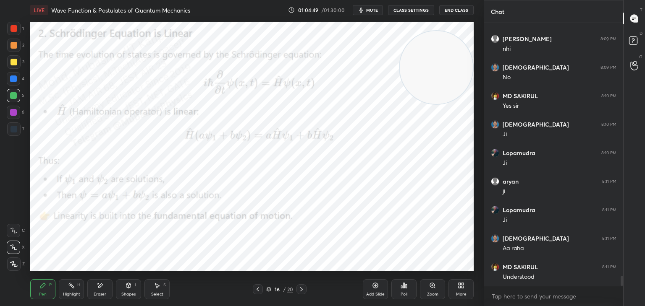
scroll to position [6566, 0]
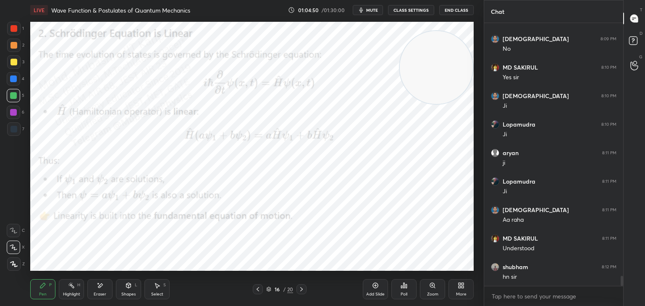
drag, startPoint x: 10, startPoint y: 83, endPoint x: 19, endPoint y: 83, distance: 8.4
click at [11, 83] on div at bounding box center [13, 78] width 13 height 13
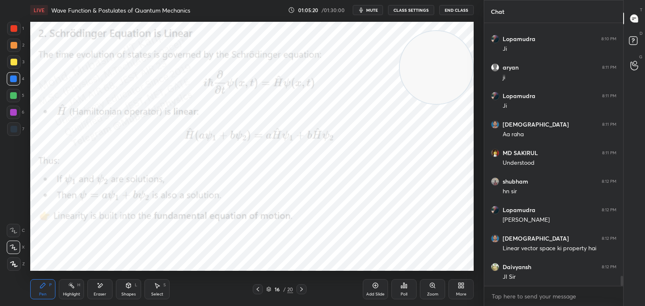
scroll to position [6680, 0]
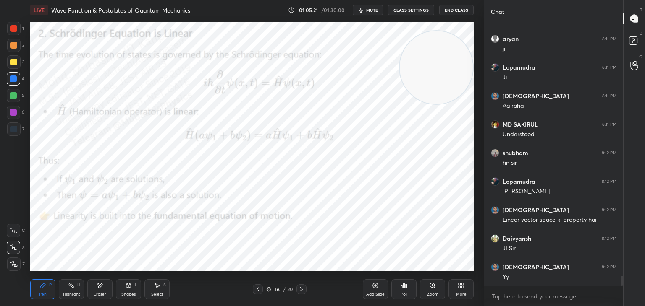
click at [460, 284] on icon at bounding box center [459, 284] width 2 height 2
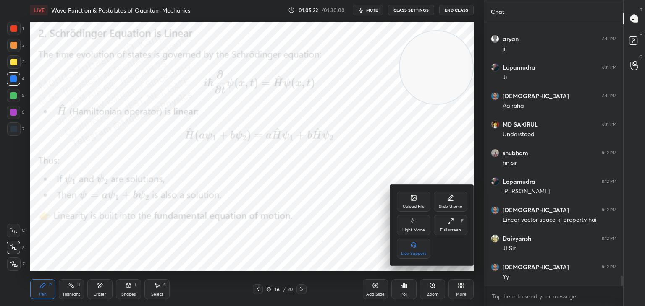
click at [417, 200] on div "Upload File" at bounding box center [414, 202] width 34 height 20
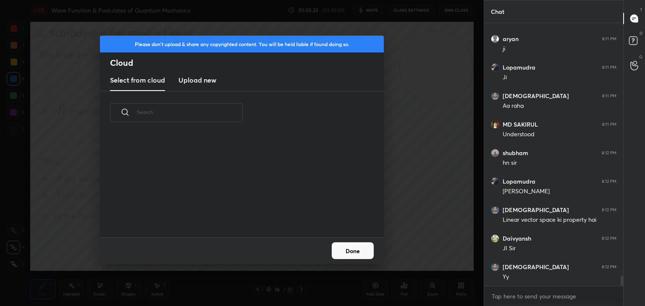
click at [215, 72] on new "Upload new" at bounding box center [197, 80] width 38 height 21
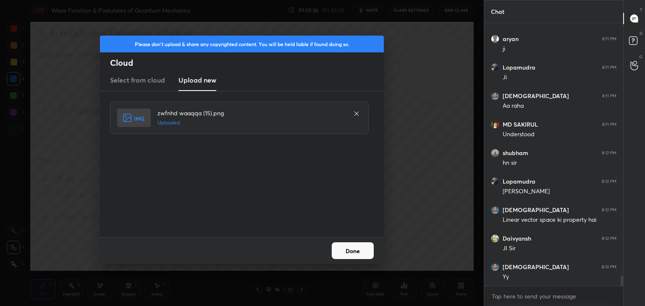
click at [350, 254] on button "Done" at bounding box center [352, 251] width 42 height 17
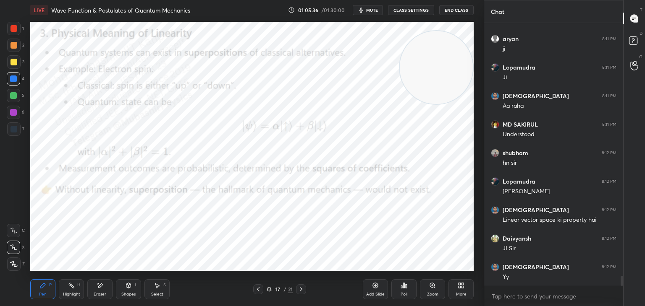
click at [17, 117] on div at bounding box center [13, 112] width 13 height 13
drag, startPoint x: 13, startPoint y: 98, endPoint x: 22, endPoint y: 102, distance: 9.4
click at [16, 99] on div at bounding box center [13, 95] width 13 height 13
click at [13, 46] on div at bounding box center [13, 45] width 7 height 7
click at [14, 102] on div "5" at bounding box center [16, 97] width 18 height 17
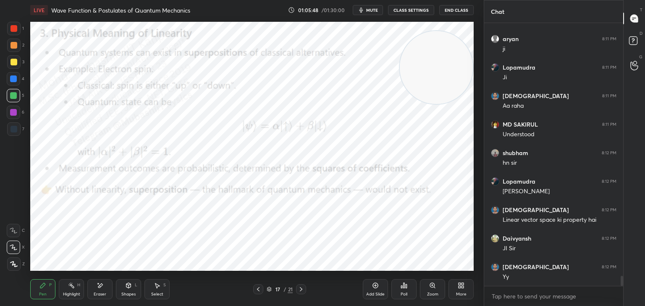
drag, startPoint x: 10, startPoint y: 45, endPoint x: 21, endPoint y: 52, distance: 12.5
click at [14, 49] on div at bounding box center [13, 45] width 13 height 13
drag, startPoint x: 18, startPoint y: 29, endPoint x: 23, endPoint y: 38, distance: 10.2
click at [17, 33] on div at bounding box center [13, 28] width 13 height 13
click at [74, 287] on div "Highlight H" at bounding box center [71, 289] width 25 height 20
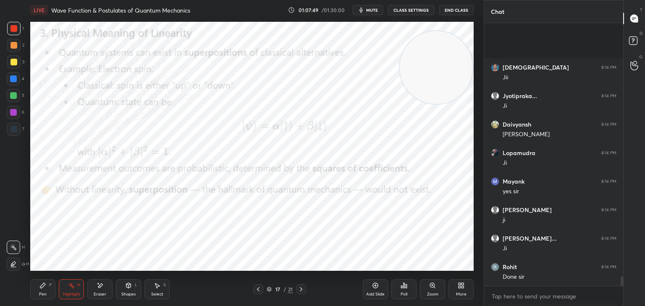
scroll to position [7080, 0]
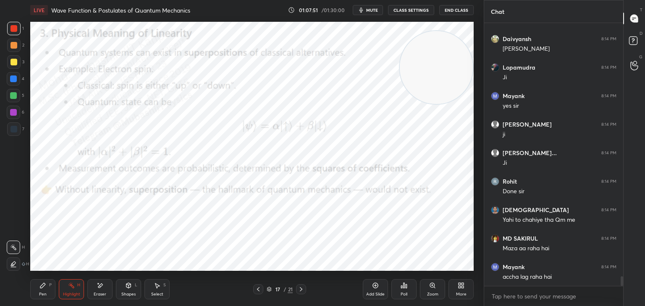
click at [458, 287] on icon at bounding box center [459, 287] width 2 height 2
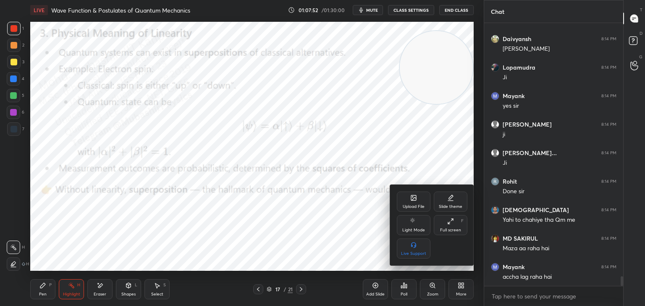
click at [420, 202] on div "Upload File" at bounding box center [414, 202] width 34 height 20
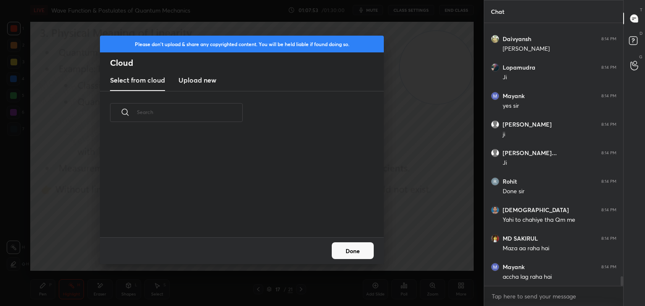
scroll to position [103, 269]
drag, startPoint x: 198, startPoint y: 81, endPoint x: 462, endPoint y: 62, distance: 264.2
click at [198, 80] on h3 "Upload new" at bounding box center [197, 80] width 38 height 10
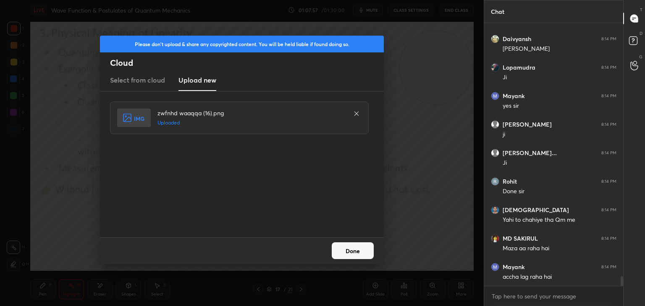
click at [348, 251] on button "Done" at bounding box center [352, 251] width 42 height 17
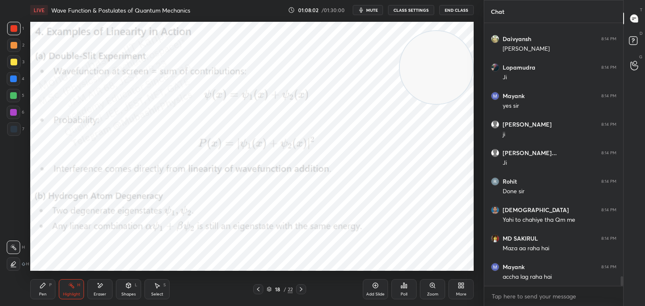
click at [48, 284] on div "Pen P" at bounding box center [42, 289] width 25 height 20
drag, startPoint x: 10, startPoint y: 83, endPoint x: 29, endPoint y: 83, distance: 18.9
click at [12, 83] on div at bounding box center [13, 78] width 13 height 13
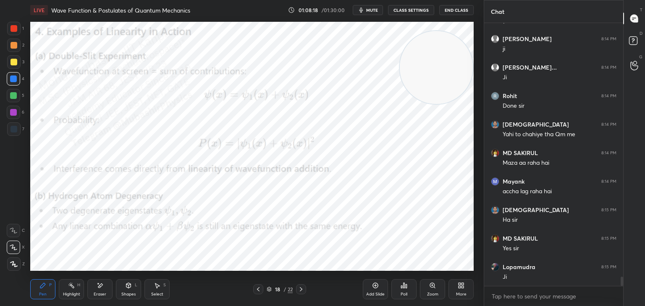
scroll to position [7201, 0]
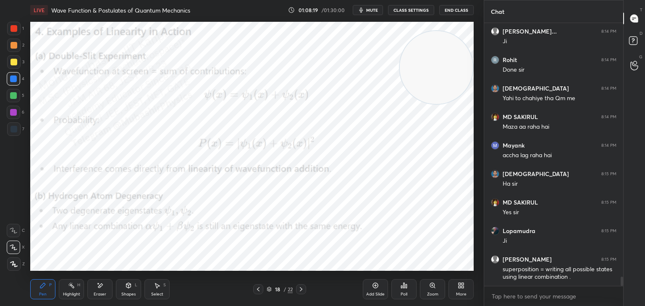
drag, startPoint x: 16, startPoint y: 115, endPoint x: 22, endPoint y: 115, distance: 6.3
click at [17, 114] on div at bounding box center [13, 112] width 13 height 13
drag, startPoint x: 70, startPoint y: 289, endPoint x: 99, endPoint y: 282, distance: 29.9
click at [72, 291] on div "Highlight H" at bounding box center [71, 289] width 25 height 20
click at [363, 11] on icon "button" at bounding box center [361, 10] width 4 height 5
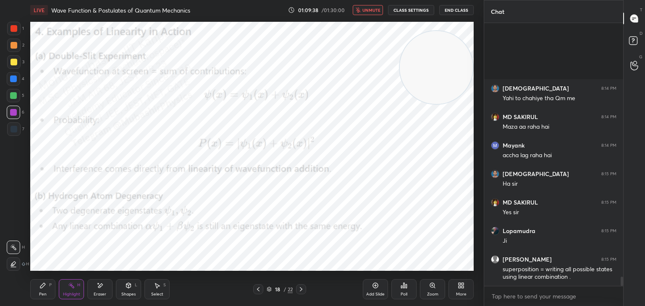
scroll to position [7287, 0]
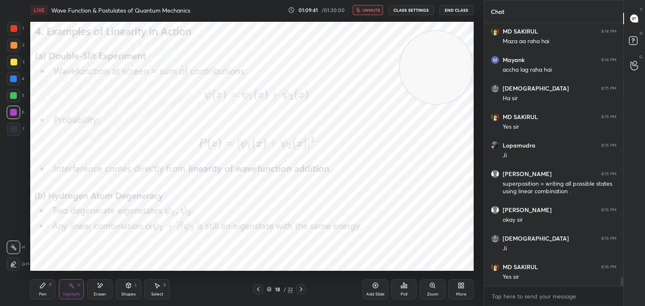
click at [364, 9] on span "unmute" at bounding box center [371, 10] width 18 height 6
click at [460, 290] on div "More" at bounding box center [460, 289] width 25 height 20
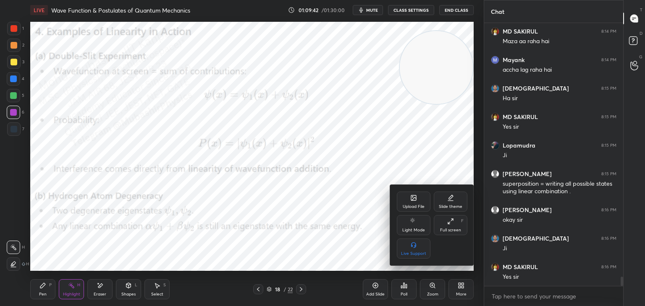
click at [419, 198] on div "Upload File" at bounding box center [414, 202] width 34 height 20
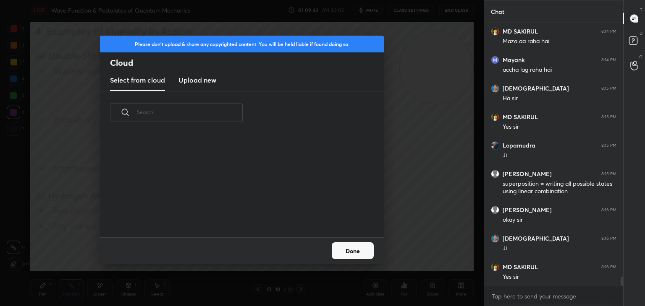
scroll to position [103, 269]
drag, startPoint x: 191, startPoint y: 75, endPoint x: 207, endPoint y: 77, distance: 16.6
click at [191, 76] on h3 "Upload new" at bounding box center [197, 80] width 38 height 10
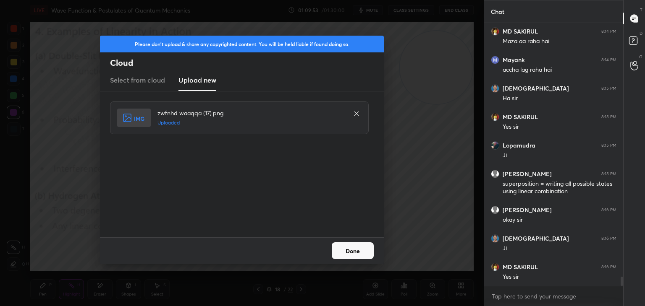
click at [355, 253] on button "Done" at bounding box center [352, 251] width 42 height 17
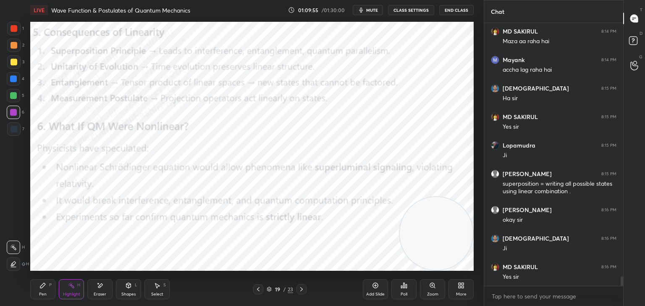
drag, startPoint x: 435, startPoint y: 73, endPoint x: 414, endPoint y: 239, distance: 167.1
click at [488, 254] on div "1 2 3 4 5 6 7 C X Z E E Erase all H H LIVE Wave Function & Postulates of Quantu…" at bounding box center [322, 153] width 645 height 306
drag, startPoint x: 42, startPoint y: 288, endPoint x: 42, endPoint y: 272, distance: 15.5
click at [41, 284] on icon at bounding box center [42, 285] width 7 height 7
drag, startPoint x: 13, startPoint y: 50, endPoint x: 29, endPoint y: 49, distance: 16.0
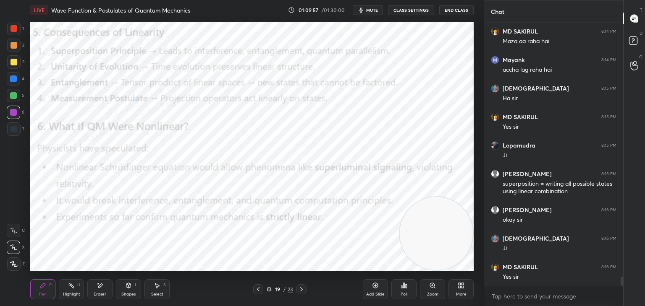
click at [17, 50] on div at bounding box center [13, 45] width 13 height 13
click at [17, 81] on div at bounding box center [13, 78] width 13 height 13
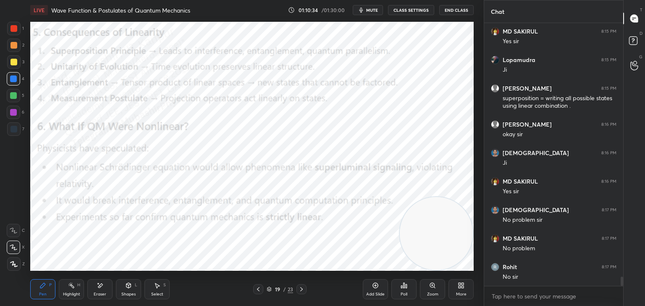
scroll to position [7401, 0]
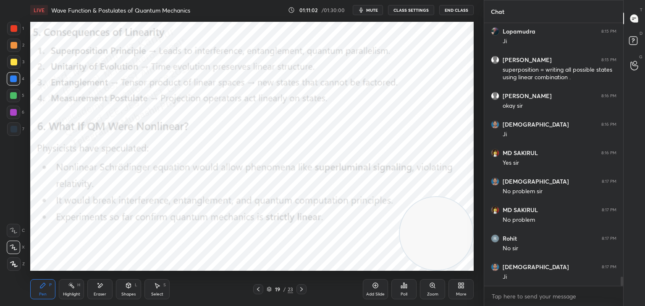
drag, startPoint x: 415, startPoint y: 246, endPoint x: 420, endPoint y: 254, distance: 9.7
click at [425, 260] on video at bounding box center [435, 233] width 73 height 73
drag, startPoint x: 433, startPoint y: 115, endPoint x: 431, endPoint y: 47, distance: 67.6
click at [441, 24] on video at bounding box center [435, 59] width 73 height 73
click at [13, 111] on div at bounding box center [13, 112] width 7 height 7
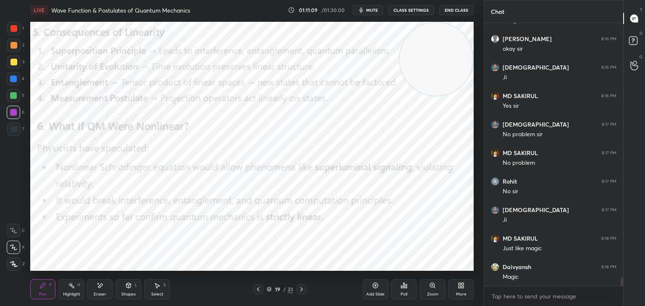
scroll to position [7487, 0]
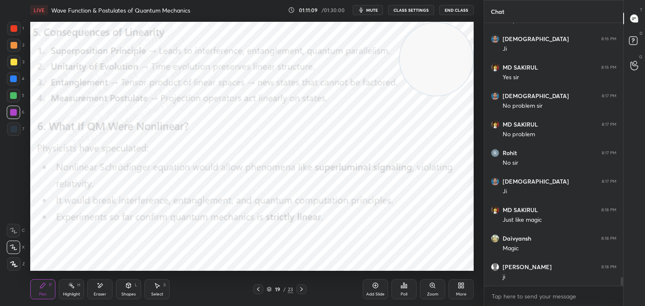
click at [65, 291] on div "Highlight H" at bounding box center [71, 289] width 25 height 20
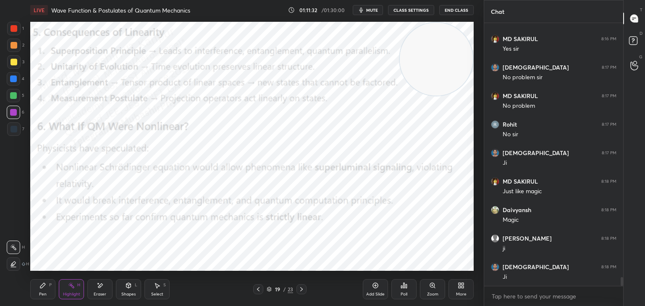
drag, startPoint x: 35, startPoint y: 290, endPoint x: 39, endPoint y: 281, distance: 10.2
click at [37, 290] on div "Pen P" at bounding box center [42, 289] width 25 height 20
drag, startPoint x: 12, startPoint y: 101, endPoint x: 23, endPoint y: 106, distance: 12.6
click at [13, 101] on div at bounding box center [13, 95] width 13 height 13
click at [15, 101] on div at bounding box center [13, 95] width 13 height 13
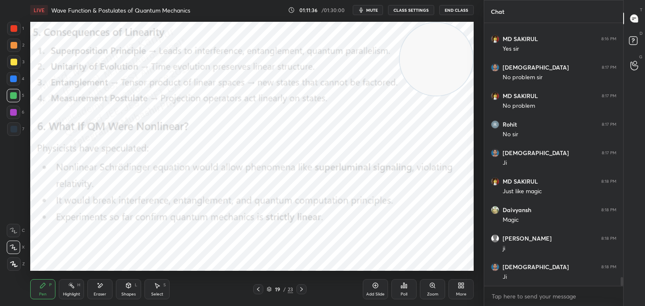
click at [9, 81] on div at bounding box center [13, 78] width 13 height 13
drag, startPoint x: 10, startPoint y: 61, endPoint x: 23, endPoint y: 63, distance: 13.5
click at [12, 61] on div at bounding box center [13, 62] width 7 height 7
click at [18, 86] on div "4" at bounding box center [16, 80] width 18 height 17
drag, startPoint x: 14, startPoint y: 113, endPoint x: 23, endPoint y: 112, distance: 9.4
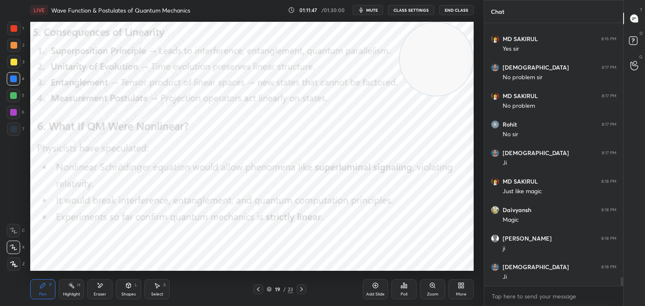
click at [17, 111] on div at bounding box center [13, 112] width 13 height 13
drag, startPoint x: 64, startPoint y: 286, endPoint x: 99, endPoint y: 271, distance: 38.3
click at [64, 286] on div "Highlight H" at bounding box center [71, 289] width 25 height 20
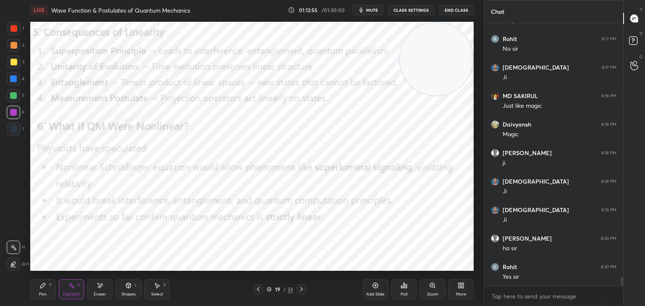
scroll to position [7629, 0]
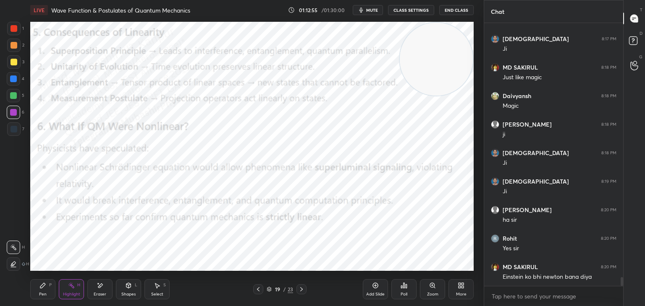
click at [455, 290] on div "More" at bounding box center [460, 289] width 25 height 20
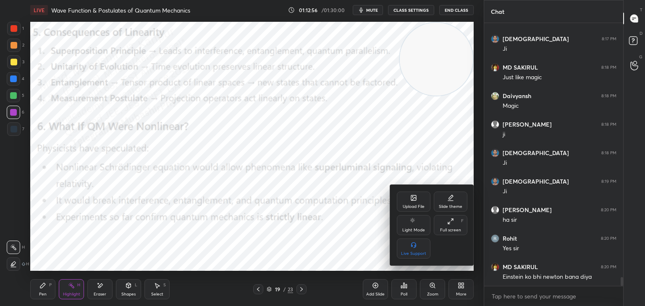
click at [411, 198] on icon at bounding box center [413, 198] width 5 height 5
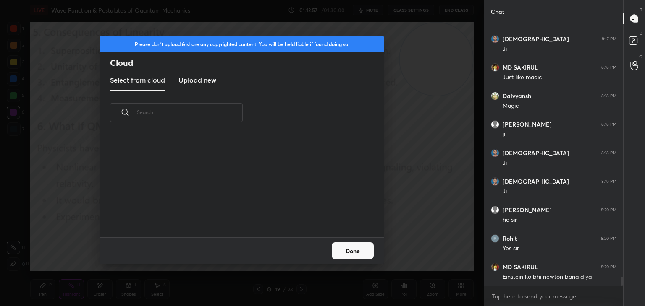
click at [201, 73] on new "Upload new" at bounding box center [197, 80] width 38 height 21
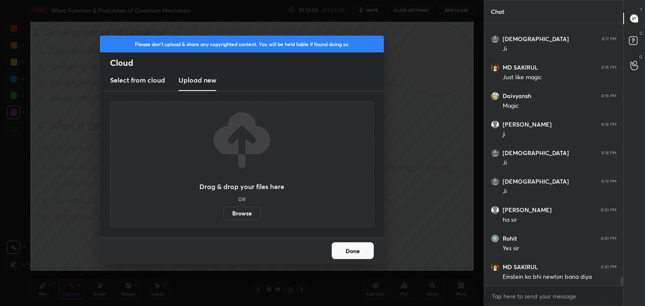
scroll to position [7658, 0]
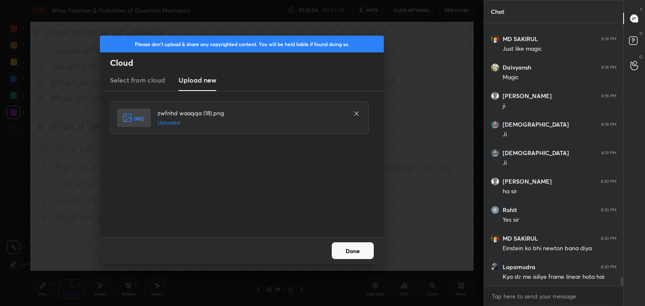
click at [356, 246] on button "Done" at bounding box center [352, 251] width 42 height 17
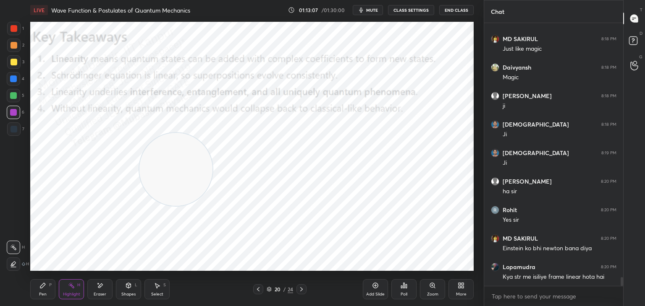
drag, startPoint x: 425, startPoint y: 55, endPoint x: 85, endPoint y: 230, distance: 382.8
click at [139, 206] on video at bounding box center [175, 169] width 73 height 73
click at [42, 285] on icon at bounding box center [42, 285] width 5 height 5
drag, startPoint x: 19, startPoint y: 79, endPoint x: 29, endPoint y: 88, distance: 13.1
click at [18, 81] on div at bounding box center [13, 78] width 13 height 13
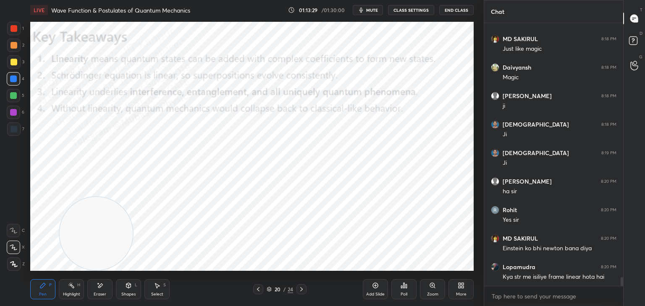
drag, startPoint x: 110, startPoint y: 234, endPoint x: 91, endPoint y: 209, distance: 31.2
click at [4, 255] on div "1 2 3 4 5 6 7 C X Z E E Erase all H H LIVE Wave Function & Postulates of Quantu…" at bounding box center [238, 153] width 477 height 306
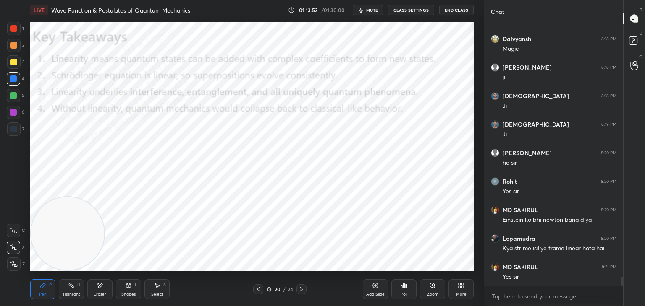
scroll to position [7715, 0]
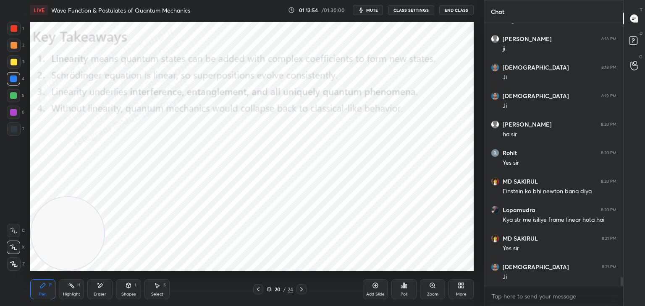
drag, startPoint x: 97, startPoint y: 287, endPoint x: 165, endPoint y: 276, distance: 69.4
click at [99, 288] on icon at bounding box center [100, 285] width 7 height 7
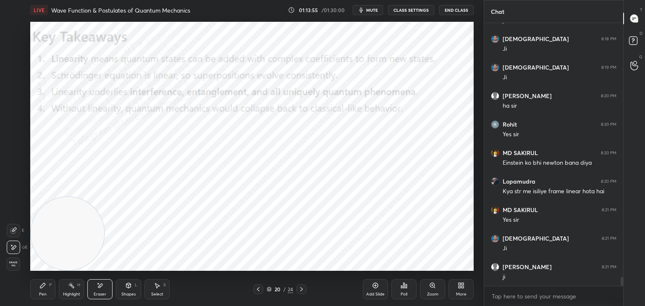
scroll to position [7772, 0]
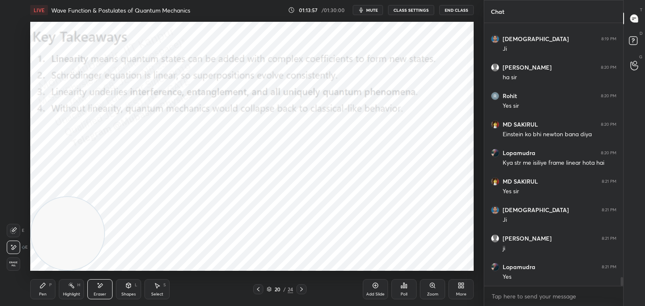
drag, startPoint x: 13, startPoint y: 226, endPoint x: 49, endPoint y: 277, distance: 62.2
click at [14, 229] on div at bounding box center [13, 230] width 13 height 13
click at [76, 291] on div "Highlight H" at bounding box center [71, 289] width 25 height 20
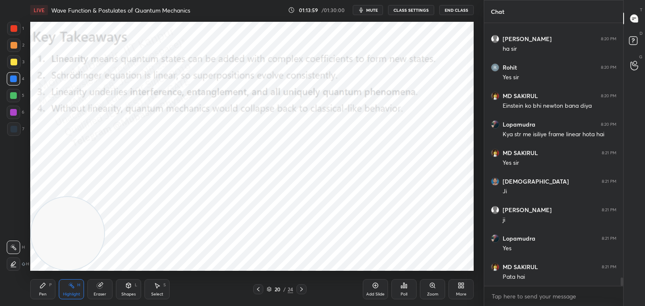
drag, startPoint x: 43, startPoint y: 294, endPoint x: 0, endPoint y: 136, distance: 163.5
click at [41, 292] on div "Pen" at bounding box center [43, 294] width 8 height 4
click at [14, 107] on div at bounding box center [13, 112] width 13 height 13
click at [10, 98] on div at bounding box center [13, 95] width 13 height 13
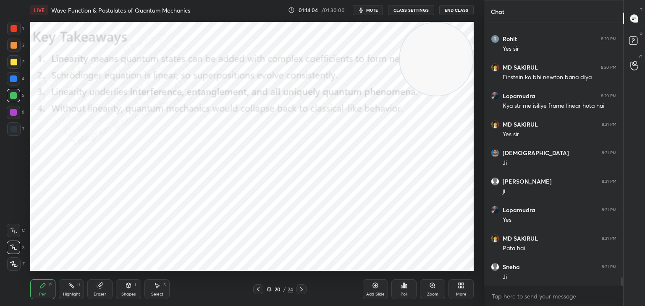
drag, startPoint x: 46, startPoint y: 246, endPoint x: 433, endPoint y: 16, distance: 450.8
click at [442, 17] on div "LIVE Wave Function & Postulates of Quantum Mechanics 01:14:04 / 01:30:00 mute C…" at bounding box center [252, 153] width 450 height 306
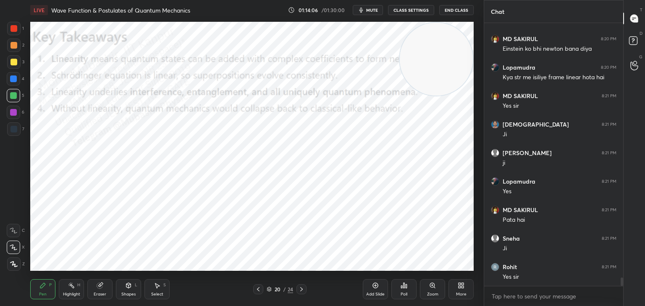
drag, startPoint x: 12, startPoint y: 115, endPoint x: 27, endPoint y: 118, distance: 15.9
click at [12, 116] on div at bounding box center [13, 112] width 13 height 13
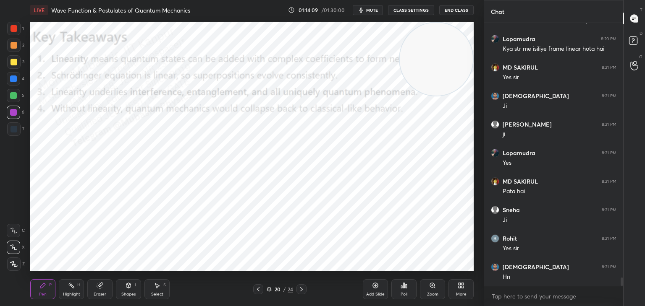
scroll to position [7915, 0]
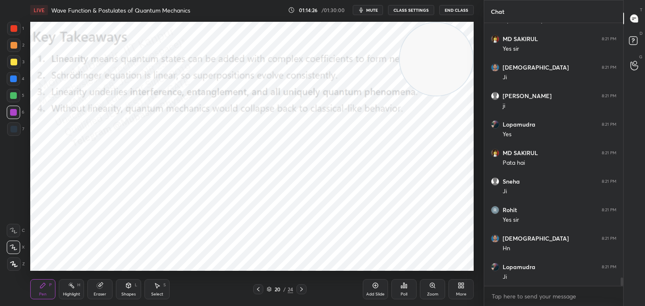
click at [13, 102] on div at bounding box center [13, 95] width 13 height 13
click at [13, 51] on div at bounding box center [13, 45] width 13 height 13
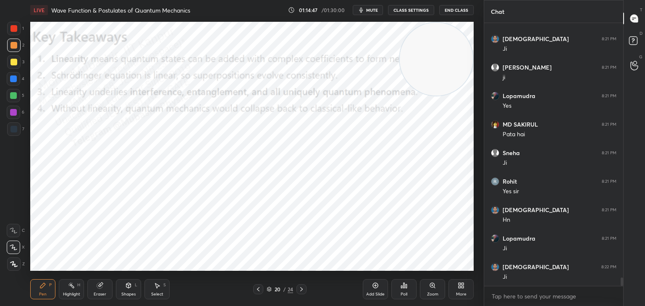
click at [71, 289] on icon at bounding box center [71, 285] width 7 height 7
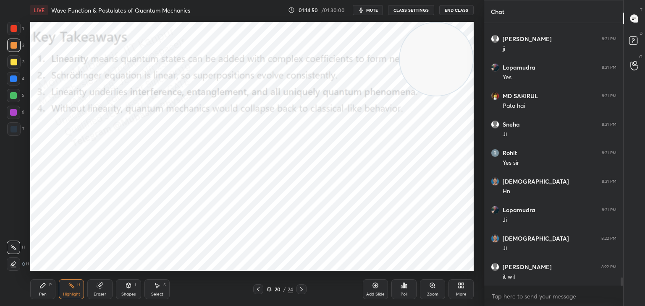
scroll to position [8000, 0]
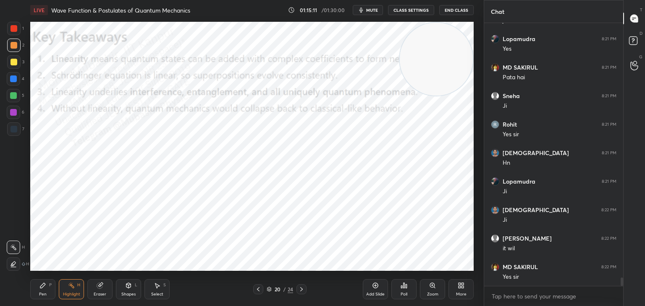
drag, startPoint x: 39, startPoint y: 296, endPoint x: 42, endPoint y: 271, distance: 24.5
click at [39, 296] on div "Pen" at bounding box center [43, 294] width 8 height 4
click at [17, 29] on div at bounding box center [13, 28] width 13 height 13
click at [98, 296] on div "Eraser" at bounding box center [100, 294] width 13 height 4
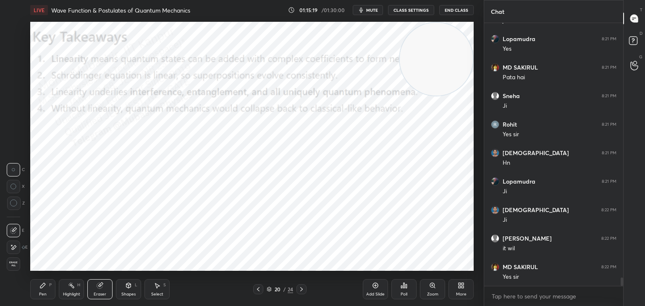
click at [12, 265] on span "Erase all" at bounding box center [13, 264] width 13 height 6
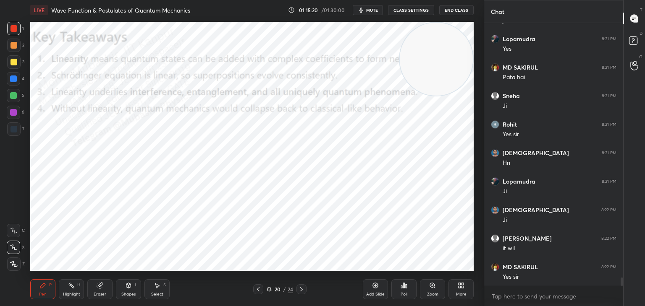
click at [57, 290] on div "Pen P Highlight H Eraser Shapes L Select S" at bounding box center [113, 289] width 166 height 20
click at [77, 288] on div "Highlight H" at bounding box center [71, 289] width 25 height 20
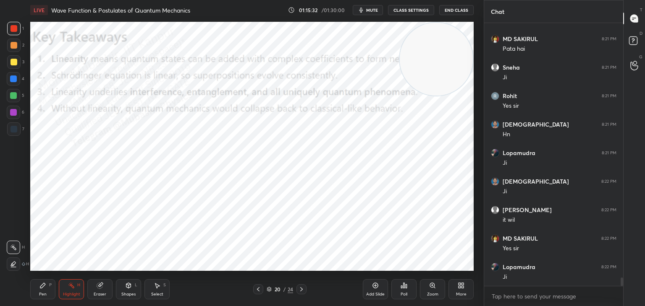
drag, startPoint x: 373, startPoint y: 5, endPoint x: 386, endPoint y: 1, distance: 14.1
click at [371, 5] on button "mute" at bounding box center [367, 10] width 30 height 10
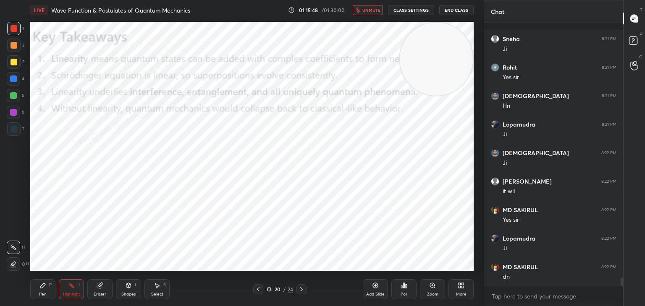
scroll to position [8093, 0]
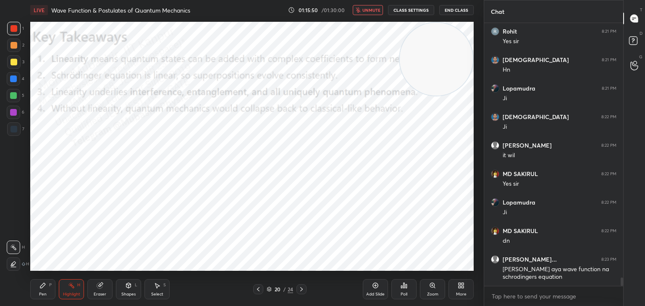
click at [368, 9] on span "unmute" at bounding box center [371, 10] width 18 height 6
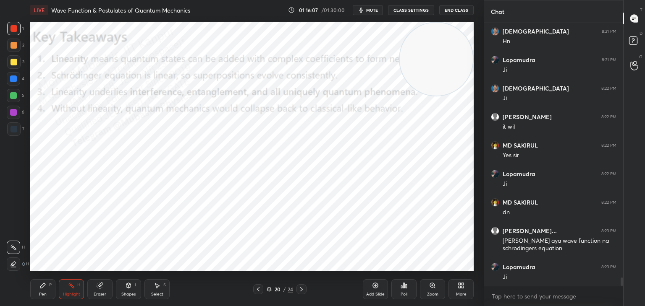
scroll to position [8150, 0]
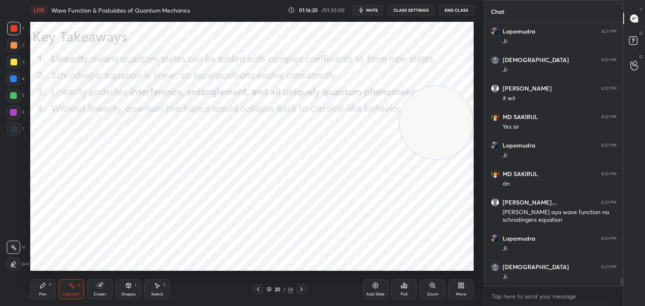
drag, startPoint x: 444, startPoint y: 110, endPoint x: 442, endPoint y: 148, distance: 38.7
click at [445, 157] on video at bounding box center [435, 122] width 73 height 73
drag, startPoint x: 45, startPoint y: 287, endPoint x: 67, endPoint y: 291, distance: 22.1
click at [47, 287] on div "Pen P" at bounding box center [42, 289] width 25 height 20
drag, startPoint x: 67, startPoint y: 291, endPoint x: 72, endPoint y: 290, distance: 4.9
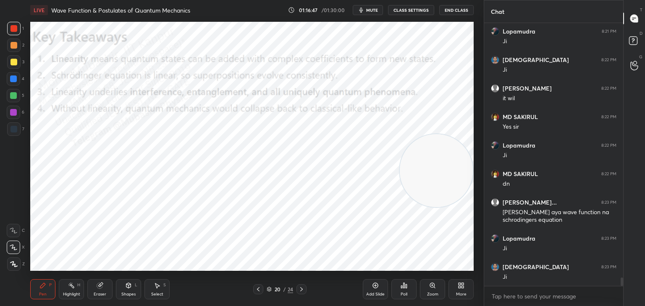
click at [69, 291] on div "Highlight H" at bounding box center [71, 289] width 25 height 20
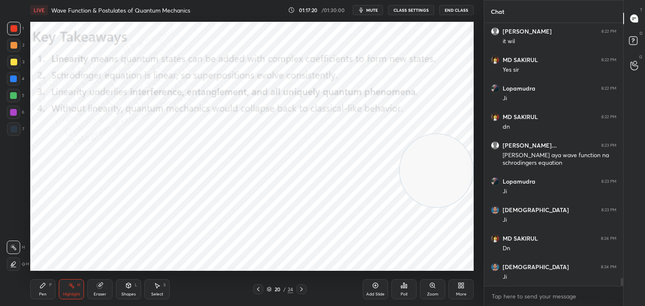
scroll to position [8236, 0]
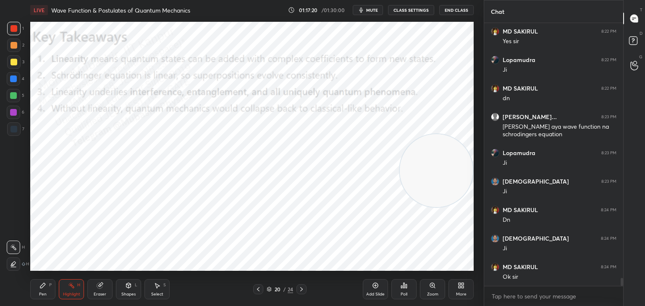
click at [300, 291] on icon at bounding box center [301, 289] width 7 height 7
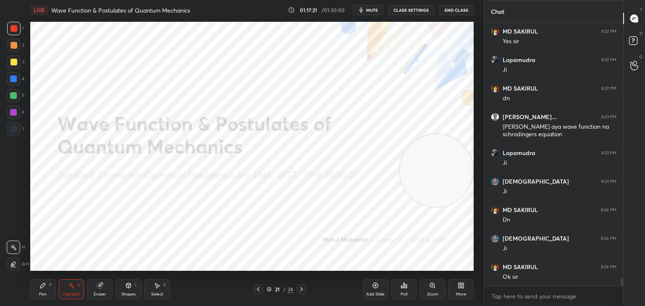
click at [254, 290] on div at bounding box center [258, 289] width 10 height 10
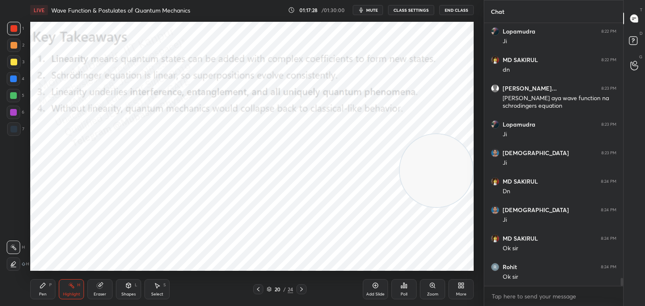
scroll to position [8293, 0]
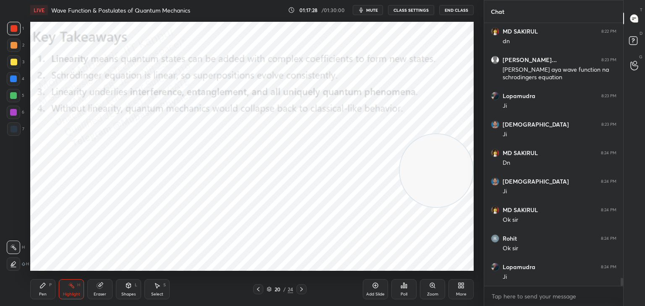
click at [300, 291] on icon at bounding box center [301, 289] width 3 height 4
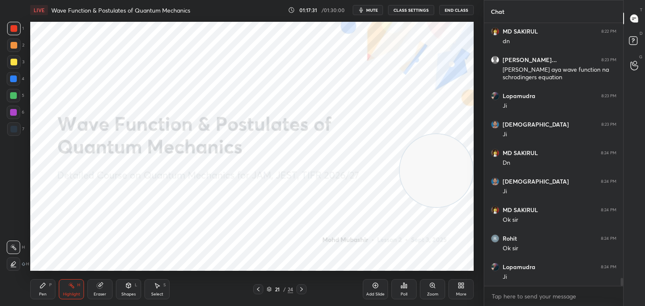
click at [304, 290] on div at bounding box center [301, 289] width 10 height 10
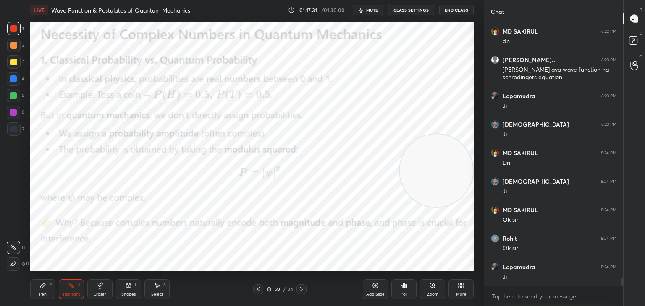
click at [259, 288] on icon at bounding box center [258, 289] width 7 height 7
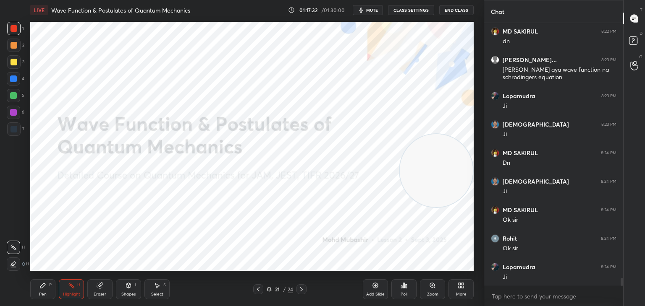
click at [461, 290] on div "More" at bounding box center [460, 289] width 25 height 20
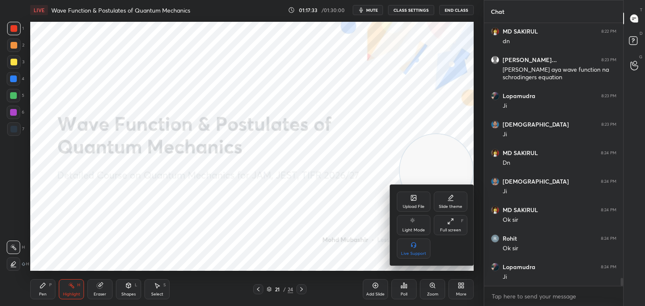
click at [411, 201] on icon at bounding box center [413, 198] width 5 height 5
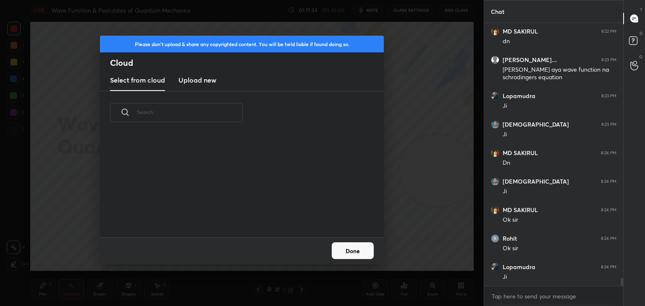
click at [181, 76] on h3 "Upload new" at bounding box center [197, 80] width 38 height 10
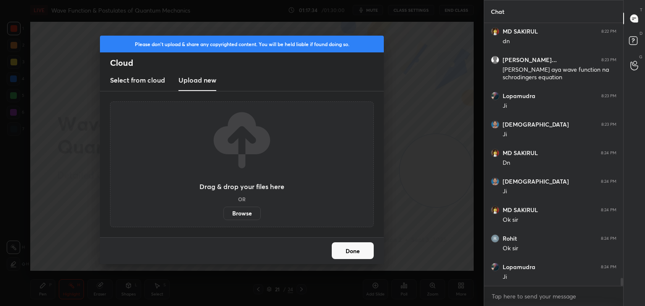
click at [240, 212] on label "Browse" at bounding box center [241, 213] width 37 height 13
click at [223, 212] on input "Browse" at bounding box center [223, 213] width 0 height 13
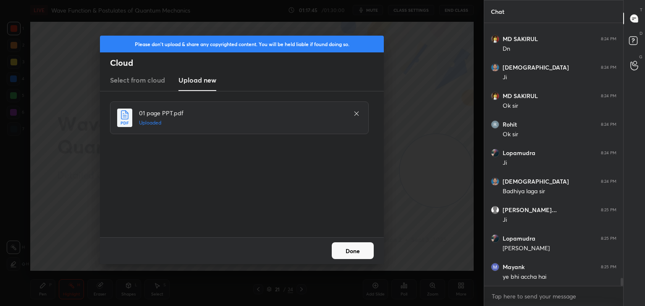
scroll to position [8436, 0]
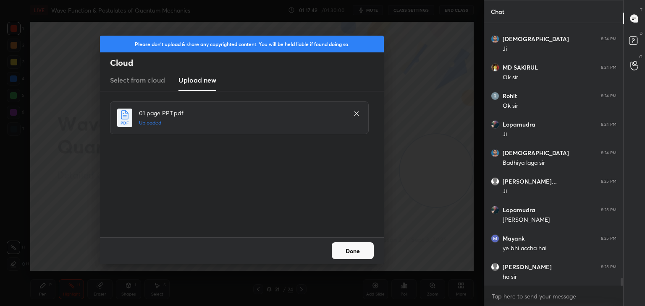
click at [345, 246] on button "Done" at bounding box center [352, 251] width 42 height 17
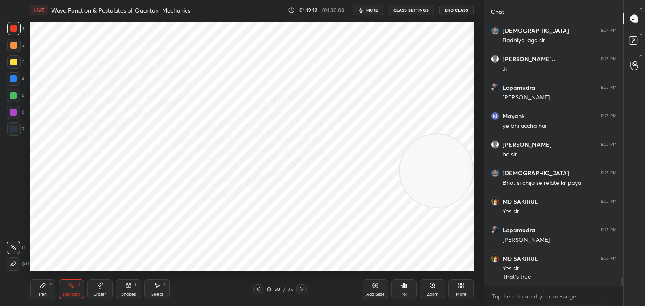
scroll to position [8594, 0]
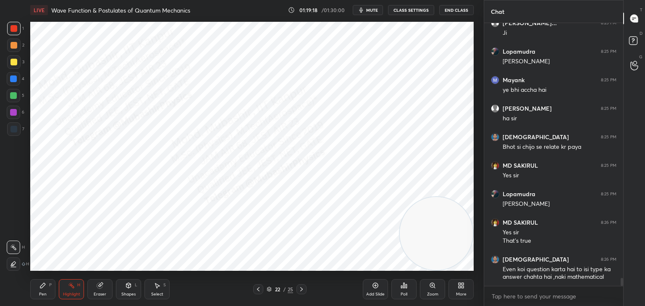
drag, startPoint x: 418, startPoint y: 172, endPoint x: 443, endPoint y: 249, distance: 80.7
click at [441, 256] on video at bounding box center [435, 233] width 73 height 73
drag, startPoint x: 440, startPoint y: 247, endPoint x: 475, endPoint y: 249, distance: 34.5
click at [475, 249] on div "Setting up your live class Poll for secs No correct answer Start poll" at bounding box center [252, 146] width 450 height 253
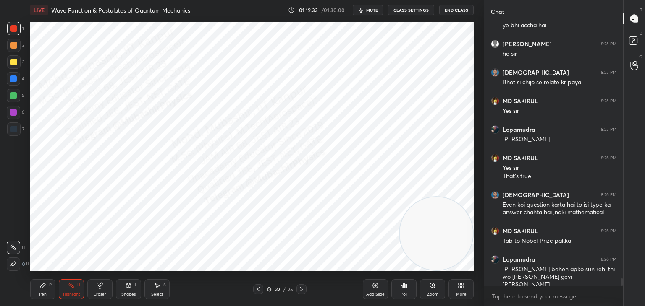
scroll to position [8688, 0]
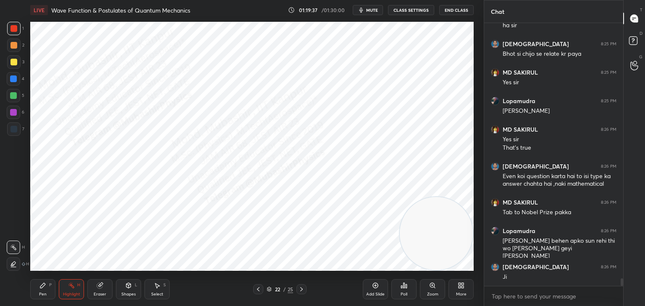
click at [40, 291] on div "Pen P" at bounding box center [42, 289] width 25 height 20
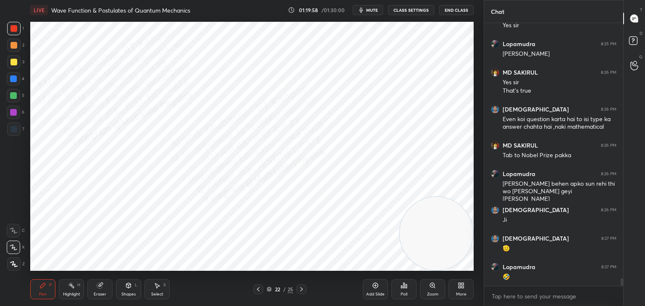
scroll to position [8753, 0]
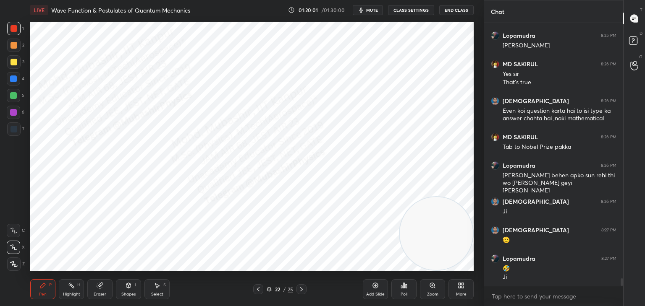
click at [12, 83] on div at bounding box center [13, 78] width 13 height 13
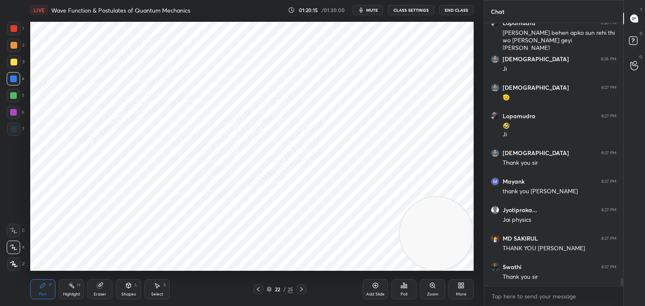
scroll to position [8924, 0]
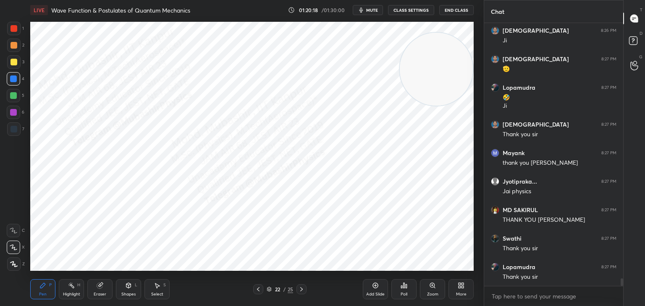
drag, startPoint x: 433, startPoint y: 237, endPoint x: 401, endPoint y: 123, distance: 118.5
click at [449, 91] on video at bounding box center [435, 69] width 73 height 73
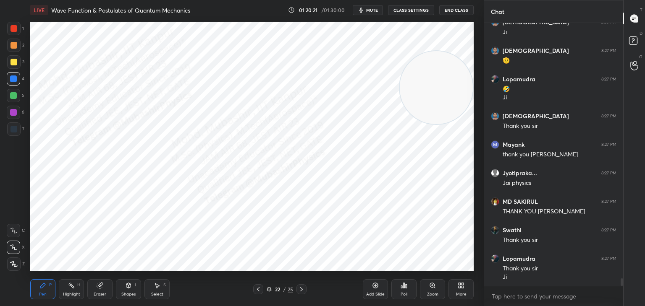
click at [68, 292] on div "Highlight" at bounding box center [71, 294] width 17 height 4
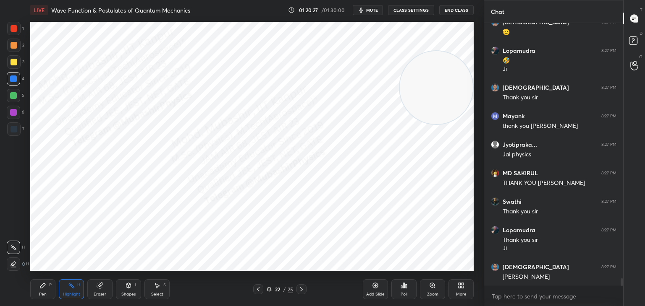
scroll to position [8990, 0]
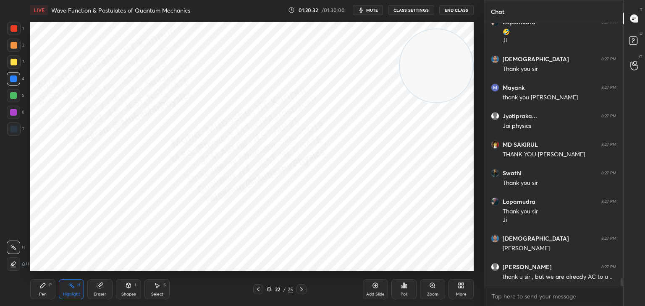
drag, startPoint x: 450, startPoint y: 76, endPoint x: 449, endPoint y: 69, distance: 7.7
click at [454, 69] on video at bounding box center [435, 65] width 73 height 73
click at [454, 9] on button "End Class" at bounding box center [456, 10] width 34 height 10
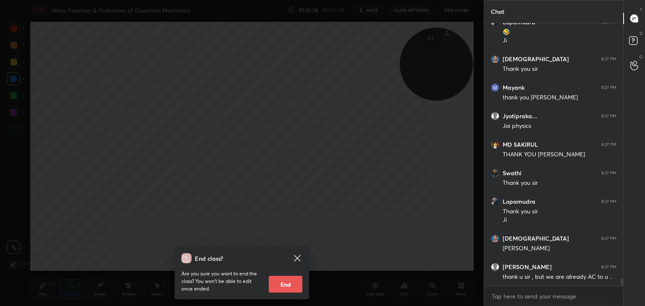
click at [282, 283] on button "End" at bounding box center [286, 284] width 34 height 17
type textarea "x"
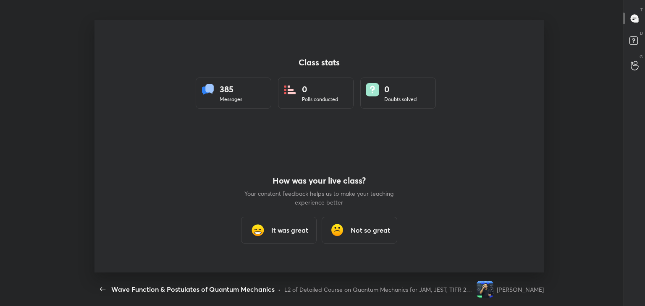
scroll to position [0, 0]
